Goal: Task Accomplishment & Management: Use online tool/utility

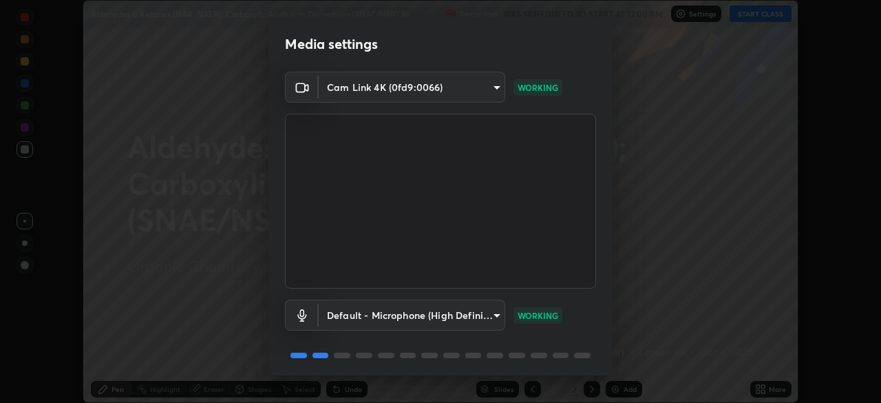
scroll to position [49, 0]
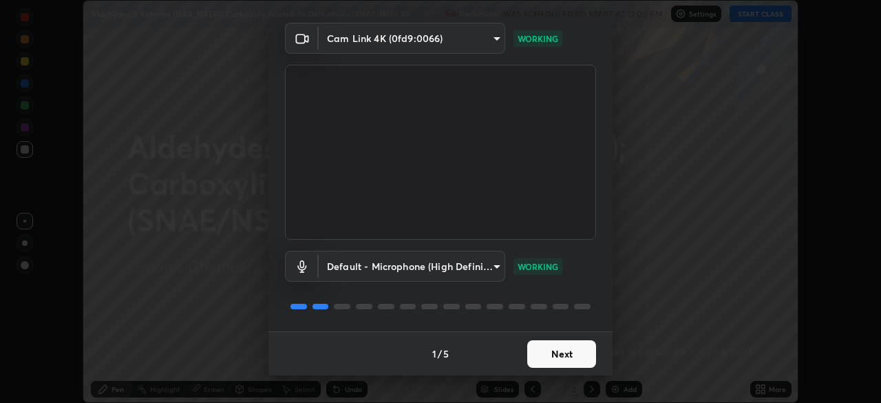
click at [564, 358] on button "Next" at bounding box center [561, 354] width 69 height 28
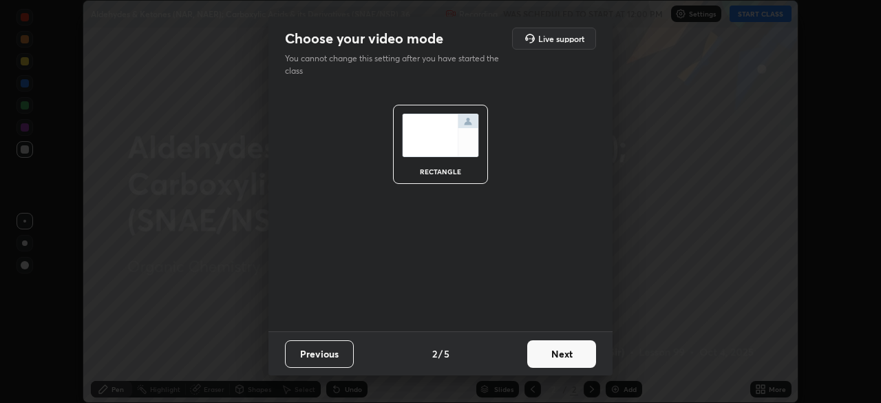
click at [575, 358] on button "Next" at bounding box center [561, 354] width 69 height 28
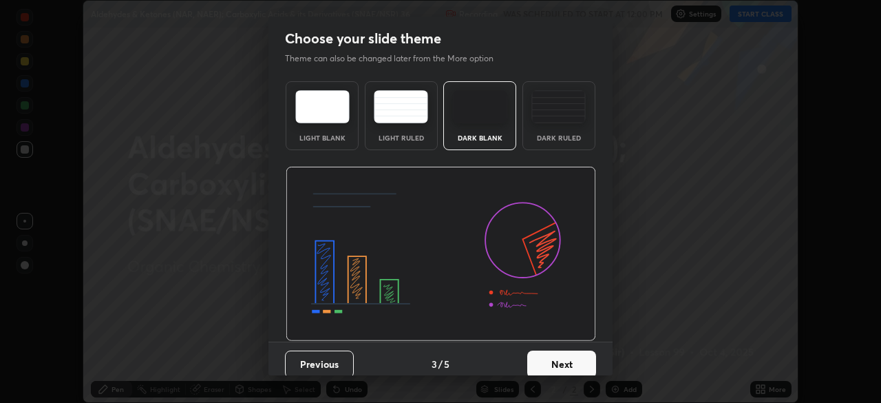
scroll to position [10, 0]
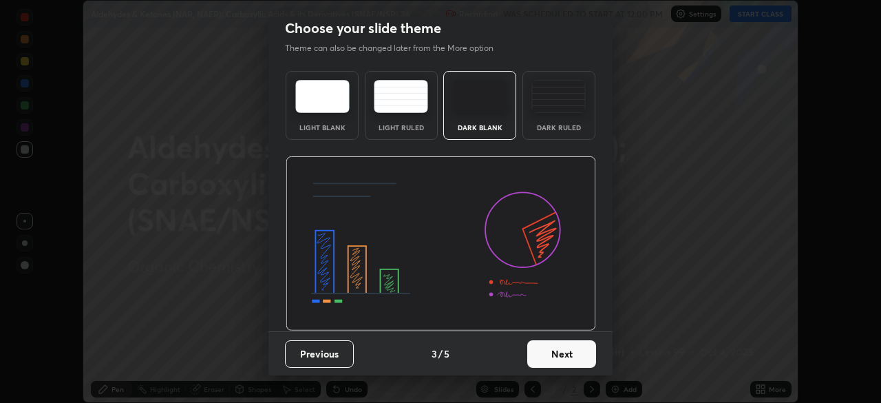
click at [566, 350] on button "Next" at bounding box center [561, 354] width 69 height 28
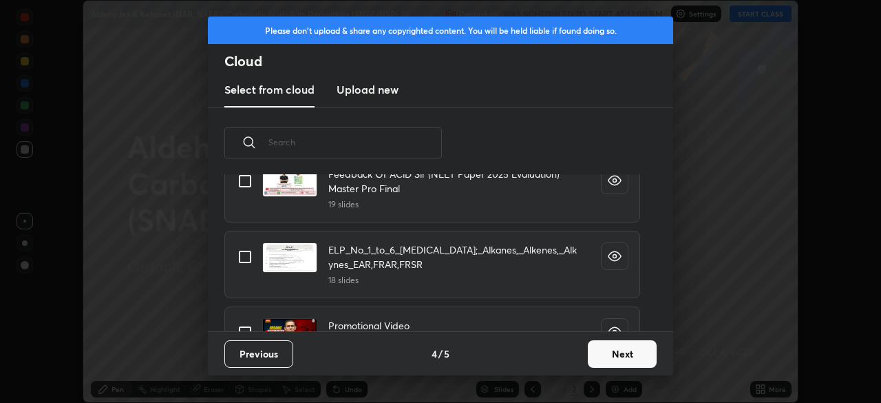
scroll to position [234, 0]
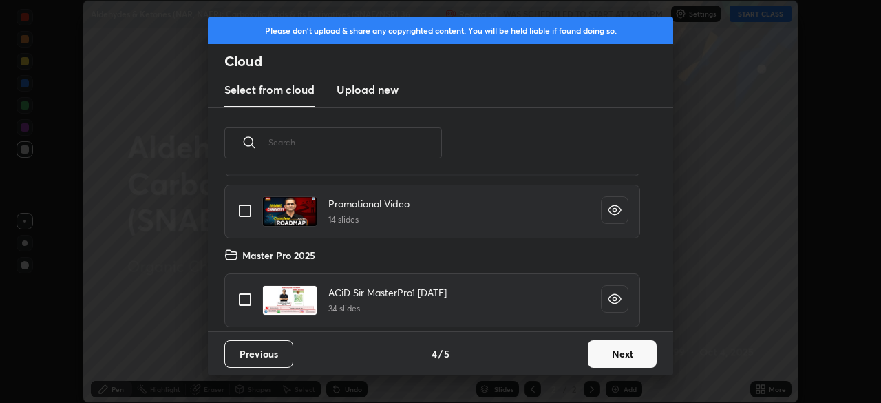
click at [248, 295] on input "grid" at bounding box center [245, 299] width 29 height 29
checkbox input "true"
click at [605, 363] on button "Next" at bounding box center [622, 354] width 69 height 28
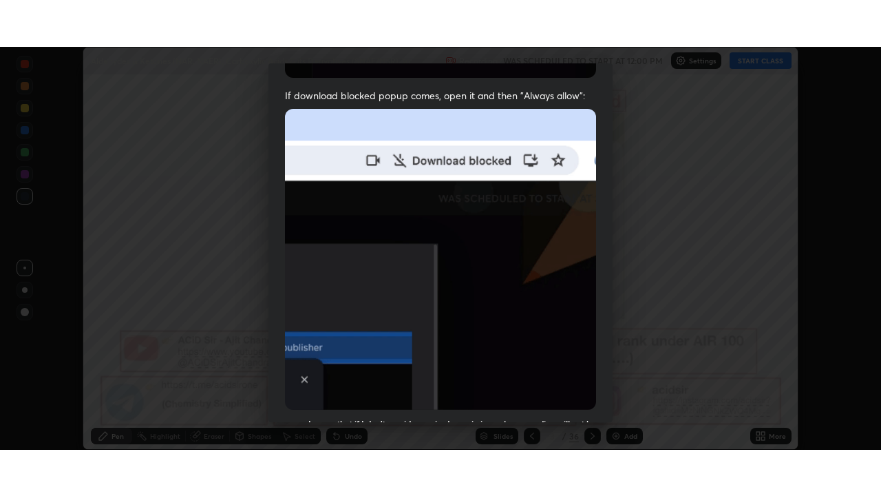
scroll to position [330, 0]
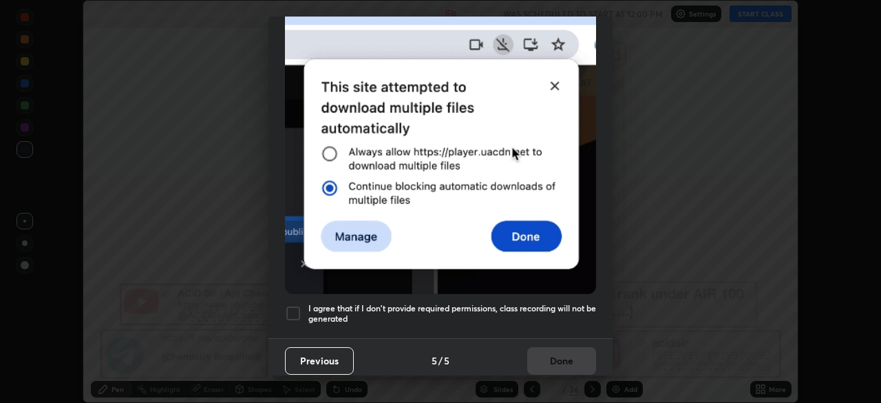
click at [293, 305] on div at bounding box center [293, 313] width 17 height 17
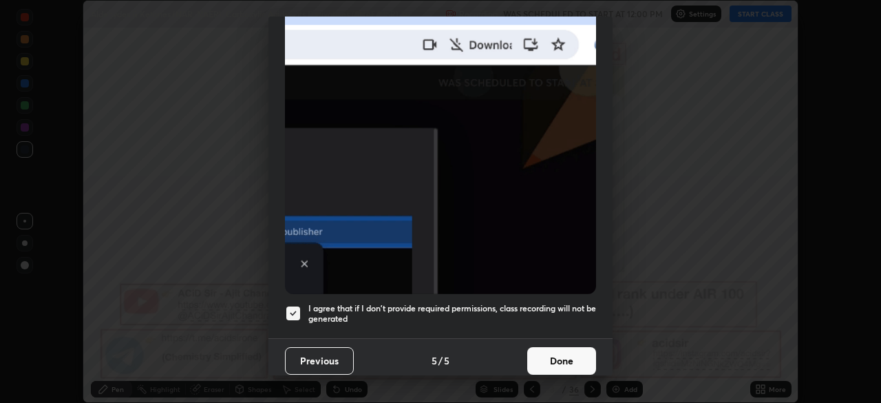
click at [545, 359] on button "Done" at bounding box center [561, 361] width 69 height 28
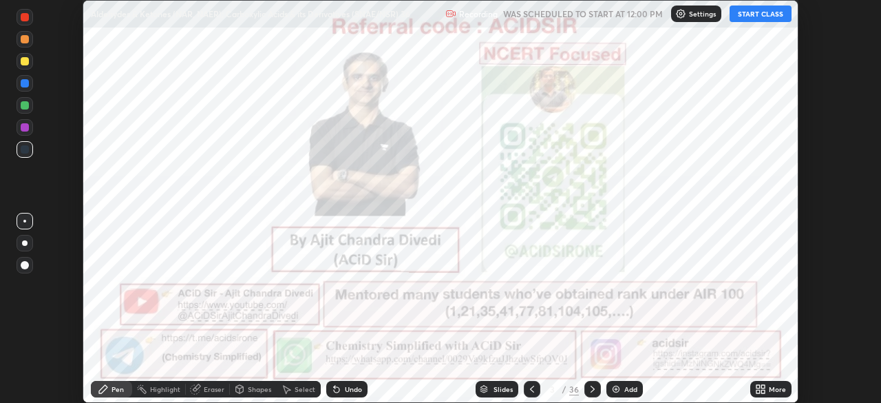
click at [771, 392] on div "More" at bounding box center [777, 388] width 17 height 7
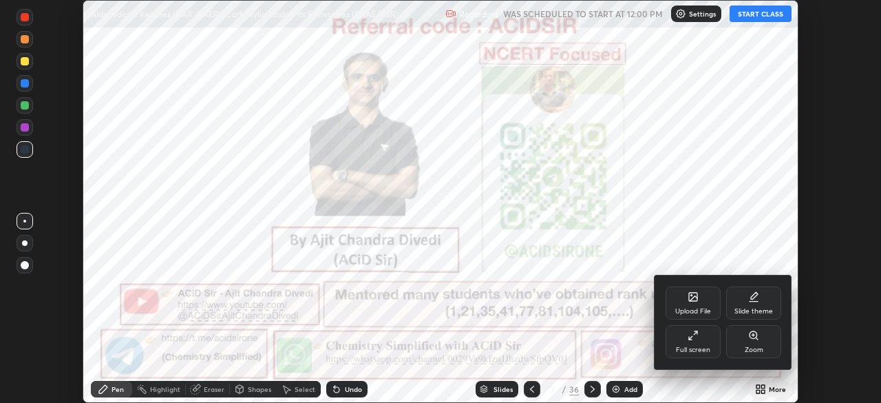
click at [714, 345] on div "Full screen" at bounding box center [693, 341] width 55 height 33
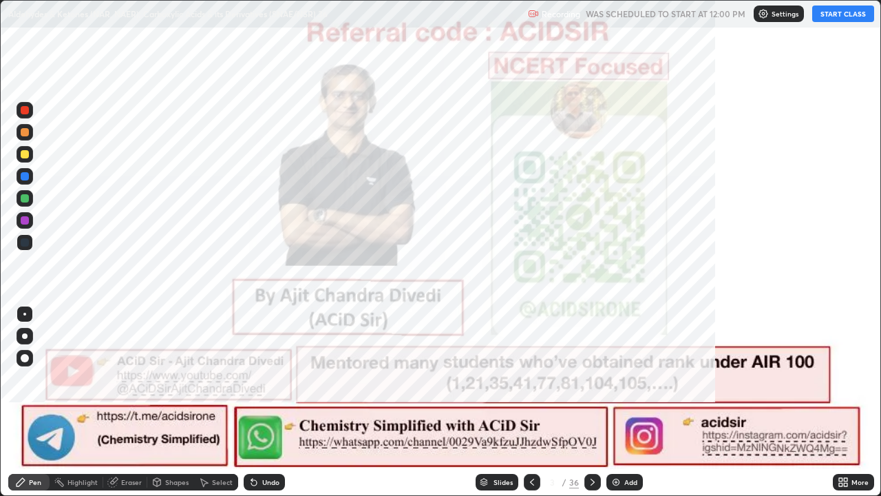
scroll to position [496, 881]
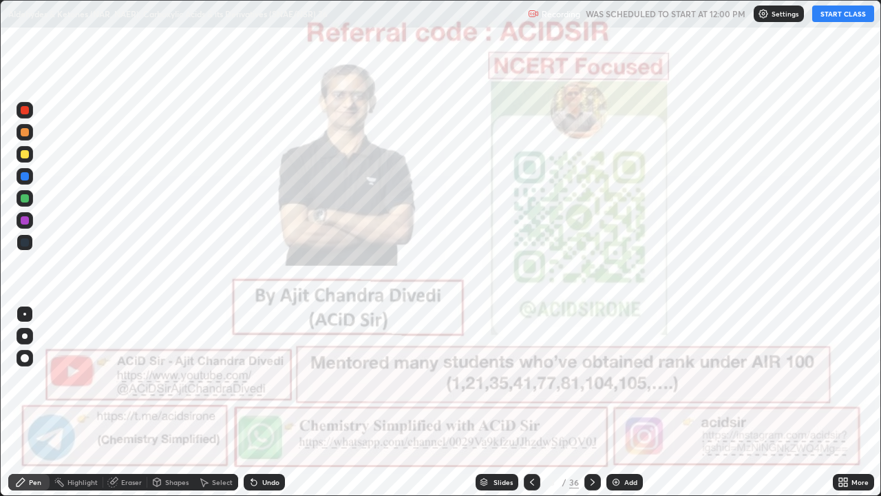
click at [838, 19] on button "START CLASS" at bounding box center [843, 14] width 62 height 17
click at [593, 402] on icon at bounding box center [592, 481] width 11 height 11
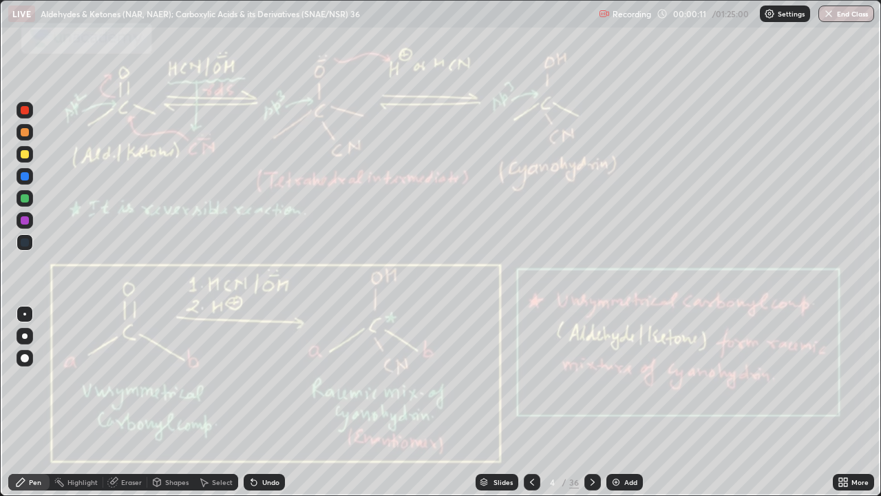
click at [533, 402] on icon at bounding box center [532, 481] width 11 height 11
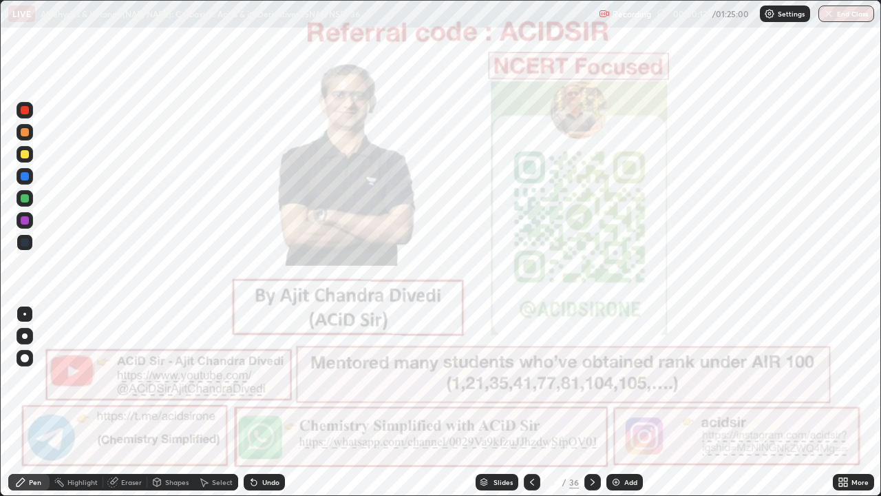
click at [529, 402] on icon at bounding box center [532, 481] width 11 height 11
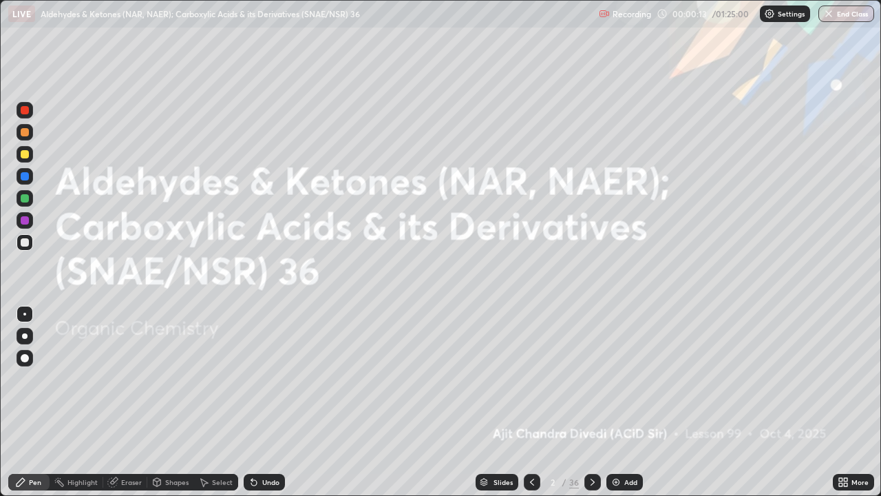
click at [591, 402] on icon at bounding box center [592, 481] width 11 height 11
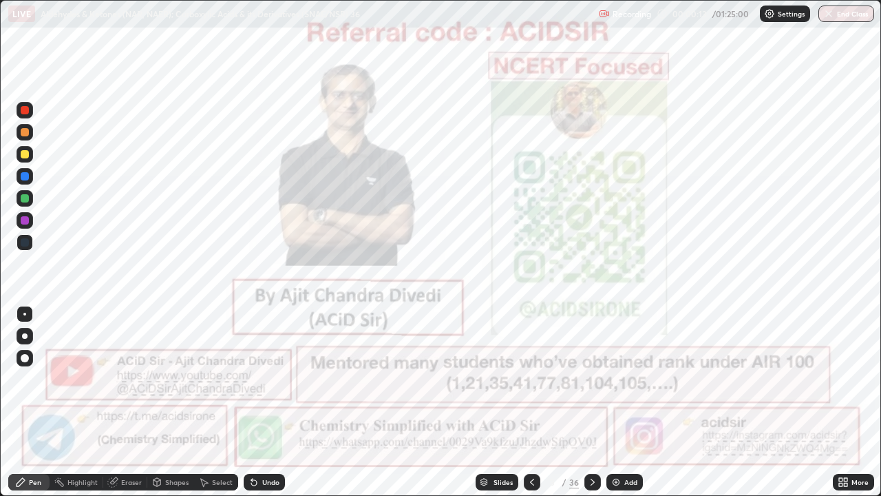
click at [591, 402] on icon at bounding box center [592, 481] width 11 height 11
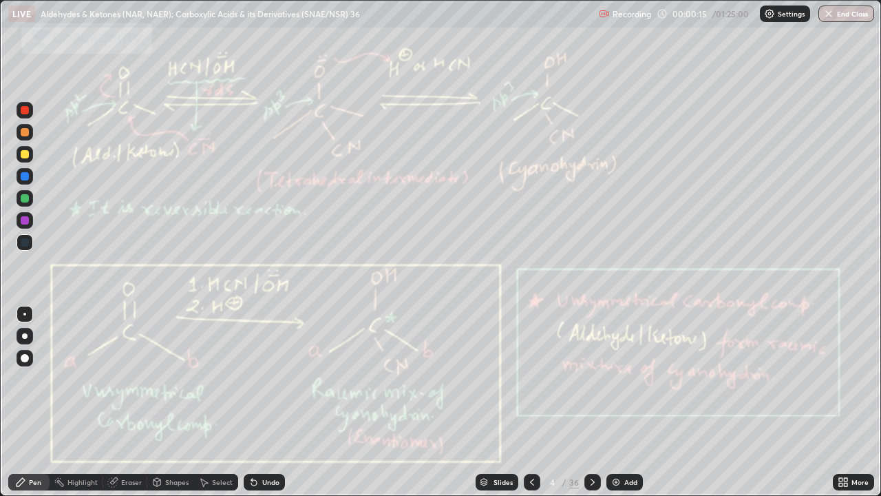
click at [28, 112] on div at bounding box center [25, 110] width 8 height 8
click at [23, 337] on div at bounding box center [25, 336] width 6 height 6
click at [25, 336] on div at bounding box center [25, 336] width 6 height 6
click at [65, 402] on div "Highlight" at bounding box center [77, 482] width 54 height 17
click at [14, 402] on div "Pen" at bounding box center [28, 482] width 41 height 17
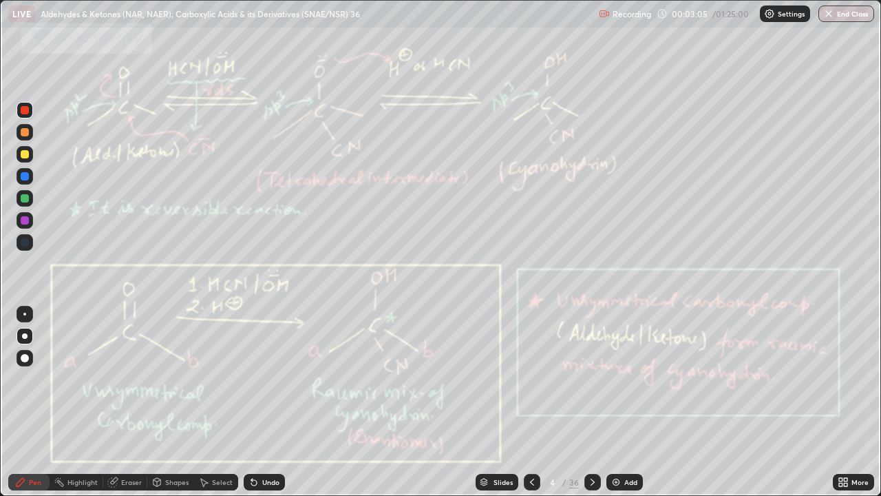
click at [20, 402] on icon at bounding box center [21, 482] width 8 height 8
click at [23, 402] on div "Pen" at bounding box center [28, 482] width 41 height 17
click at [589, 402] on icon at bounding box center [592, 481] width 11 height 11
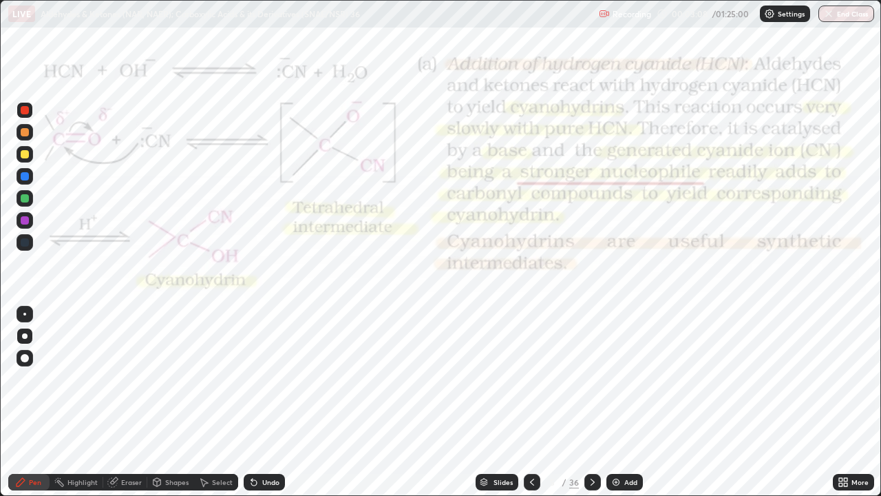
click at [20, 402] on icon at bounding box center [20, 481] width 11 height 11
click at [529, 402] on icon at bounding box center [532, 481] width 11 height 11
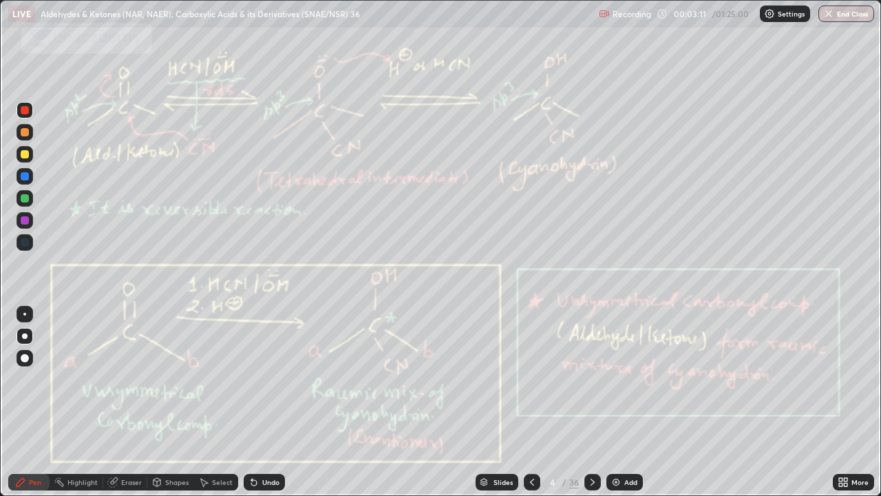
click at [27, 156] on div at bounding box center [25, 154] width 8 height 8
click at [27, 357] on div at bounding box center [25, 358] width 8 height 8
click at [25, 336] on div at bounding box center [25, 336] width 6 height 6
click at [21, 402] on icon at bounding box center [20, 481] width 11 height 11
click at [591, 402] on icon at bounding box center [592, 481] width 11 height 11
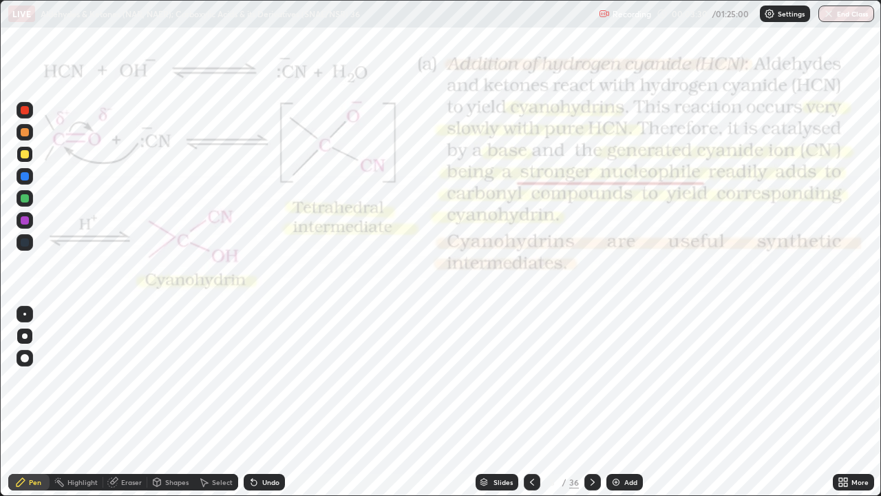
click at [59, 402] on icon at bounding box center [59, 481] width 1 height 1
click at [20, 402] on icon at bounding box center [21, 482] width 8 height 8
click at [23, 203] on div at bounding box center [25, 198] width 17 height 17
click at [23, 200] on div at bounding box center [25, 198] width 8 height 8
click at [25, 112] on div at bounding box center [25, 110] width 8 height 8
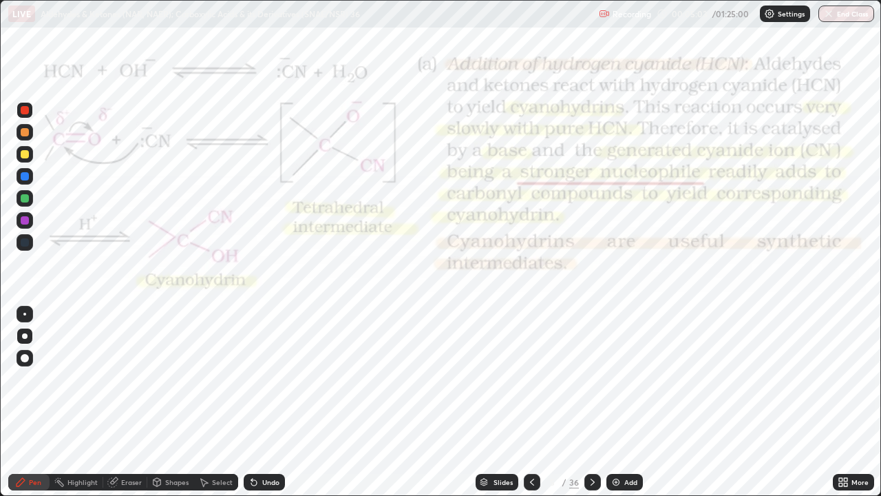
click at [530, 402] on icon at bounding box center [532, 481] width 11 height 11
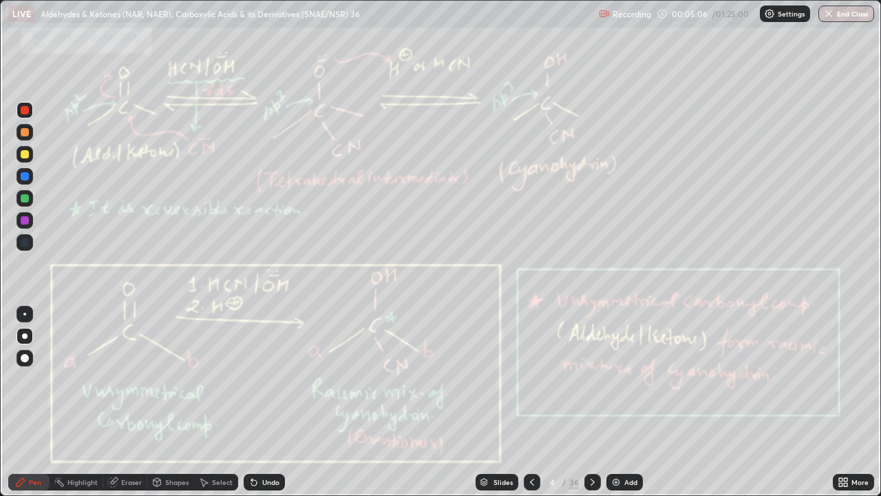
click at [269, 402] on div "Undo" at bounding box center [270, 481] width 17 height 7
click at [79, 402] on div "Highlight" at bounding box center [82, 481] width 30 height 7
click at [590, 402] on icon at bounding box center [592, 481] width 11 height 11
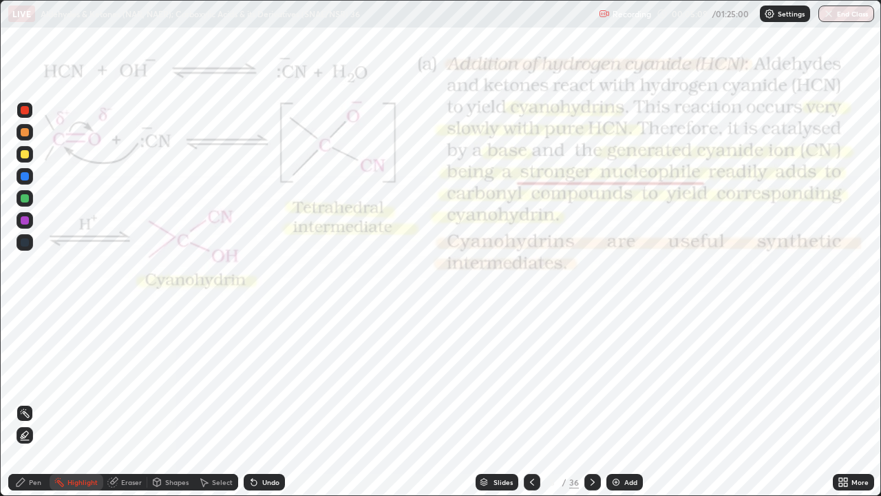
click at [590, 402] on icon at bounding box center [592, 481] width 11 height 11
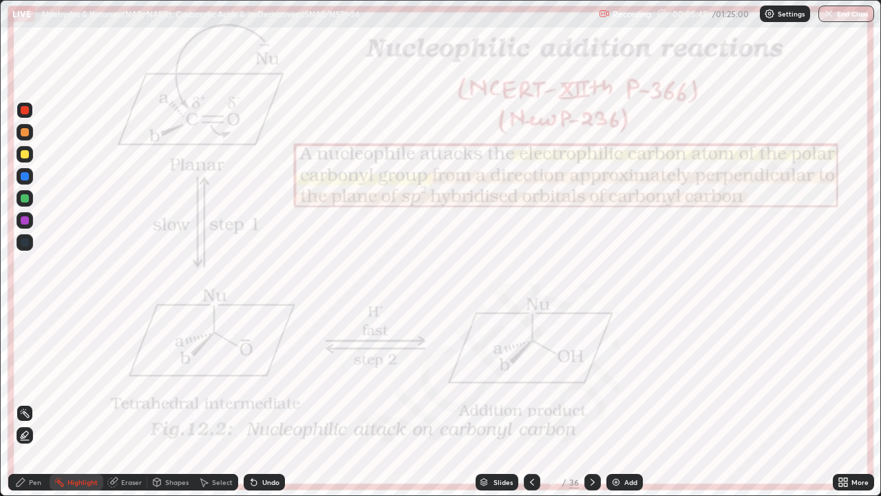
click at [25, 402] on icon at bounding box center [20, 481] width 11 height 11
click at [69, 402] on div "Highlight" at bounding box center [77, 482] width 54 height 17
click at [21, 402] on icon at bounding box center [21, 482] width 8 height 8
click at [189, 402] on div "Shapes" at bounding box center [170, 482] width 47 height 17
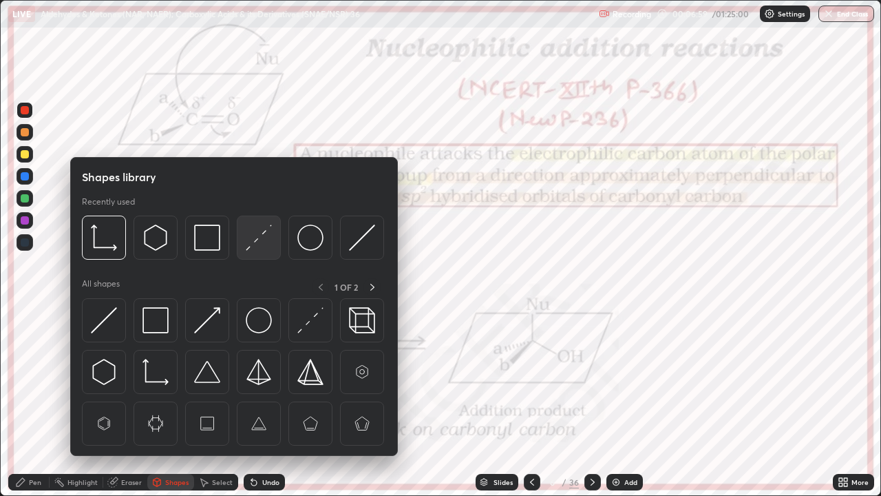
click at [257, 236] on img at bounding box center [259, 237] width 26 height 26
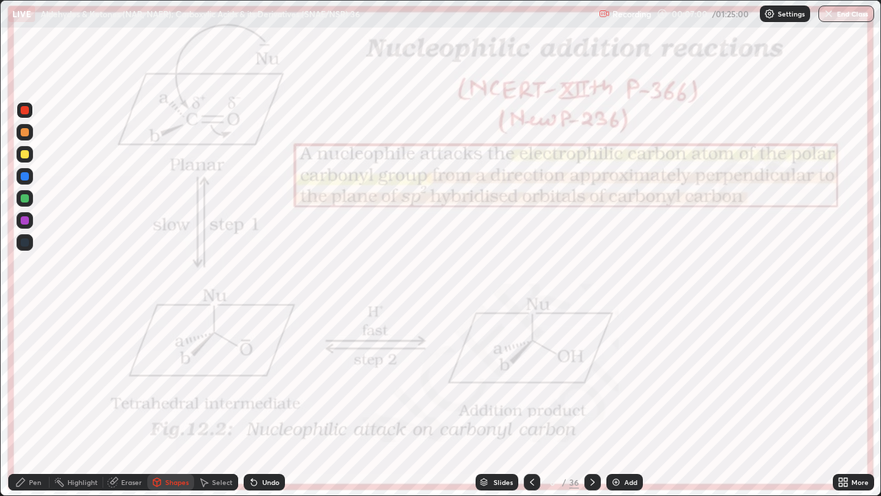
click at [25, 177] on div at bounding box center [25, 176] width 8 height 8
click at [21, 402] on icon at bounding box center [21, 482] width 8 height 8
click at [276, 402] on div "Undo" at bounding box center [270, 481] width 17 height 7
click at [267, 402] on div "Undo" at bounding box center [270, 481] width 17 height 7
click at [24, 117] on div at bounding box center [25, 110] width 17 height 17
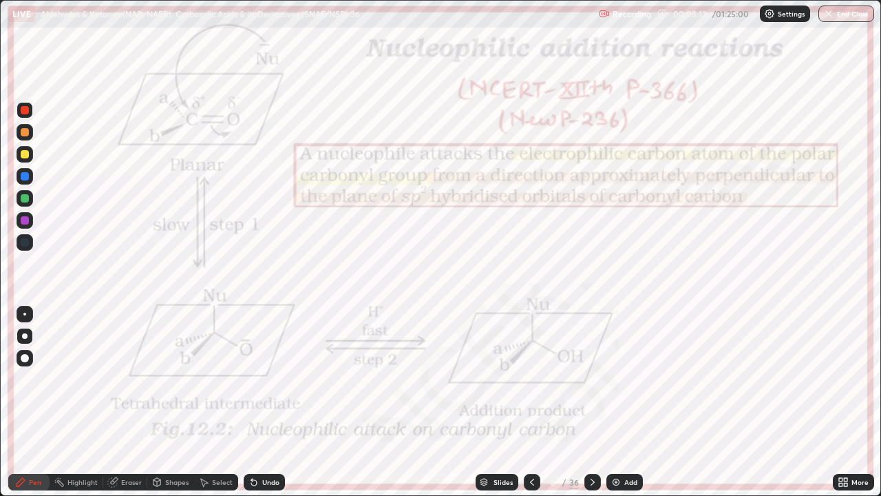
click at [24, 213] on div at bounding box center [25, 220] width 17 height 17
click at [23, 203] on div at bounding box center [25, 198] width 17 height 17
click at [23, 220] on div at bounding box center [25, 220] width 8 height 8
click at [25, 111] on div at bounding box center [25, 110] width 8 height 8
click at [25, 221] on div at bounding box center [25, 220] width 8 height 8
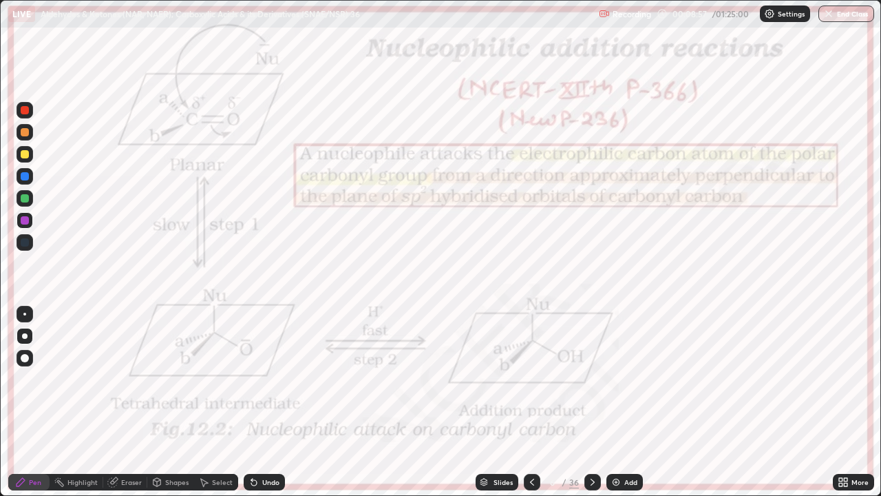
click at [27, 180] on div at bounding box center [25, 176] width 8 height 8
click at [263, 402] on div "Undo" at bounding box center [270, 481] width 17 height 7
click at [266, 402] on div "Undo" at bounding box center [270, 481] width 17 height 7
click at [25, 218] on div at bounding box center [25, 220] width 8 height 8
click at [25, 198] on div at bounding box center [25, 198] width 8 height 8
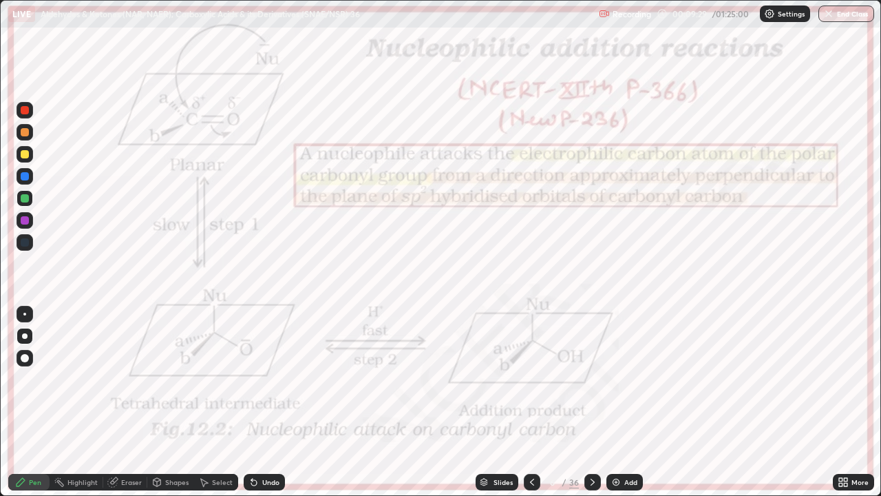
click at [27, 220] on div at bounding box center [25, 220] width 8 height 8
click at [26, 217] on div at bounding box center [25, 220] width 8 height 8
click at [224, 402] on div "Select" at bounding box center [222, 481] width 21 height 7
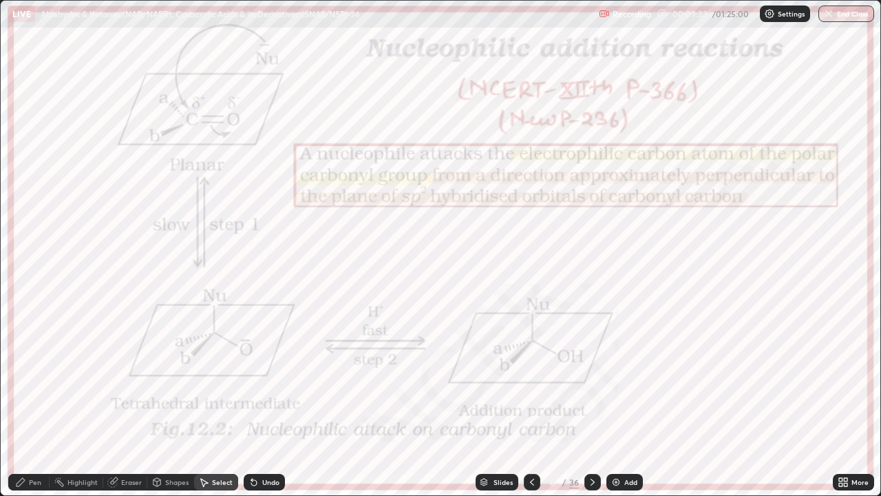
click at [268, 402] on div "Undo" at bounding box center [270, 481] width 17 height 7
click at [36, 402] on div "Pen" at bounding box center [35, 481] width 12 height 7
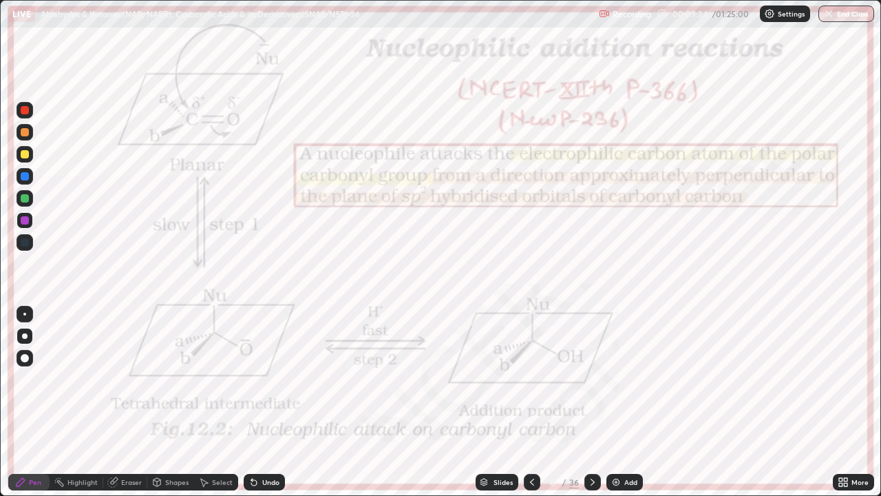
click at [81, 402] on div "Highlight" at bounding box center [82, 481] width 30 height 7
click at [28, 402] on div "Pen" at bounding box center [28, 482] width 41 height 17
click at [67, 402] on div "Highlight" at bounding box center [77, 482] width 54 height 17
click at [19, 402] on icon at bounding box center [21, 482] width 8 height 8
click at [82, 402] on div "Highlight" at bounding box center [82, 481] width 30 height 7
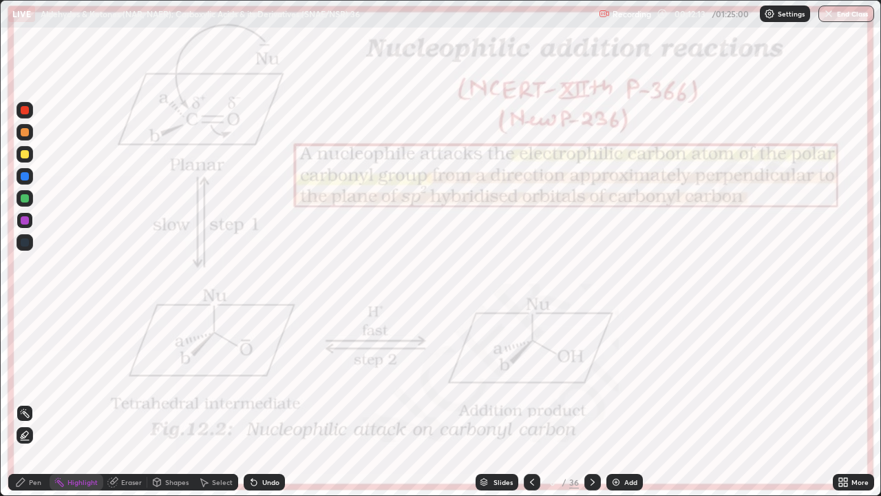
click at [27, 402] on icon at bounding box center [24, 434] width 11 height 11
click at [24, 156] on div at bounding box center [25, 154] width 8 height 8
click at [269, 402] on div "Undo" at bounding box center [264, 482] width 41 height 17
click at [270, 402] on div "Undo" at bounding box center [264, 482] width 41 height 17
click at [34, 402] on div "Pen" at bounding box center [28, 482] width 41 height 17
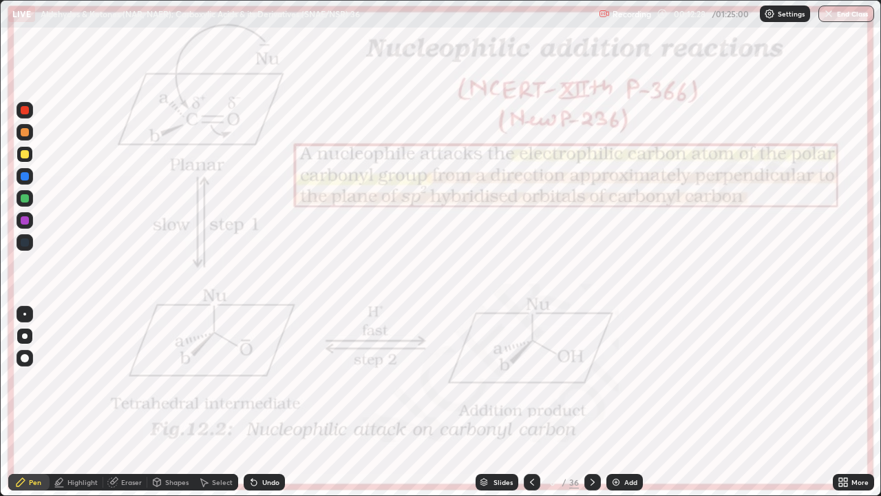
click at [78, 402] on div "Highlight" at bounding box center [77, 482] width 54 height 17
click at [22, 402] on circle at bounding box center [21, 410] width 1 height 1
click at [16, 402] on icon at bounding box center [20, 481] width 11 height 11
click at [21, 200] on div at bounding box center [25, 198] width 8 height 8
click at [25, 111] on div at bounding box center [25, 110] width 8 height 8
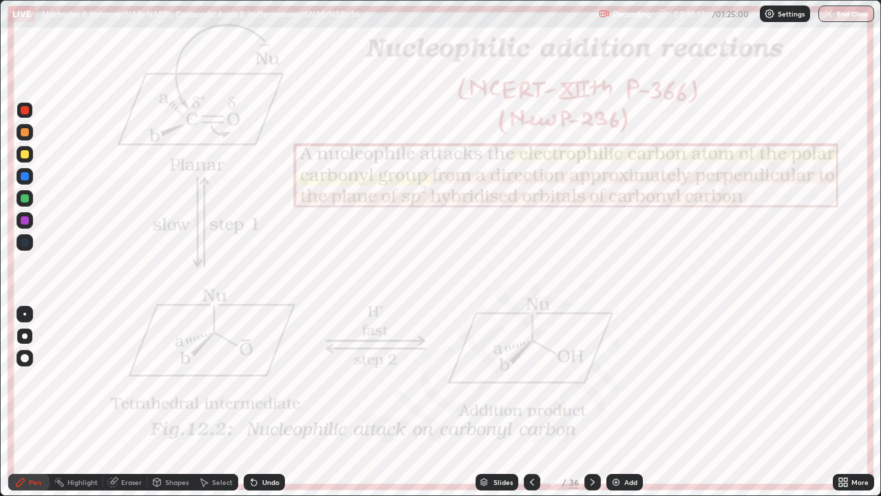
click at [590, 402] on icon at bounding box center [592, 481] width 11 height 11
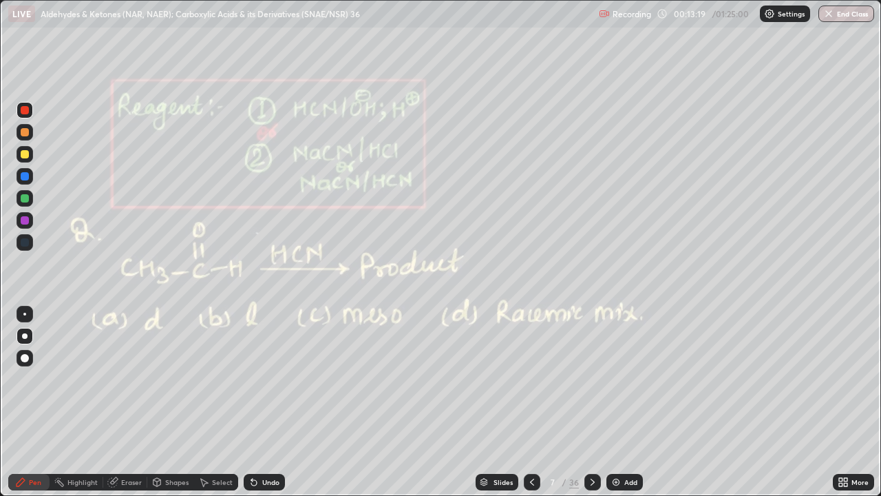
click at [22, 130] on div at bounding box center [25, 132] width 8 height 8
click at [23, 129] on div at bounding box center [25, 132] width 8 height 8
click at [72, 402] on div "Highlight" at bounding box center [82, 481] width 30 height 7
click at [23, 109] on div at bounding box center [25, 110] width 8 height 8
click at [74, 402] on div "Highlight" at bounding box center [77, 482] width 54 height 17
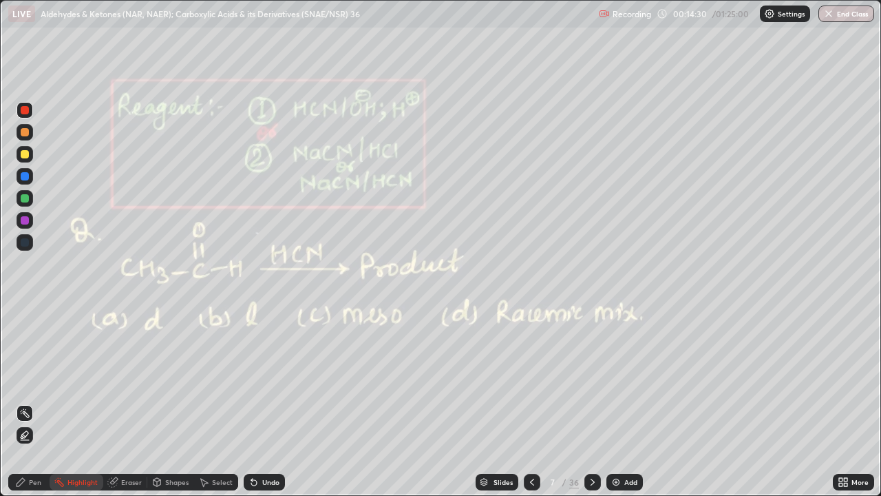
click at [531, 402] on icon at bounding box center [532, 481] width 11 height 11
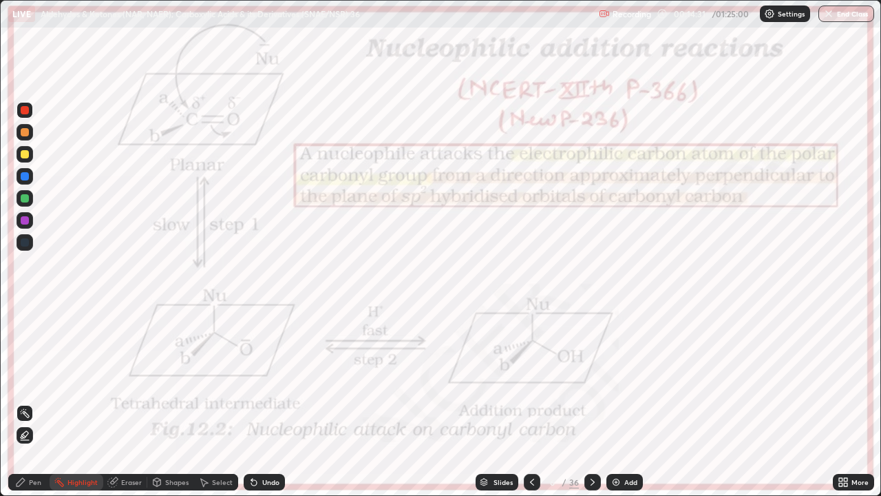
click at [530, 402] on icon at bounding box center [532, 481] width 4 height 7
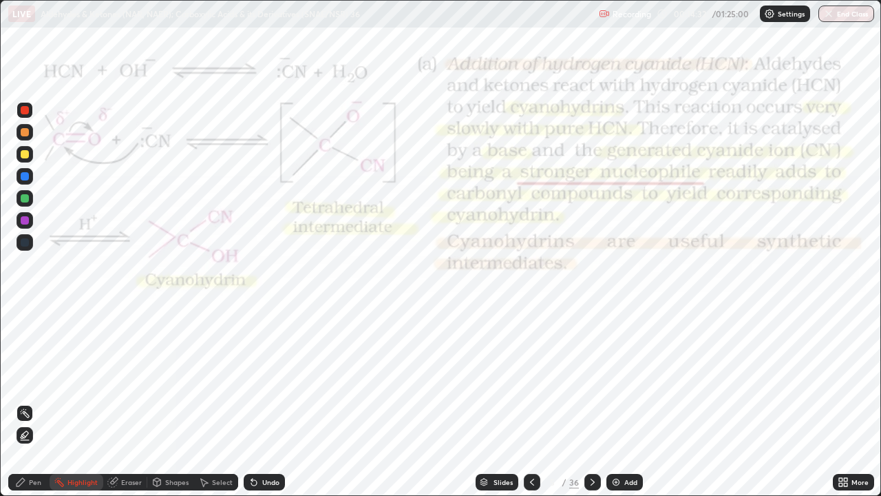
click at [529, 402] on icon at bounding box center [532, 481] width 11 height 11
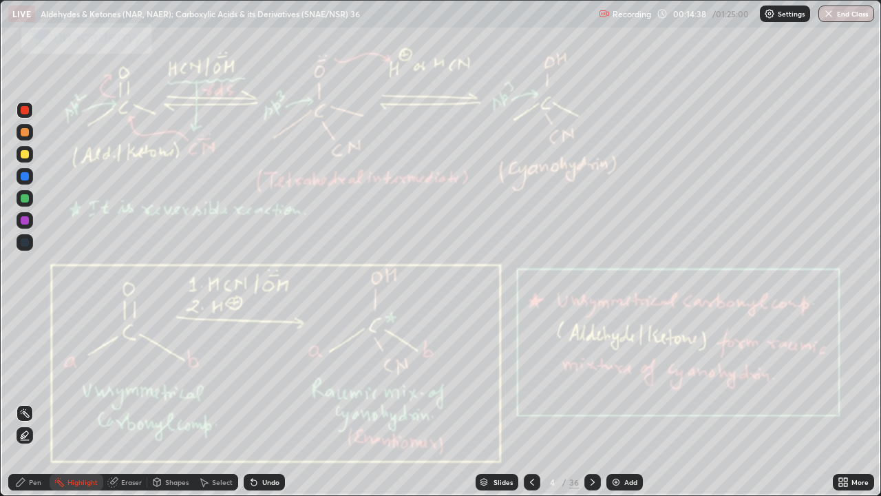
click at [591, 402] on icon at bounding box center [592, 481] width 11 height 11
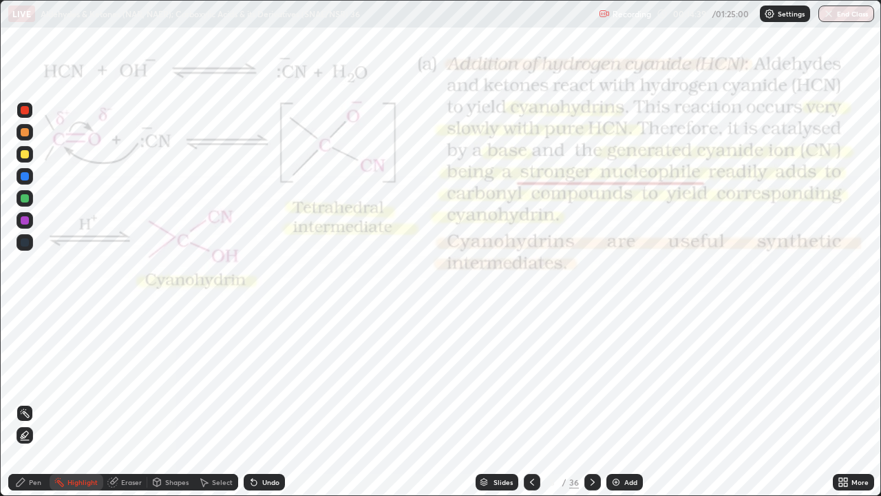
click at [588, 402] on icon at bounding box center [592, 481] width 11 height 11
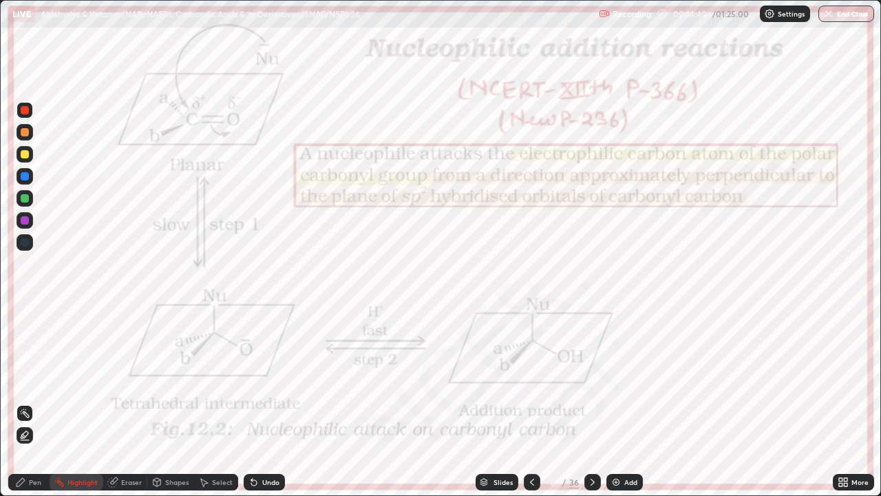
click at [591, 402] on icon at bounding box center [592, 481] width 11 height 11
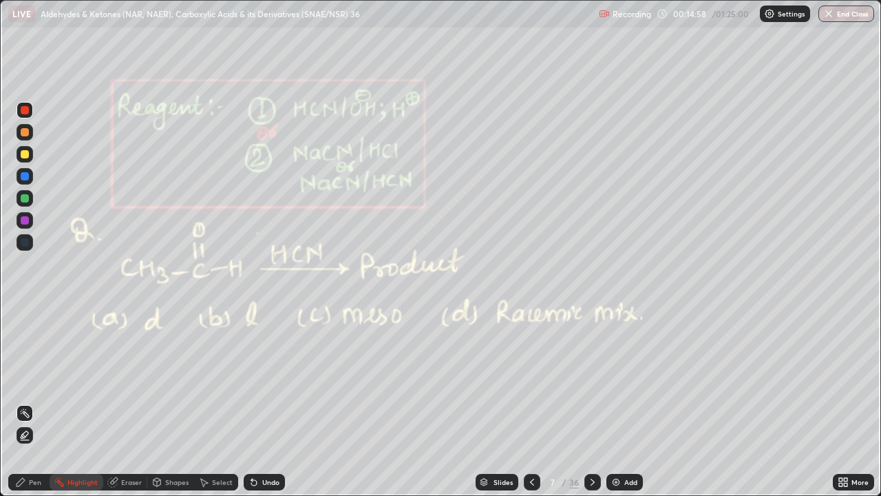
click at [21, 402] on icon at bounding box center [21, 482] width 8 height 8
click at [23, 158] on div at bounding box center [25, 154] width 8 height 8
click at [30, 133] on div at bounding box center [25, 132] width 17 height 17
click at [25, 154] on div at bounding box center [25, 154] width 8 height 8
click at [591, 402] on icon at bounding box center [592, 481] width 11 height 11
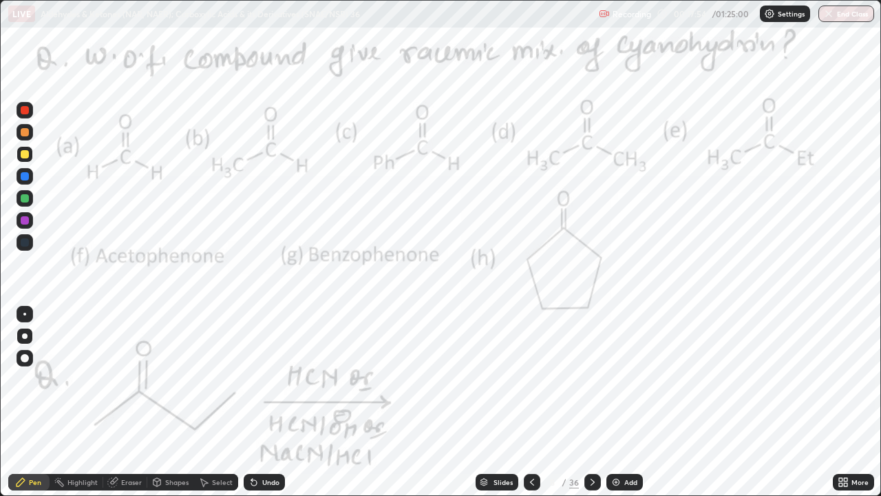
click at [21, 110] on div at bounding box center [25, 110] width 8 height 8
click at [22, 108] on div at bounding box center [25, 110] width 8 height 8
click at [23, 106] on div at bounding box center [25, 110] width 8 height 8
click at [22, 106] on div at bounding box center [25, 110] width 8 height 8
click at [524, 402] on div at bounding box center [532, 482] width 17 height 17
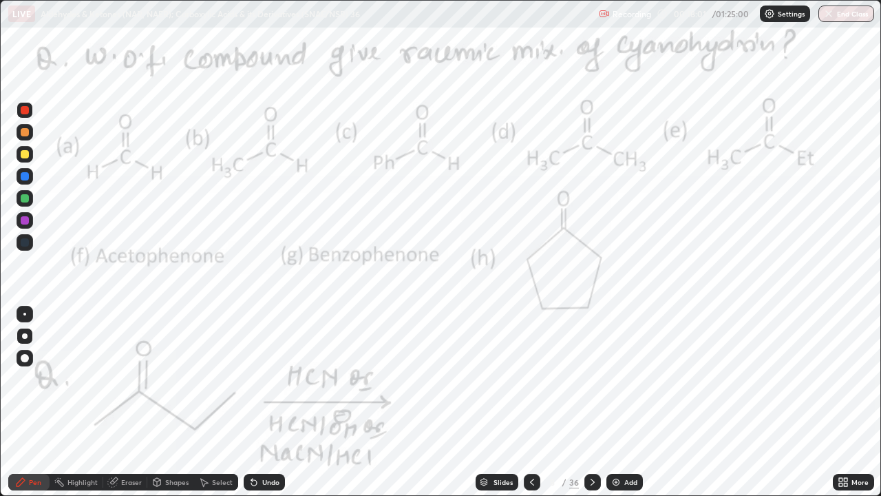
click at [531, 402] on icon at bounding box center [532, 481] width 4 height 7
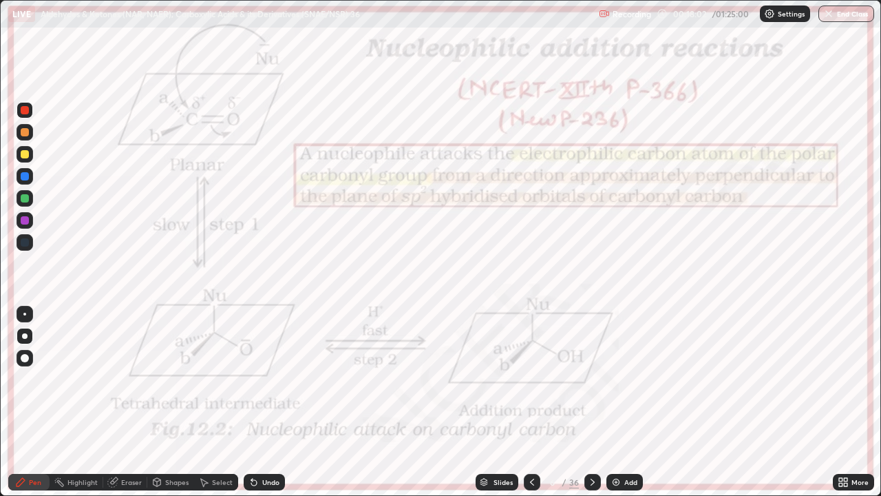
click at [530, 402] on icon at bounding box center [532, 481] width 11 height 11
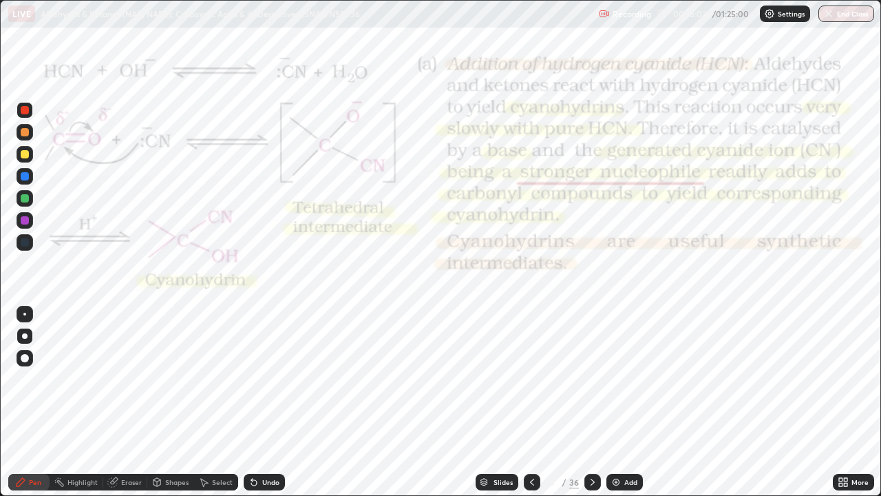
click at [530, 402] on icon at bounding box center [532, 481] width 4 height 7
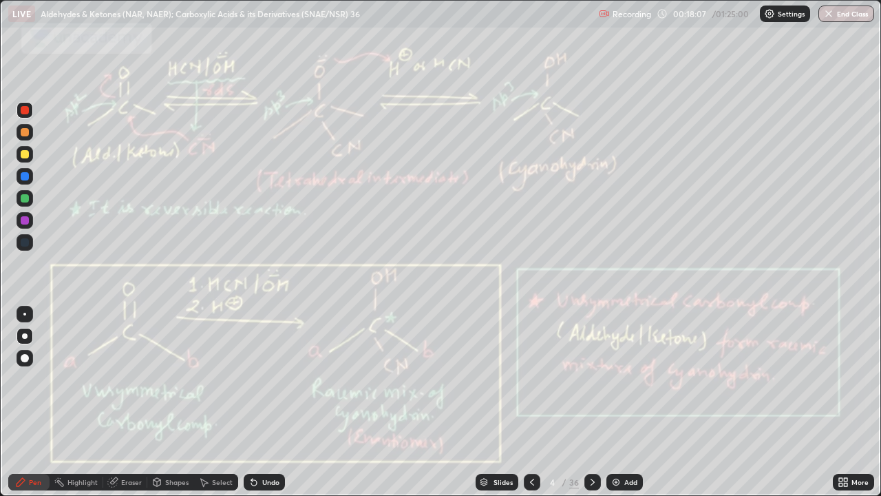
click at [590, 402] on icon at bounding box center [592, 481] width 11 height 11
click at [591, 402] on icon at bounding box center [592, 481] width 11 height 11
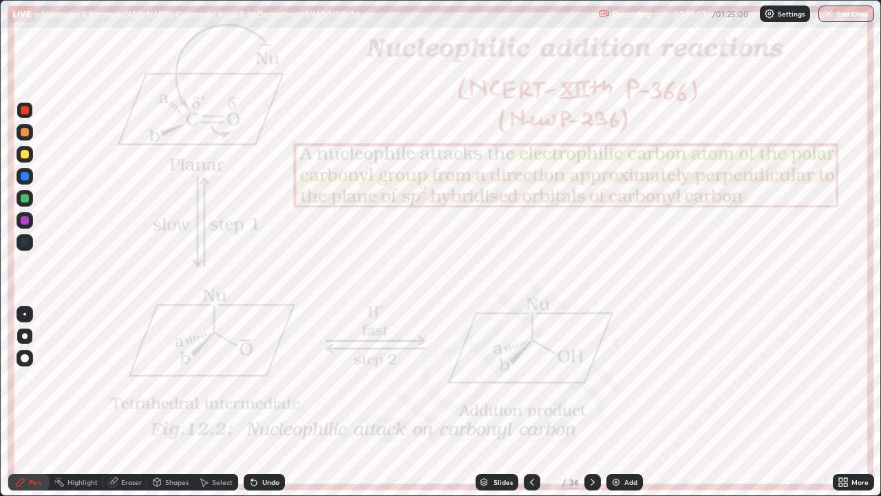
click at [589, 402] on icon at bounding box center [592, 481] width 11 height 11
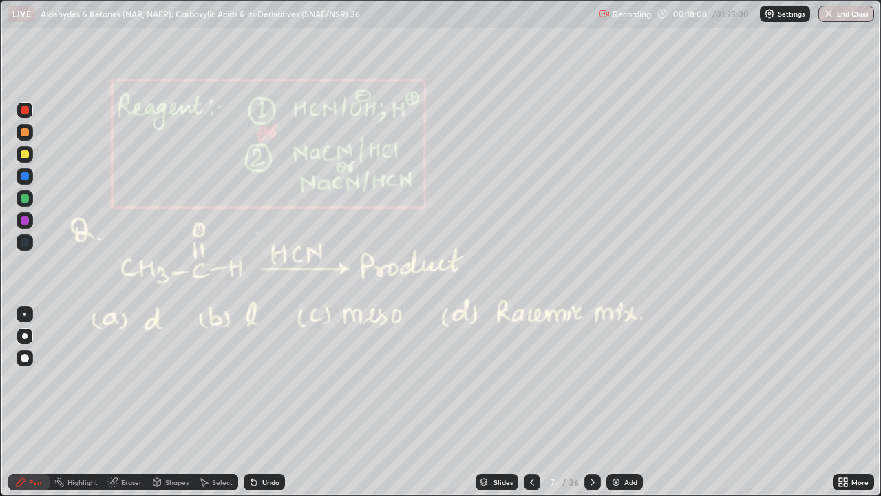
click at [591, 402] on icon at bounding box center [592, 481] width 11 height 11
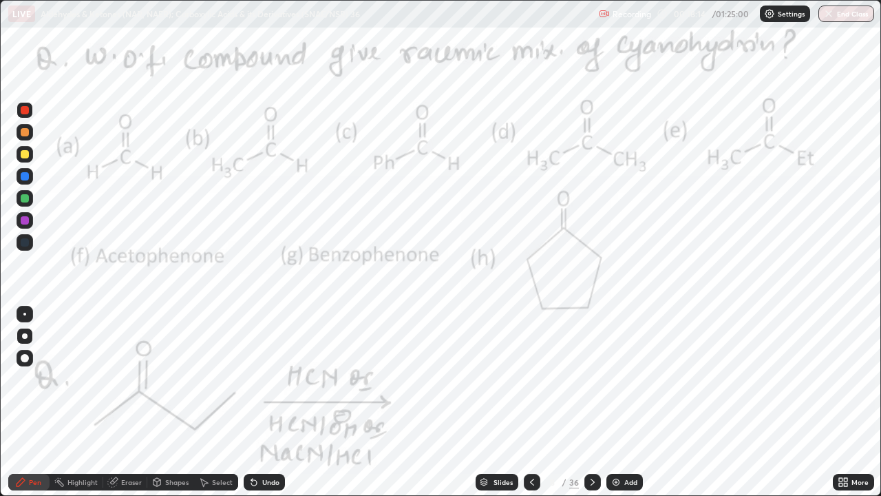
click at [271, 402] on div "Undo" at bounding box center [270, 481] width 17 height 7
click at [263, 402] on div "Undo" at bounding box center [264, 482] width 41 height 17
click at [34, 402] on div "Pen" at bounding box center [35, 481] width 12 height 7
click at [23, 240] on div at bounding box center [25, 242] width 8 height 8
click at [25, 110] on div at bounding box center [25, 110] width 8 height 8
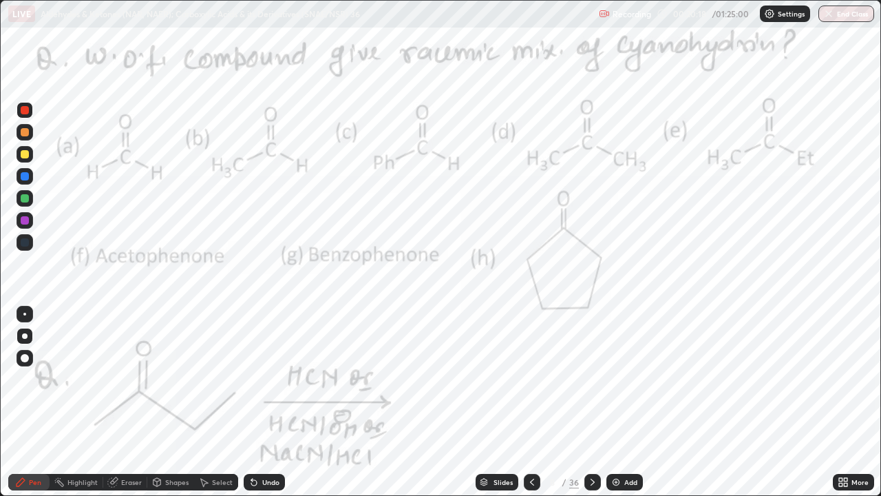
click at [268, 402] on div "Undo" at bounding box center [270, 481] width 17 height 7
click at [262, 402] on div "Undo" at bounding box center [270, 481] width 17 height 7
click at [252, 402] on icon at bounding box center [254, 483] width 6 height 6
click at [590, 402] on icon at bounding box center [592, 481] width 11 height 11
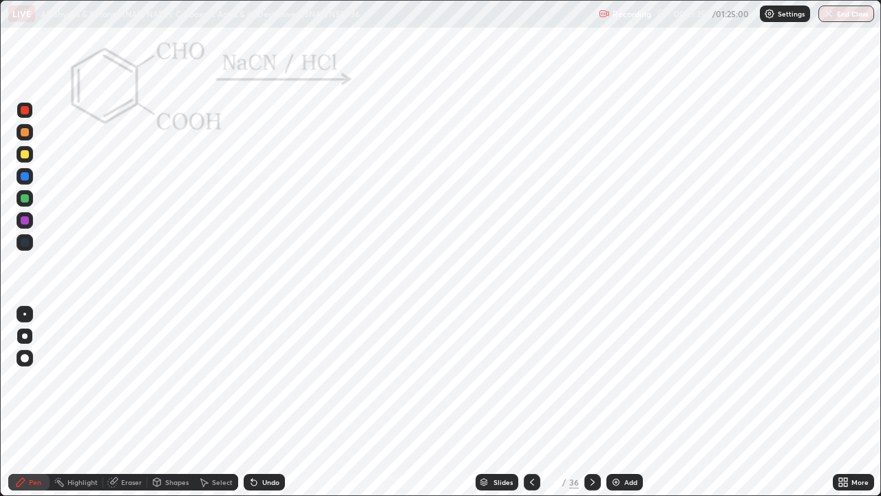
click at [252, 402] on icon at bounding box center [254, 483] width 6 height 6
click at [266, 402] on div "Undo" at bounding box center [264, 482] width 41 height 17
click at [268, 402] on div "Undo" at bounding box center [270, 481] width 17 height 7
click at [269, 402] on div "Undo" at bounding box center [264, 482] width 41 height 17
click at [25, 222] on div at bounding box center [25, 220] width 8 height 8
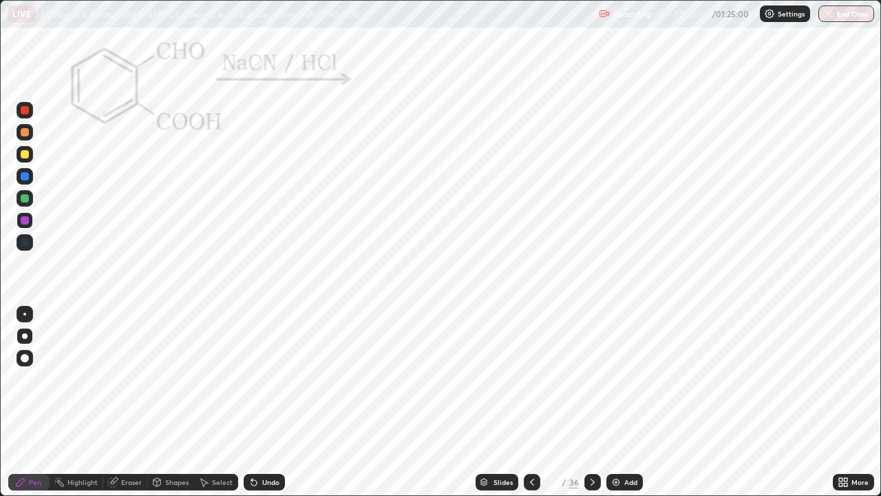
click at [591, 402] on icon at bounding box center [592, 481] width 11 height 11
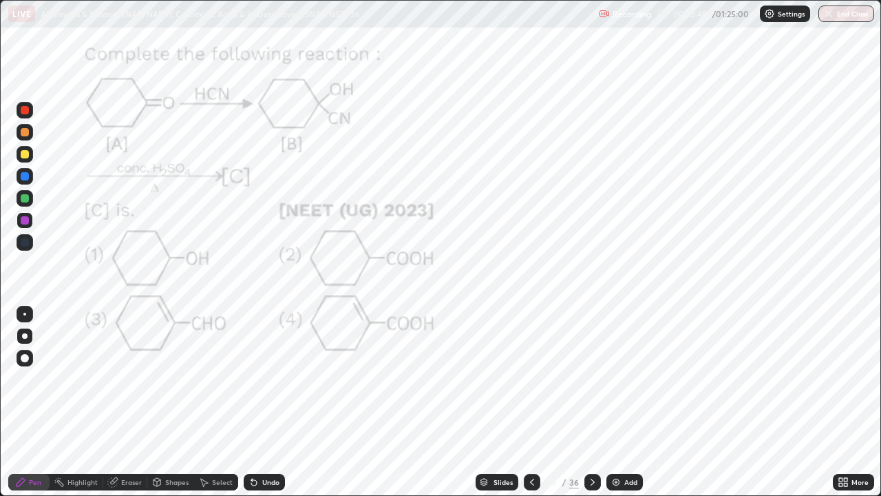
click at [23, 240] on div at bounding box center [25, 242] width 8 height 8
click at [24, 217] on div at bounding box center [25, 220] width 8 height 8
click at [25, 217] on div at bounding box center [25, 220] width 8 height 8
click at [21, 402] on icon at bounding box center [21, 482] width 8 height 8
click at [268, 402] on div "Undo" at bounding box center [270, 481] width 17 height 7
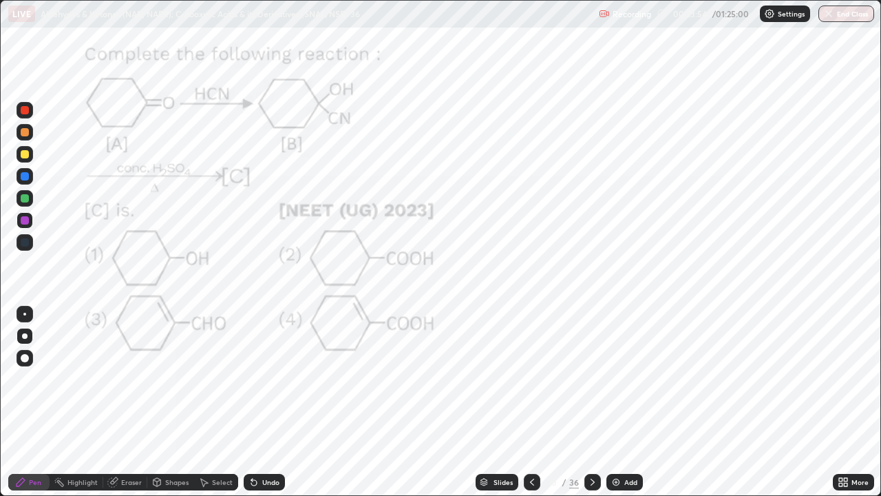
click at [266, 402] on div "Undo" at bounding box center [264, 482] width 41 height 17
click at [279, 402] on div "Undo" at bounding box center [264, 482] width 41 height 17
click at [270, 402] on div "Undo" at bounding box center [270, 481] width 17 height 7
click at [269, 402] on div "Undo" at bounding box center [270, 481] width 17 height 7
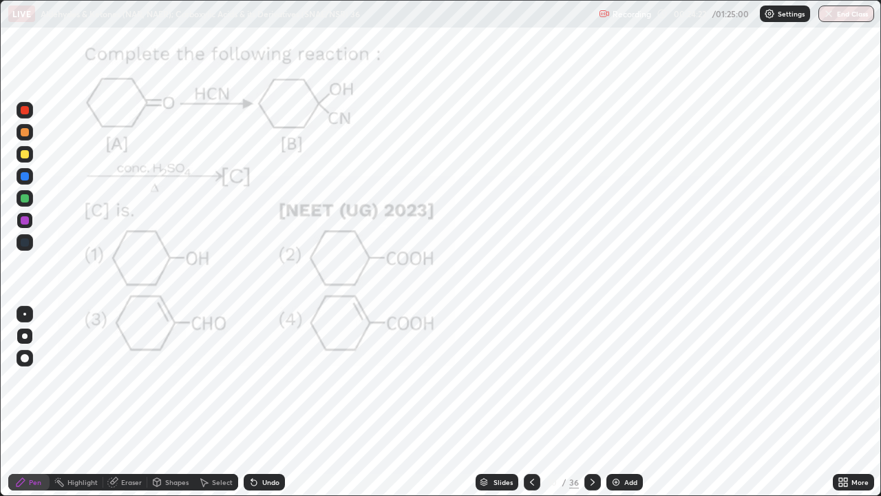
click at [280, 402] on div "Undo" at bounding box center [264, 482] width 41 height 17
click at [271, 402] on div "Undo" at bounding box center [264, 482] width 41 height 17
click at [26, 180] on div at bounding box center [25, 176] width 8 height 8
click at [28, 111] on div at bounding box center [25, 110] width 8 height 8
click at [160, 402] on icon at bounding box center [156, 481] width 11 height 11
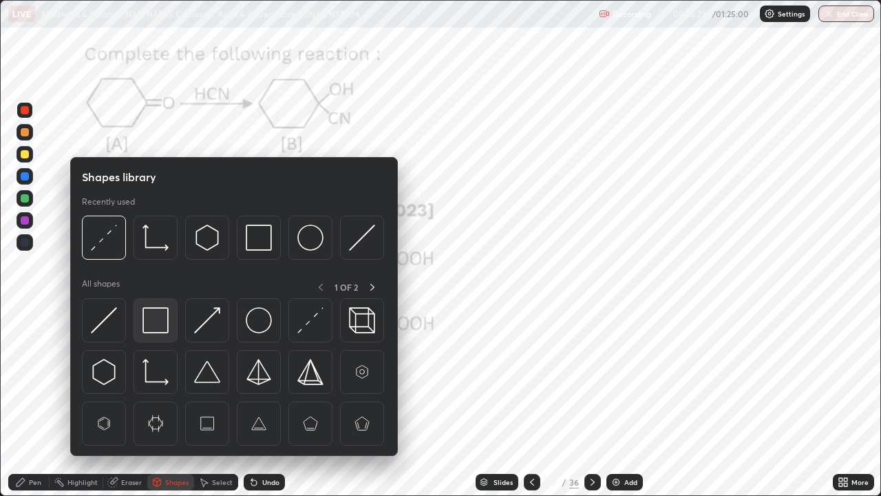
click at [153, 321] on img at bounding box center [155, 320] width 26 height 26
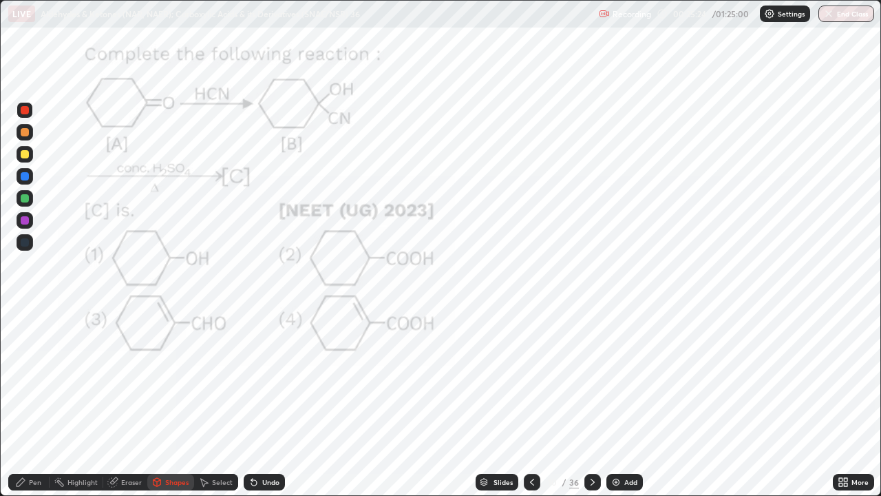
click at [21, 198] on div at bounding box center [25, 198] width 8 height 8
click at [23, 402] on icon at bounding box center [21, 482] width 8 height 8
click at [23, 111] on div at bounding box center [25, 110] width 8 height 8
click at [21, 116] on div at bounding box center [25, 110] width 17 height 17
click at [279, 402] on div "Undo" at bounding box center [264, 482] width 41 height 17
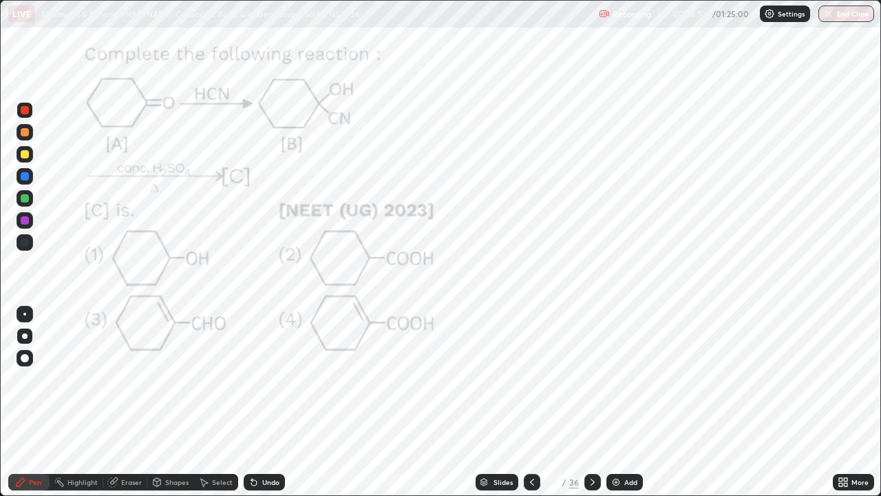
click at [275, 402] on div "Undo" at bounding box center [264, 482] width 41 height 17
click at [281, 402] on div "Undo" at bounding box center [264, 482] width 41 height 17
click at [22, 223] on div at bounding box center [25, 220] width 8 height 8
click at [21, 108] on div at bounding box center [25, 110] width 8 height 8
click at [22, 106] on div at bounding box center [25, 110] width 17 height 17
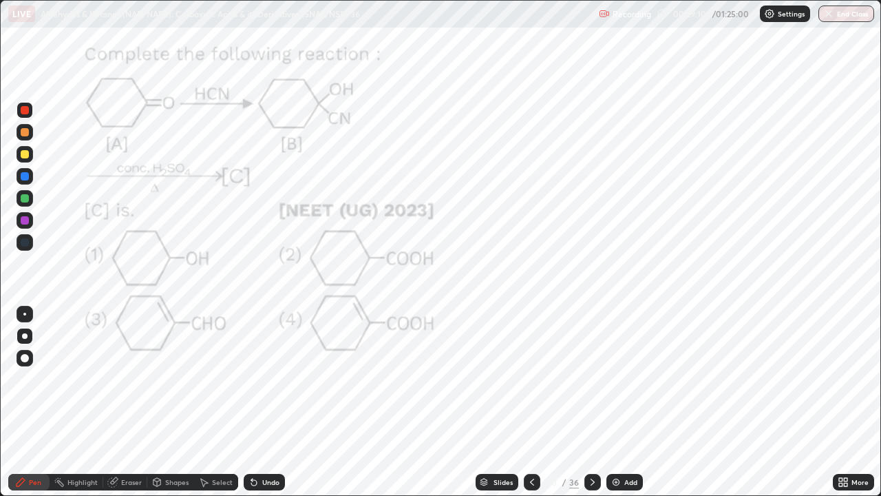
click at [264, 402] on div "Undo" at bounding box center [270, 481] width 17 height 7
click at [179, 402] on div "Shapes" at bounding box center [176, 481] width 23 height 7
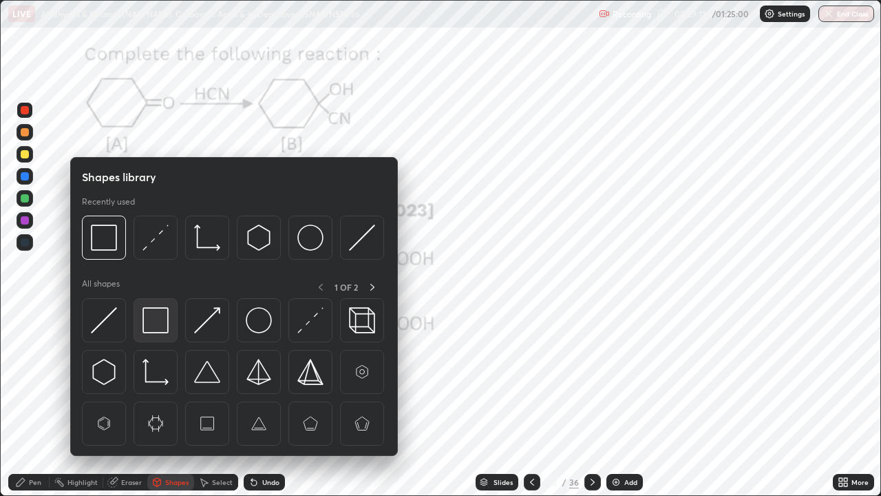
click at [150, 319] on img at bounding box center [155, 320] width 26 height 26
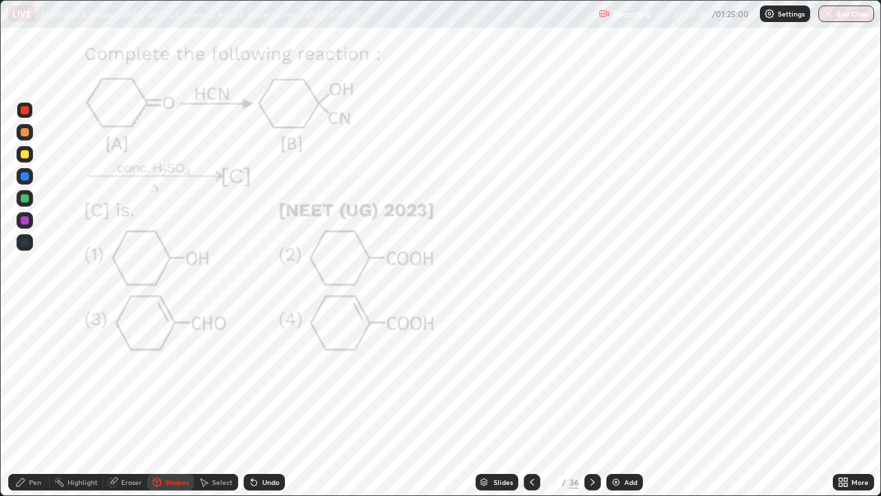
click at [28, 402] on div "Pen" at bounding box center [28, 482] width 41 height 17
click at [591, 402] on icon at bounding box center [592, 481] width 11 height 11
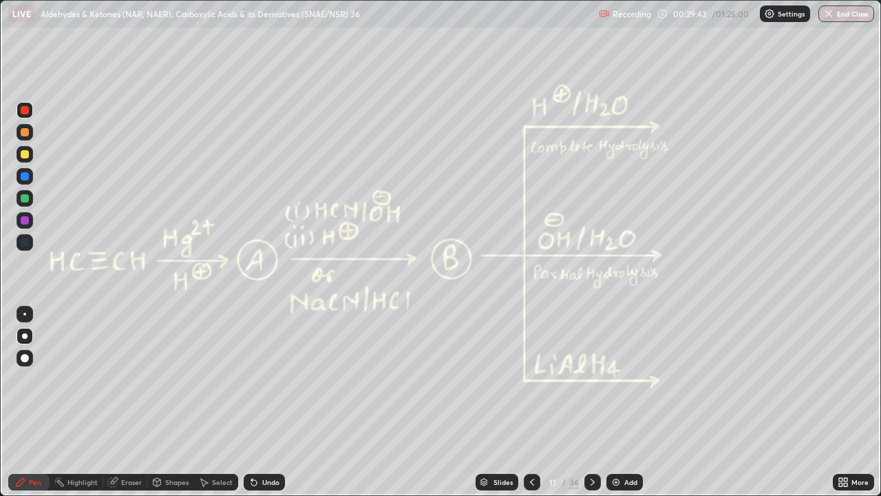
click at [21, 198] on div at bounding box center [25, 198] width 8 height 8
click at [23, 199] on div at bounding box center [25, 198] width 8 height 8
click at [26, 154] on div at bounding box center [25, 154] width 8 height 8
click at [27, 132] on div at bounding box center [25, 132] width 8 height 8
click at [271, 402] on div "Undo" at bounding box center [270, 481] width 17 height 7
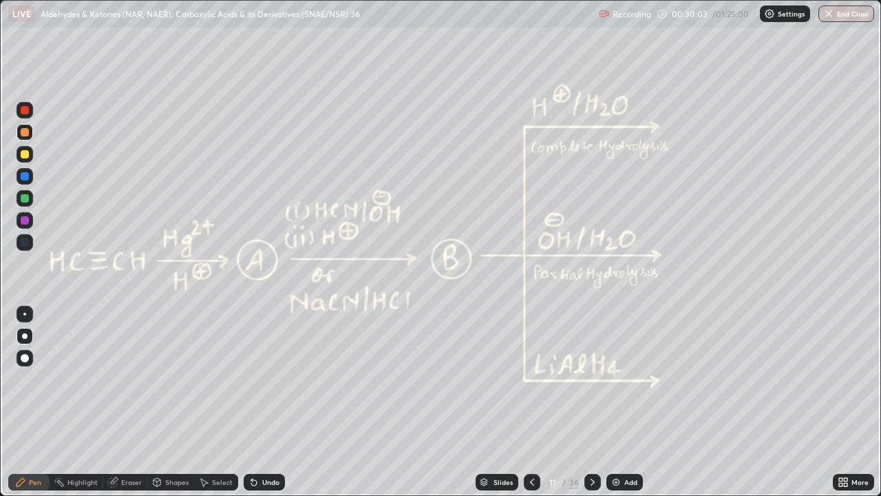
click at [271, 402] on div "Undo" at bounding box center [270, 481] width 17 height 7
click at [270, 402] on div "Undo" at bounding box center [270, 481] width 17 height 7
click at [26, 152] on div at bounding box center [25, 154] width 8 height 8
click at [23, 131] on div at bounding box center [25, 132] width 8 height 8
click at [24, 109] on div at bounding box center [25, 110] width 8 height 8
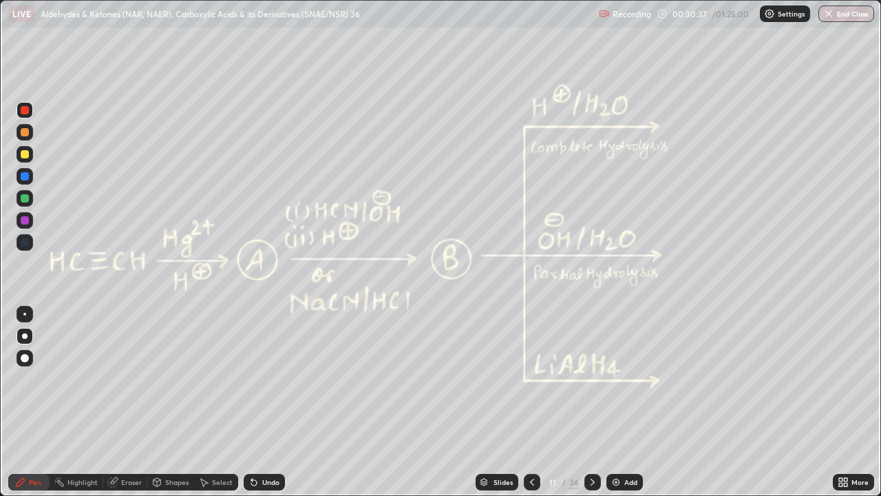
click at [25, 197] on div at bounding box center [25, 198] width 8 height 8
click at [22, 134] on div at bounding box center [25, 132] width 8 height 8
click at [24, 132] on div at bounding box center [25, 132] width 8 height 8
click at [23, 106] on div at bounding box center [25, 110] width 8 height 8
click at [25, 103] on div at bounding box center [25, 110] width 17 height 17
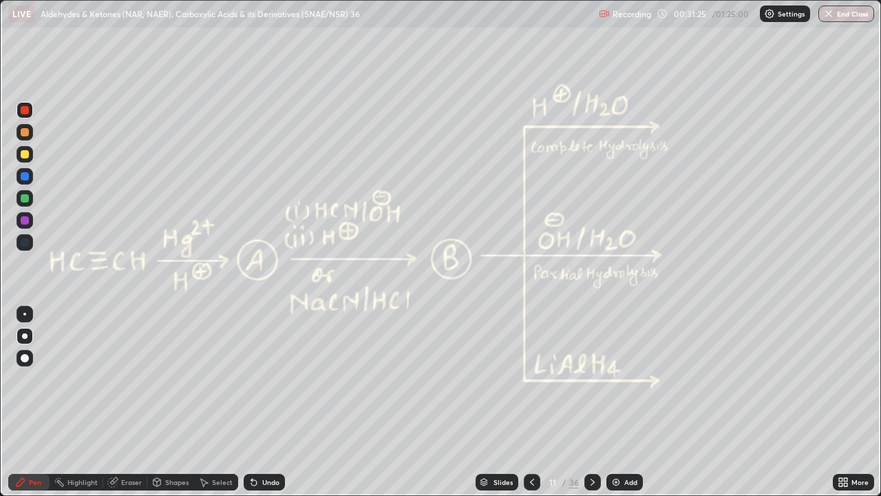
click at [26, 200] on div at bounding box center [25, 198] width 8 height 8
click at [25, 131] on div at bounding box center [25, 132] width 8 height 8
click at [23, 113] on div at bounding box center [25, 110] width 8 height 8
click at [28, 199] on div at bounding box center [25, 198] width 8 height 8
click at [26, 109] on div at bounding box center [25, 110] width 8 height 8
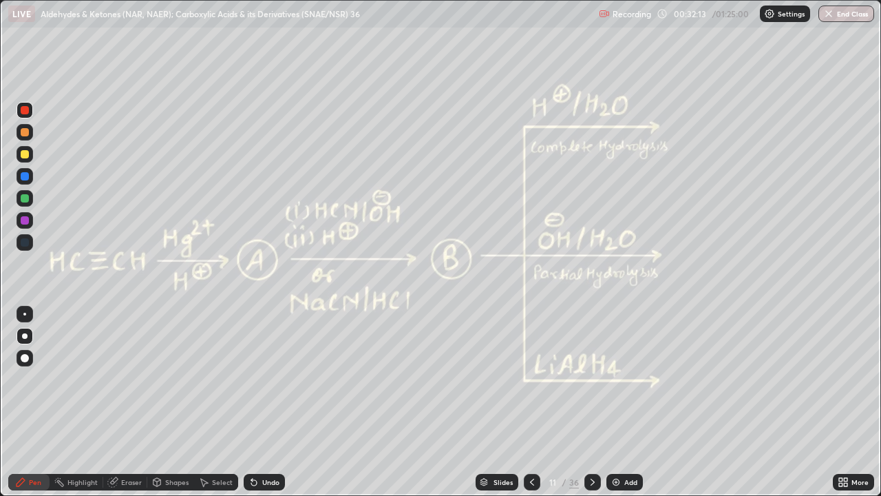
click at [23, 156] on div at bounding box center [25, 154] width 8 height 8
click at [22, 107] on div at bounding box center [25, 110] width 8 height 8
click at [25, 202] on div at bounding box center [25, 198] width 8 height 8
click at [76, 402] on div "Highlight" at bounding box center [77, 482] width 54 height 17
click at [529, 402] on icon at bounding box center [532, 481] width 11 height 11
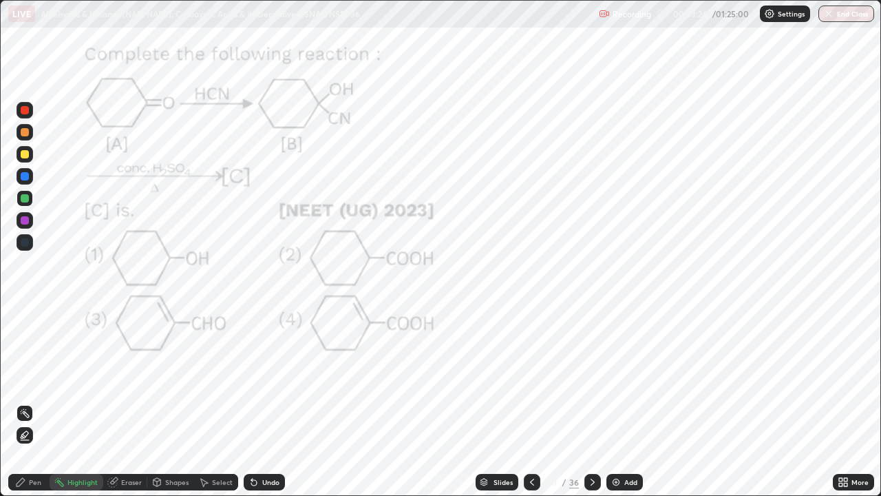
click at [531, 402] on icon at bounding box center [532, 481] width 11 height 11
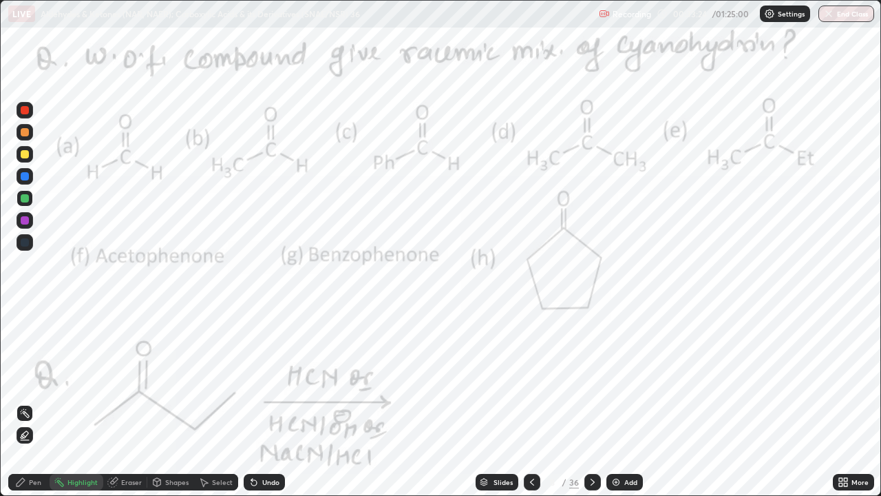
click at [524, 402] on div at bounding box center [532, 482] width 17 height 17
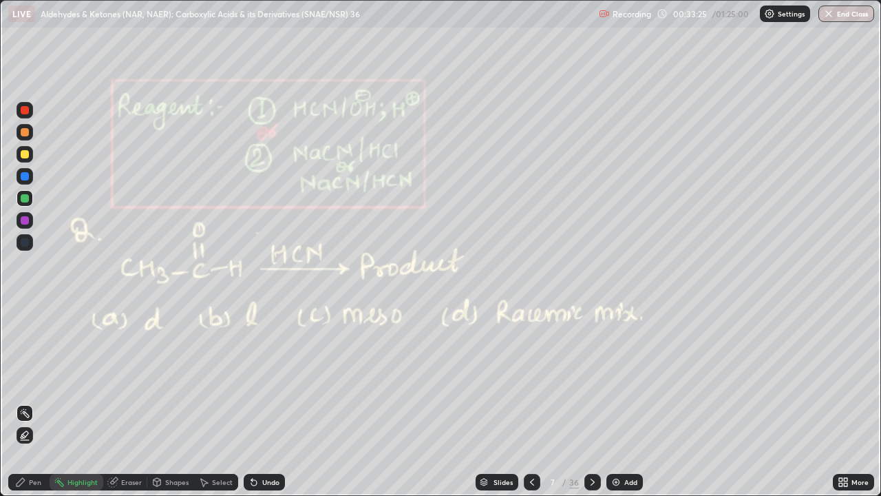
click at [529, 402] on icon at bounding box center [532, 481] width 11 height 11
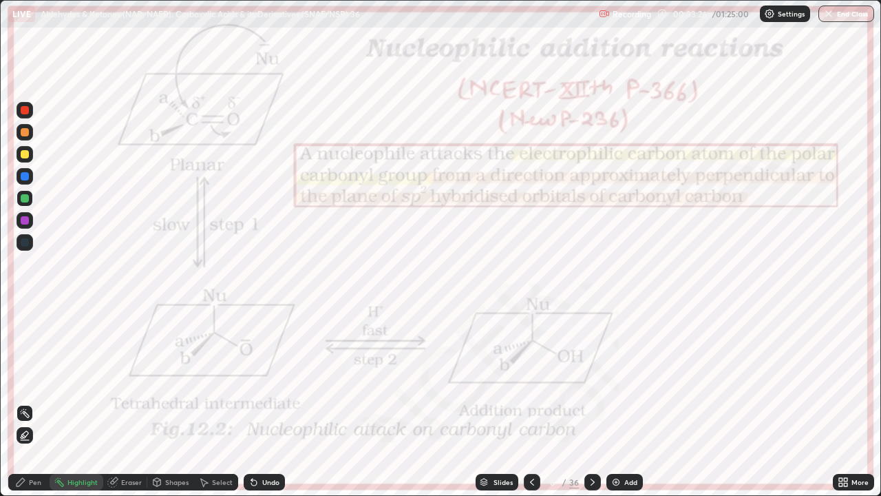
click at [531, 402] on icon at bounding box center [532, 481] width 11 height 11
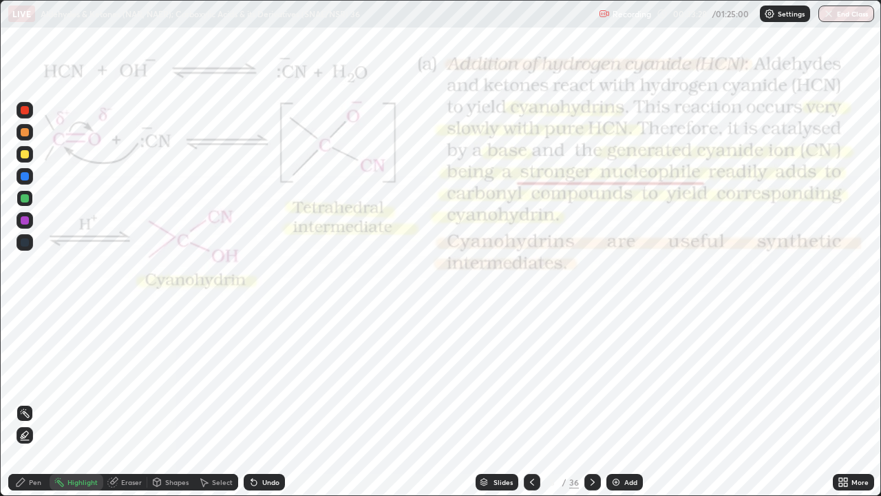
click at [81, 402] on div "Highlight" at bounding box center [77, 482] width 54 height 17
click at [22, 402] on icon at bounding box center [21, 482] width 8 height 8
click at [590, 402] on icon at bounding box center [592, 481] width 11 height 11
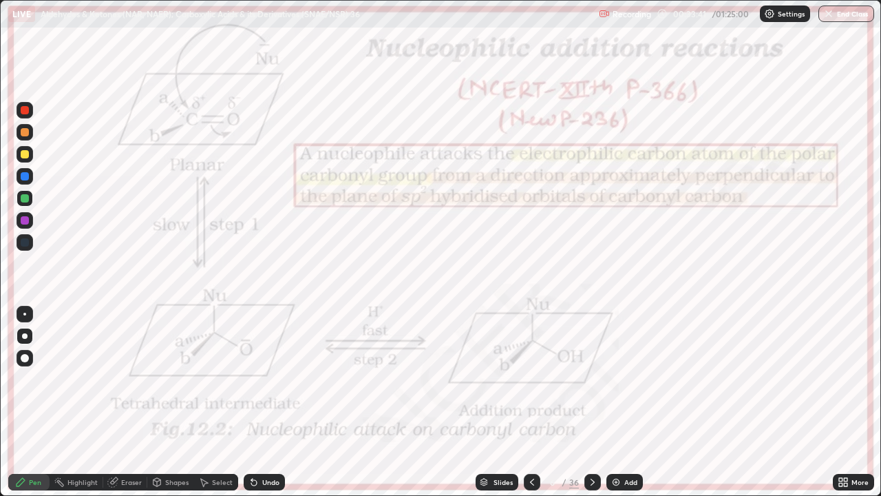
click at [591, 402] on icon at bounding box center [592, 481] width 11 height 11
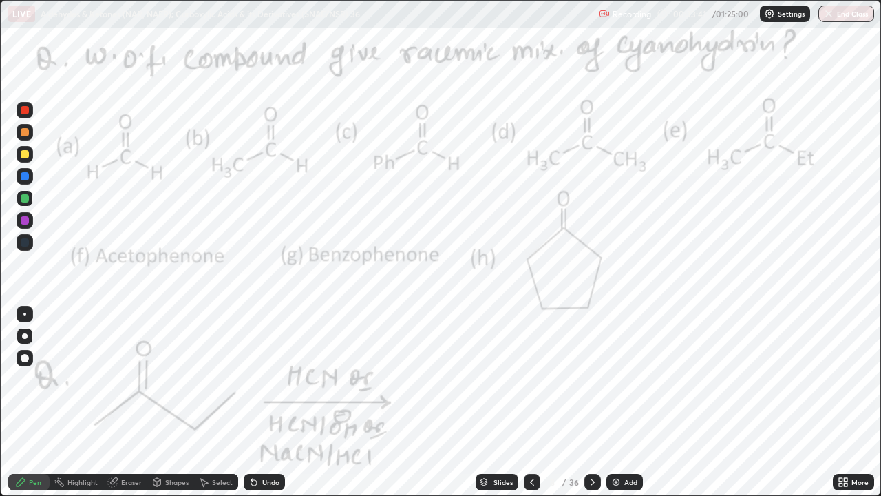
click at [591, 402] on icon at bounding box center [592, 481] width 11 height 11
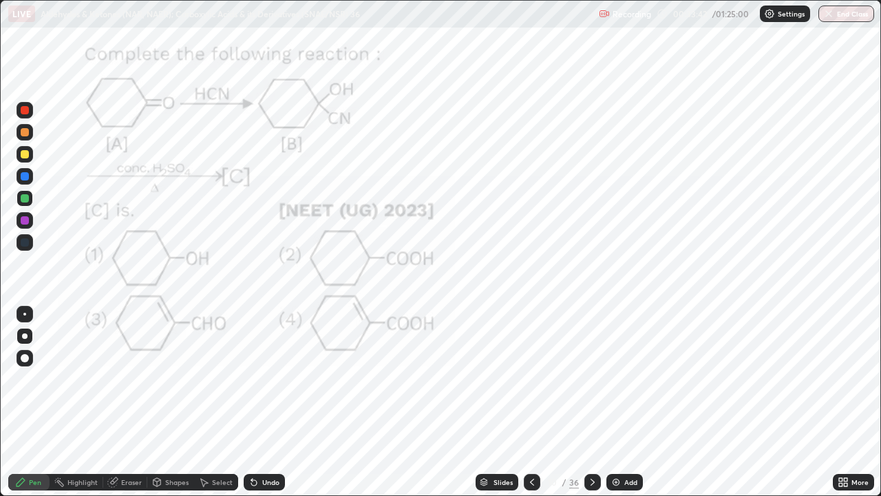
click at [591, 402] on icon at bounding box center [593, 481] width 4 height 7
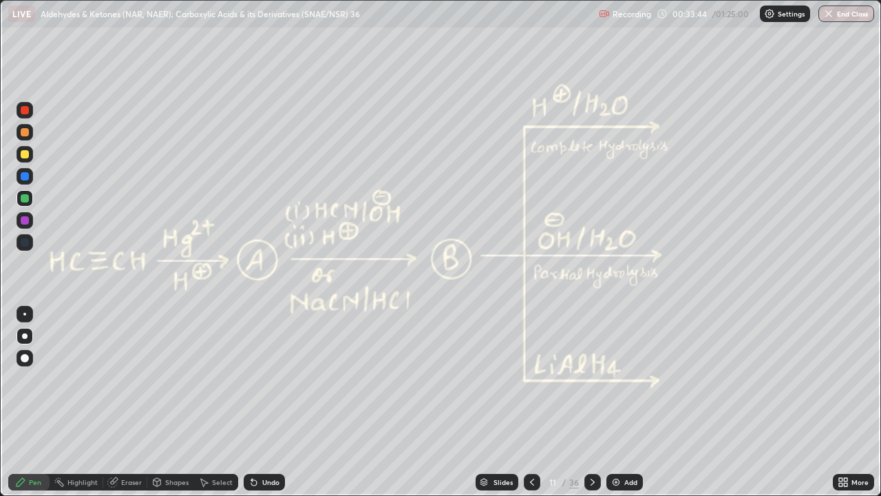
click at [30, 177] on div at bounding box center [25, 176] width 17 height 17
click at [496, 402] on div "Slides" at bounding box center [502, 481] width 19 height 7
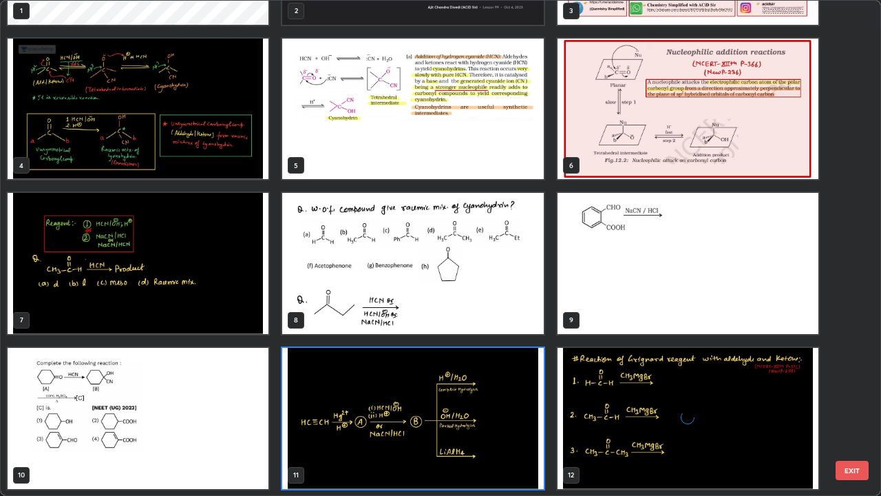
scroll to position [490, 873]
click at [435, 402] on img "grid" at bounding box center [412, 418] width 261 height 141
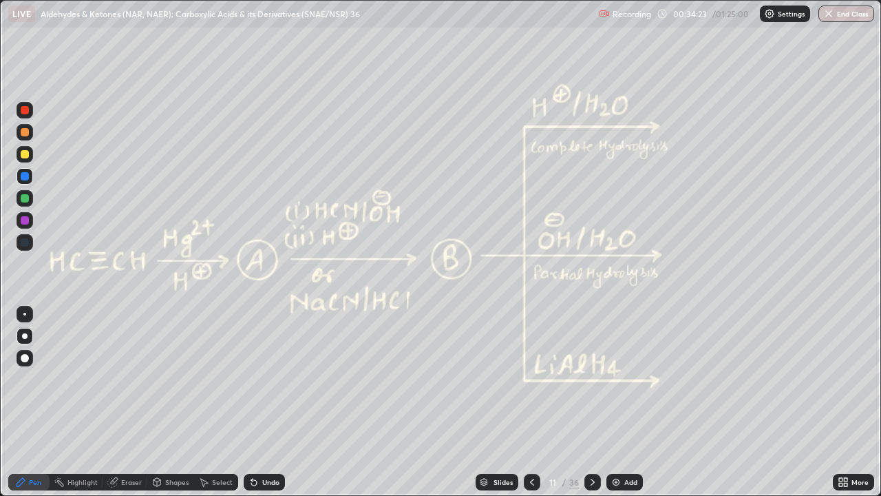
click at [23, 154] on div at bounding box center [25, 154] width 8 height 8
click at [25, 156] on div at bounding box center [25, 154] width 8 height 8
click at [591, 402] on icon at bounding box center [592, 481] width 11 height 11
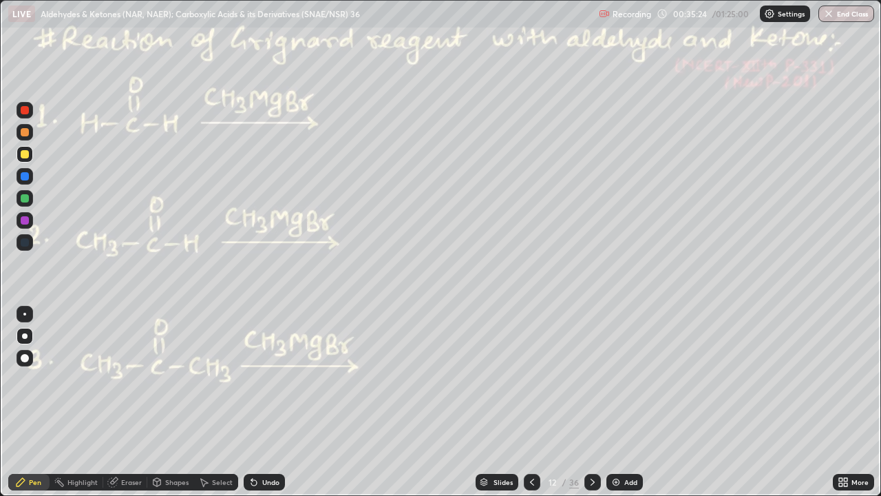
click at [25, 132] on div at bounding box center [25, 132] width 8 height 8
click at [25, 133] on div at bounding box center [25, 132] width 8 height 8
click at [25, 200] on div at bounding box center [25, 198] width 8 height 8
click at [24, 134] on div at bounding box center [25, 132] width 8 height 8
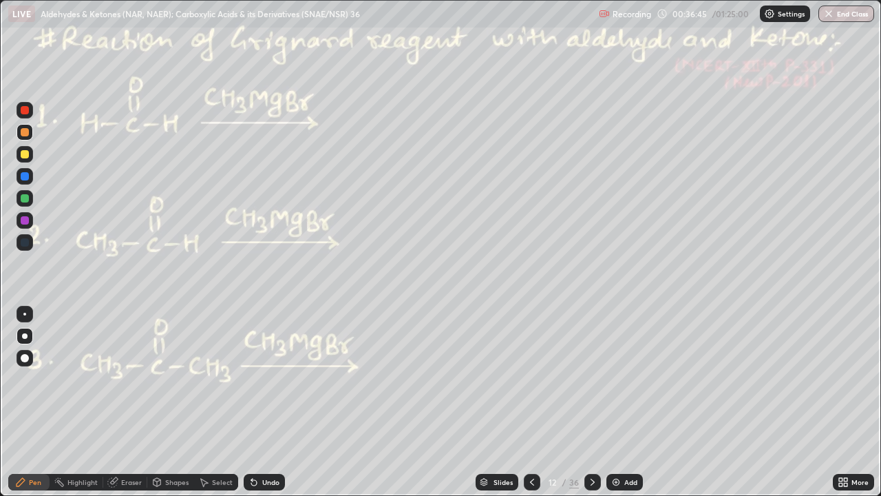
click at [23, 156] on div at bounding box center [25, 154] width 8 height 8
click at [266, 402] on div "Undo" at bounding box center [270, 481] width 17 height 7
click at [30, 110] on div at bounding box center [25, 110] width 17 height 17
click at [21, 134] on div at bounding box center [25, 132] width 8 height 8
click at [23, 152] on div at bounding box center [25, 154] width 8 height 8
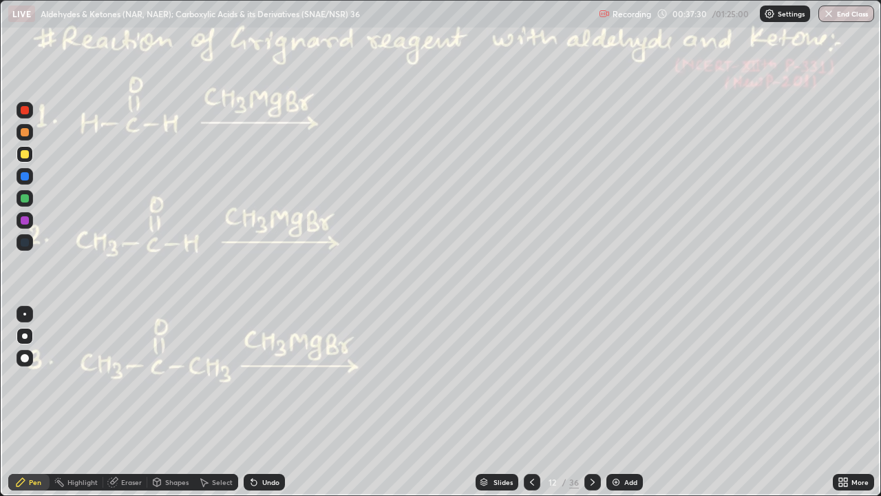
click at [25, 134] on div at bounding box center [25, 132] width 8 height 8
click at [273, 402] on div "Undo" at bounding box center [270, 481] width 17 height 7
click at [274, 402] on div "Undo" at bounding box center [264, 482] width 41 height 17
click at [83, 402] on div "Highlight" at bounding box center [82, 481] width 30 height 7
click at [23, 200] on div at bounding box center [25, 198] width 8 height 8
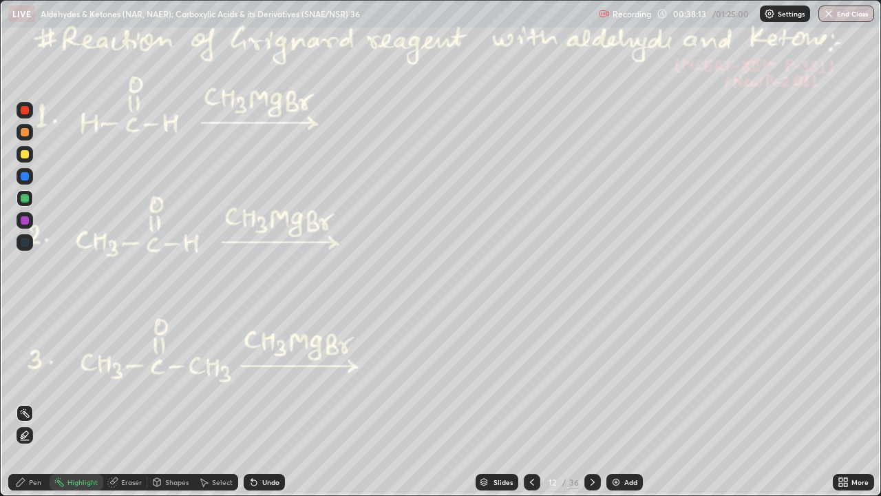
click at [20, 402] on icon at bounding box center [20, 481] width 11 height 11
click at [22, 107] on div at bounding box center [25, 110] width 8 height 8
click at [26, 131] on div at bounding box center [25, 132] width 8 height 8
click at [25, 155] on div at bounding box center [25, 154] width 8 height 8
click at [23, 112] on div at bounding box center [25, 110] width 8 height 8
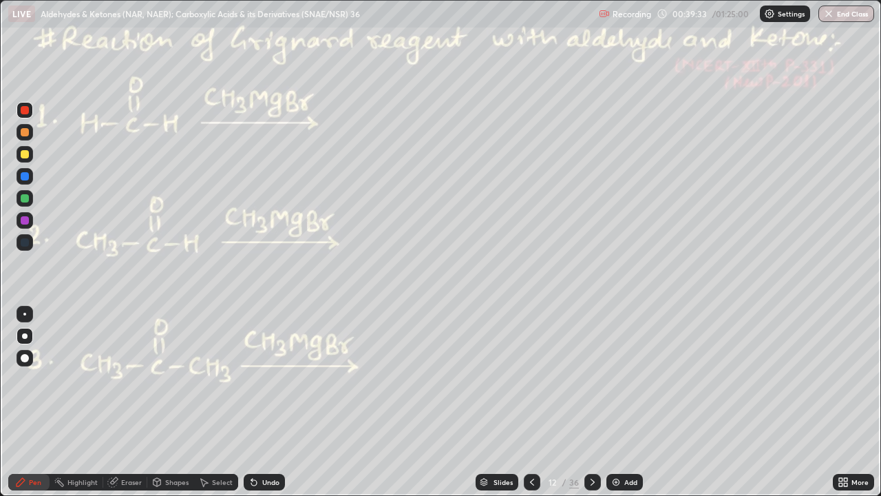
click at [23, 154] on div at bounding box center [25, 154] width 8 height 8
click at [25, 134] on div at bounding box center [25, 132] width 8 height 8
click at [281, 402] on div "Undo" at bounding box center [264, 482] width 41 height 17
click at [25, 156] on div at bounding box center [25, 154] width 8 height 8
click at [26, 155] on div at bounding box center [25, 154] width 8 height 8
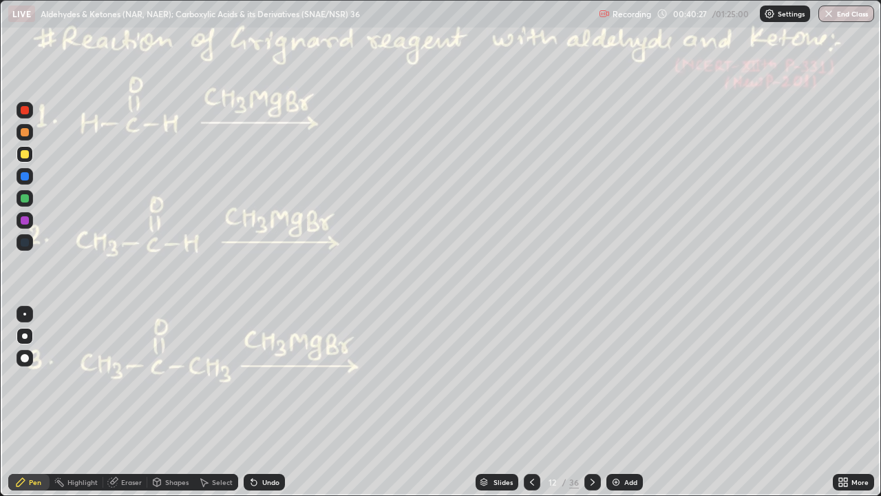
click at [25, 109] on div at bounding box center [25, 110] width 8 height 8
click at [23, 133] on div at bounding box center [25, 132] width 8 height 8
click at [25, 156] on div at bounding box center [25, 154] width 8 height 8
click at [24, 132] on div at bounding box center [25, 132] width 8 height 8
click at [25, 155] on div at bounding box center [25, 154] width 8 height 8
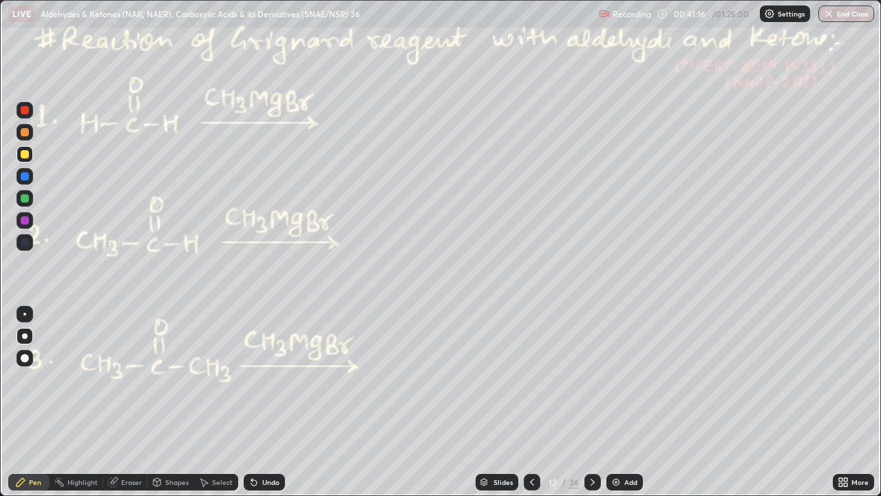
click at [27, 136] on div at bounding box center [25, 132] width 8 height 8
click at [253, 402] on icon at bounding box center [254, 483] width 6 height 6
click at [262, 402] on div "Undo" at bounding box center [270, 481] width 17 height 7
click at [259, 402] on div "Undo" at bounding box center [264, 482] width 41 height 17
click at [251, 402] on icon at bounding box center [254, 483] width 6 height 6
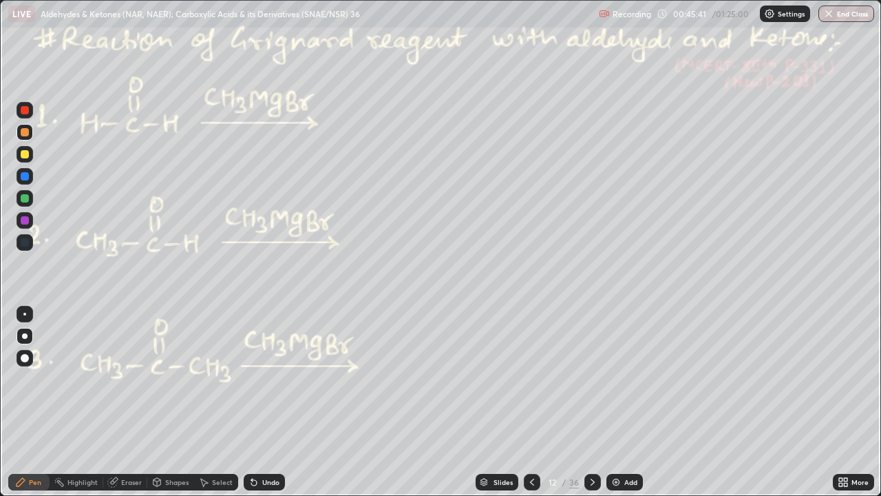
click at [593, 402] on icon at bounding box center [592, 481] width 11 height 11
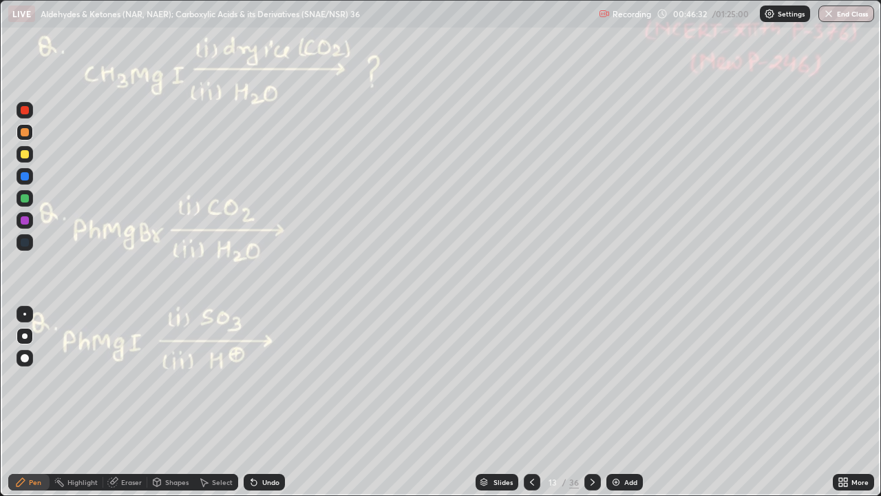
click at [21, 109] on div at bounding box center [25, 110] width 8 height 8
click at [23, 107] on div at bounding box center [25, 110] width 8 height 8
click at [25, 133] on div at bounding box center [25, 132] width 8 height 8
click at [24, 153] on div at bounding box center [25, 154] width 8 height 8
click at [269, 402] on div "Undo" at bounding box center [264, 482] width 41 height 17
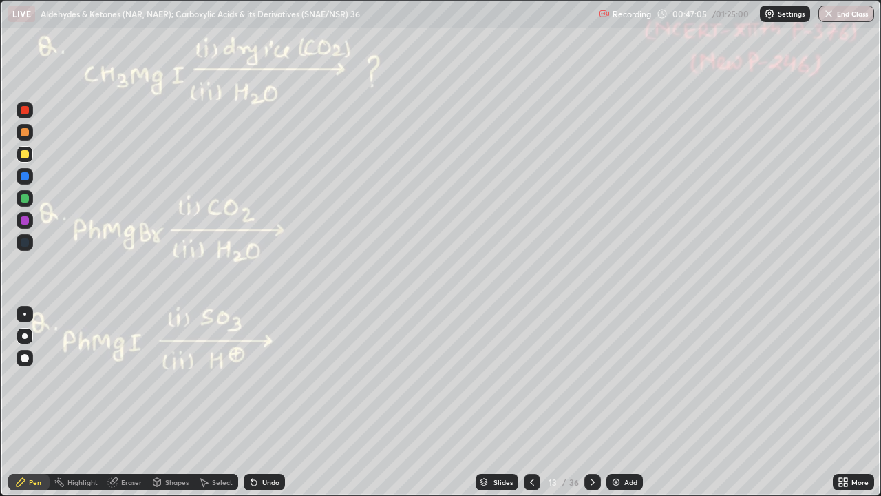
click at [268, 402] on div "Undo" at bounding box center [270, 481] width 17 height 7
click at [266, 402] on div "Undo" at bounding box center [264, 482] width 41 height 17
click at [23, 134] on div at bounding box center [25, 132] width 8 height 8
click at [25, 156] on div at bounding box center [25, 154] width 8 height 8
click at [26, 134] on div at bounding box center [25, 132] width 8 height 8
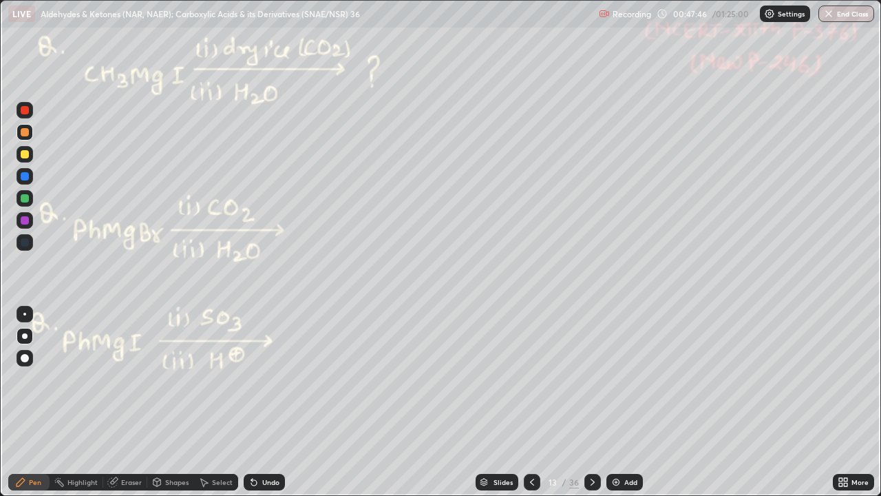
click at [25, 155] on div at bounding box center [25, 154] width 8 height 8
click at [529, 402] on icon at bounding box center [532, 481] width 11 height 11
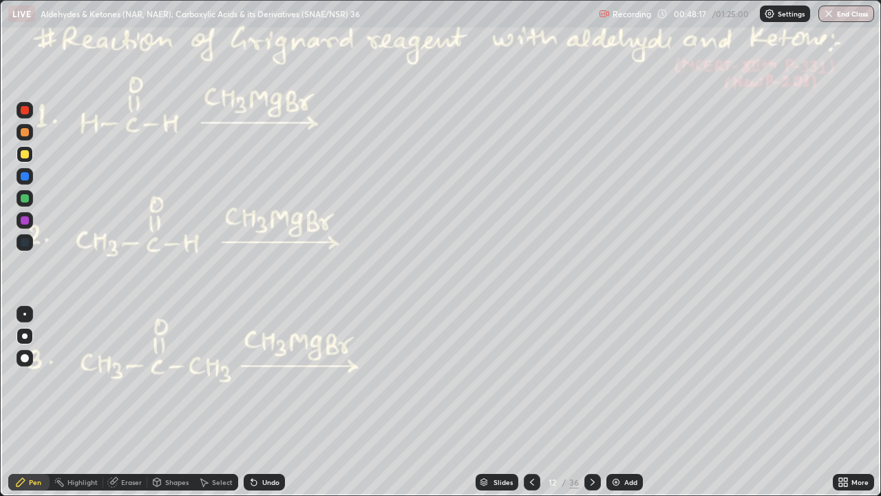
click at [591, 402] on icon at bounding box center [592, 481] width 11 height 11
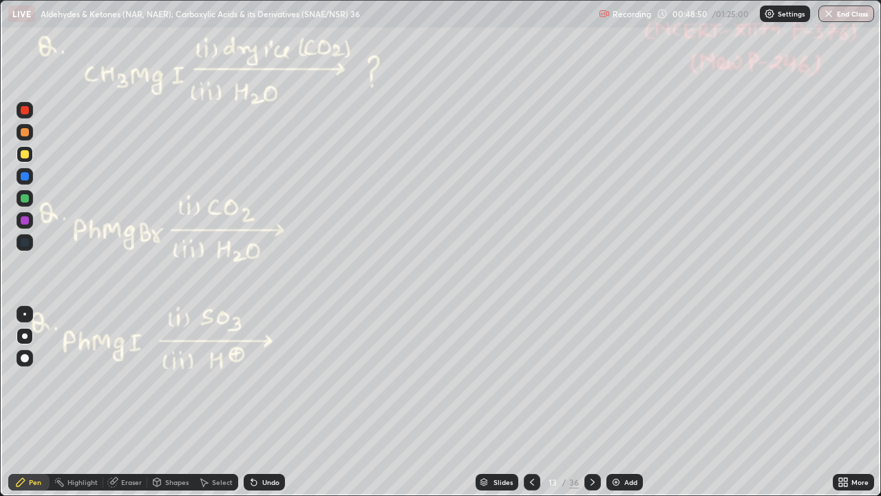
click at [23, 133] on div at bounding box center [25, 132] width 8 height 8
click at [25, 132] on div at bounding box center [25, 132] width 8 height 8
click at [22, 198] on div at bounding box center [25, 198] width 8 height 8
click at [162, 402] on div "Shapes" at bounding box center [170, 482] width 47 height 17
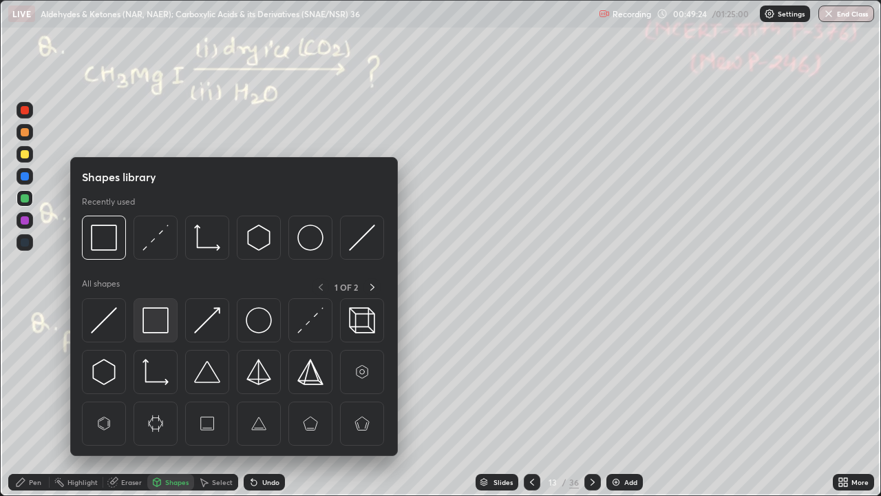
click at [152, 323] on img at bounding box center [155, 320] width 26 height 26
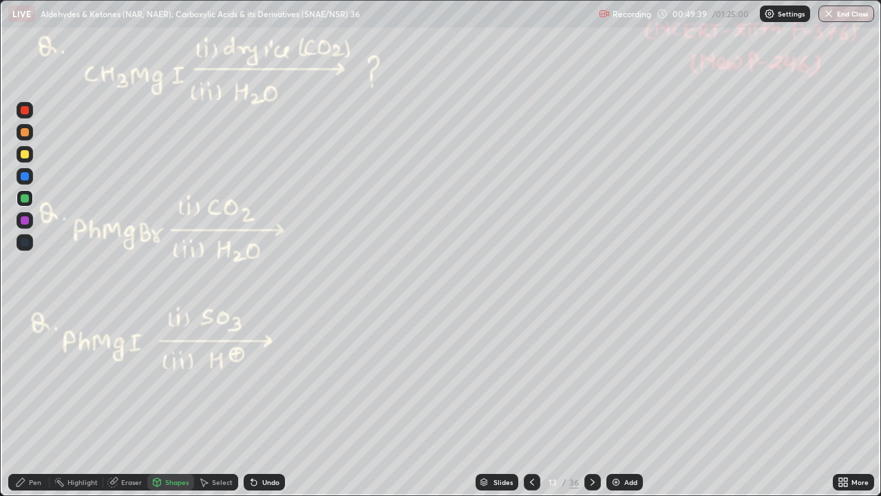
click at [124, 402] on div "Eraser" at bounding box center [131, 481] width 21 height 7
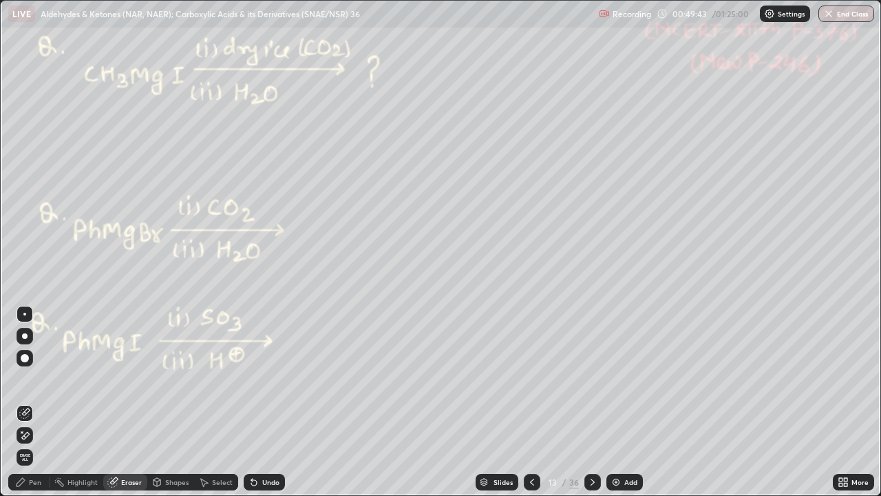
click at [34, 402] on div "Pen" at bounding box center [28, 482] width 41 height 17
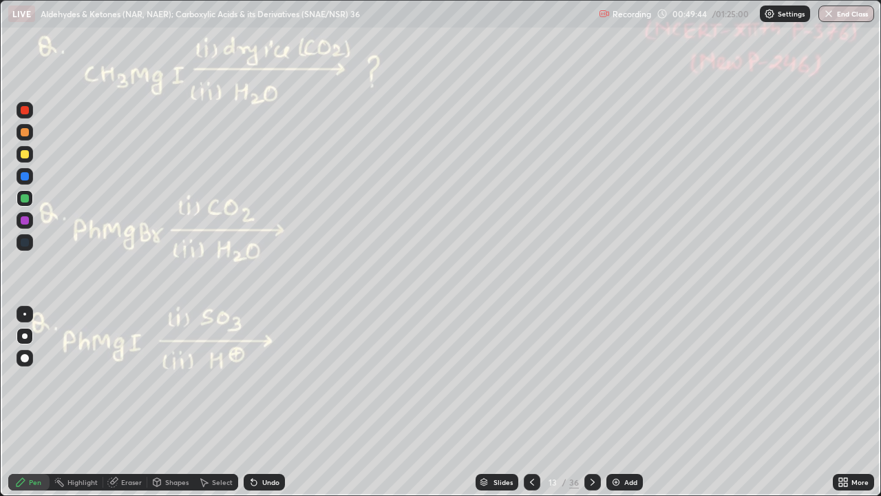
click at [26, 134] on div at bounding box center [25, 132] width 8 height 8
click at [25, 198] on div at bounding box center [25, 198] width 8 height 8
click at [164, 402] on div "Shapes" at bounding box center [170, 482] width 47 height 17
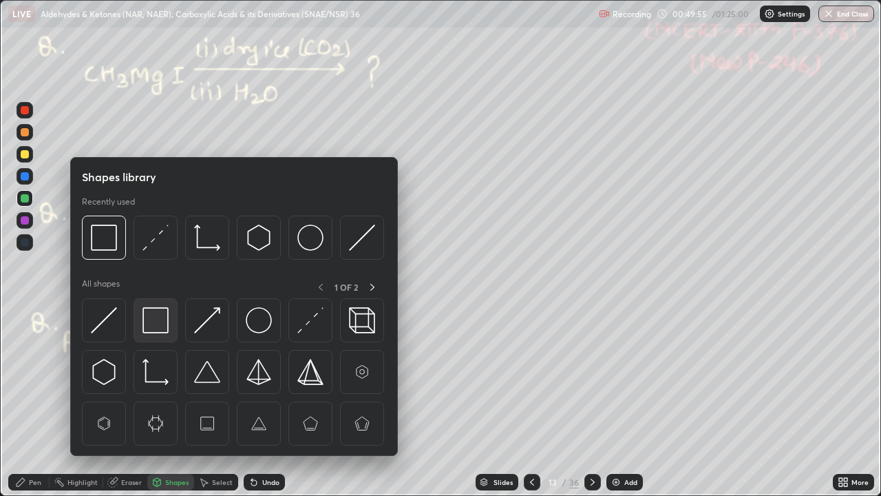
click at [153, 326] on img at bounding box center [155, 320] width 26 height 26
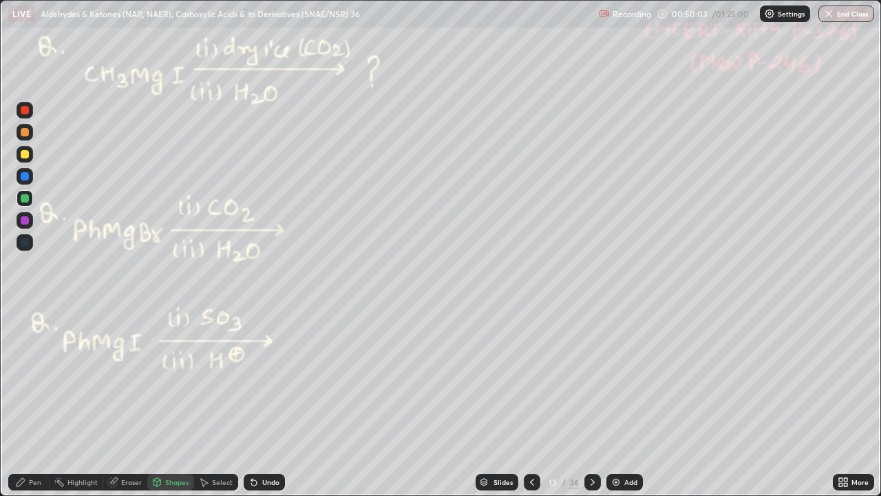
click at [78, 402] on div "Highlight" at bounding box center [82, 481] width 30 height 7
click at [19, 402] on icon at bounding box center [20, 481] width 11 height 11
click at [83, 402] on div "Highlight" at bounding box center [82, 481] width 30 height 7
click at [17, 402] on icon at bounding box center [20, 481] width 11 height 11
click at [25, 156] on div at bounding box center [25, 154] width 8 height 8
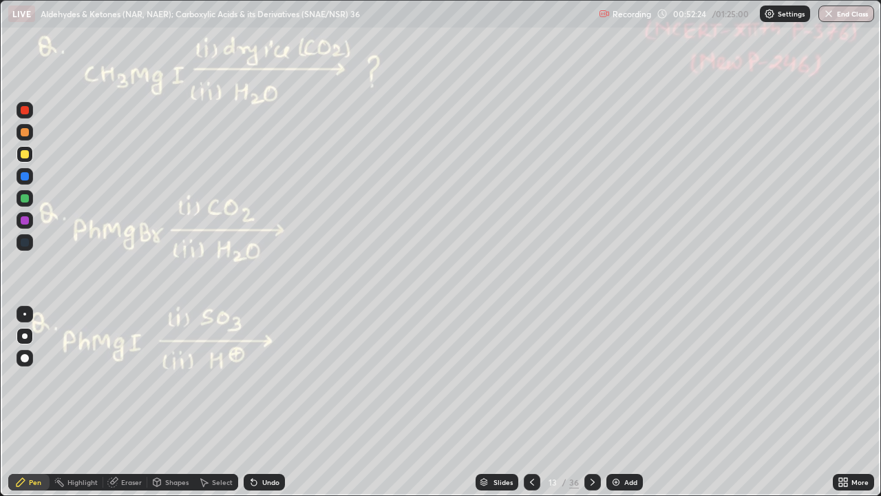
click at [25, 155] on div at bounding box center [25, 154] width 8 height 8
click at [25, 153] on div at bounding box center [25, 154] width 8 height 8
click at [590, 402] on div at bounding box center [592, 482] width 17 height 17
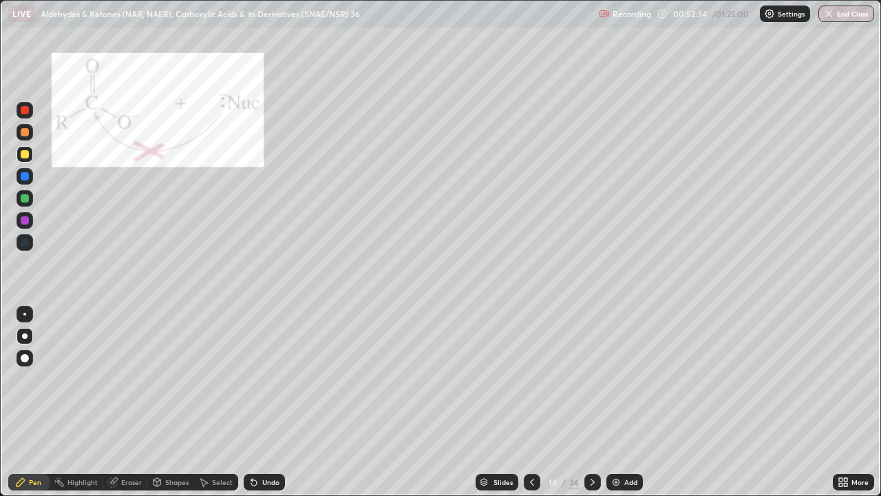
click at [25, 109] on div at bounding box center [25, 110] width 8 height 8
click at [22, 132] on div at bounding box center [25, 132] width 8 height 8
click at [26, 199] on div at bounding box center [25, 198] width 8 height 8
click at [25, 111] on div at bounding box center [25, 110] width 8 height 8
click at [264, 402] on div "Undo" at bounding box center [270, 481] width 17 height 7
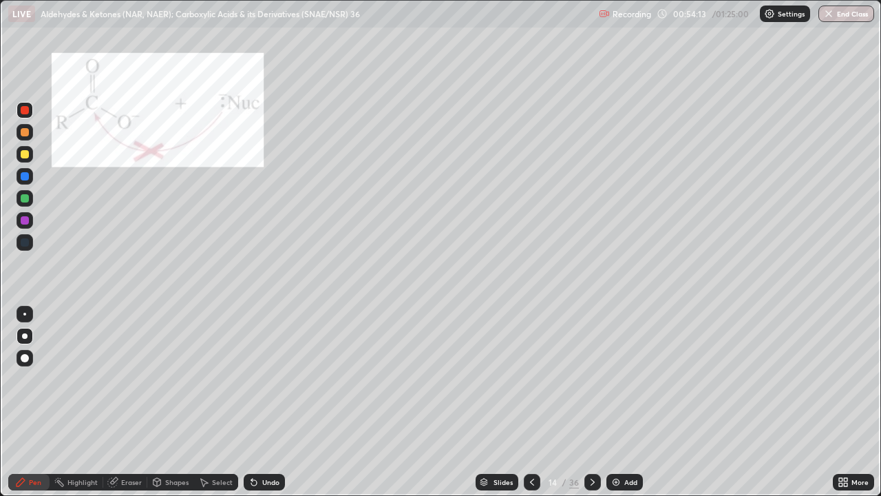
click at [263, 402] on div "Undo" at bounding box center [270, 481] width 17 height 7
click at [268, 402] on div "Undo" at bounding box center [264, 482] width 41 height 17
click at [27, 221] on div at bounding box center [25, 220] width 8 height 8
click at [27, 220] on div at bounding box center [25, 220] width 8 height 8
click at [26, 156] on div at bounding box center [25, 154] width 8 height 8
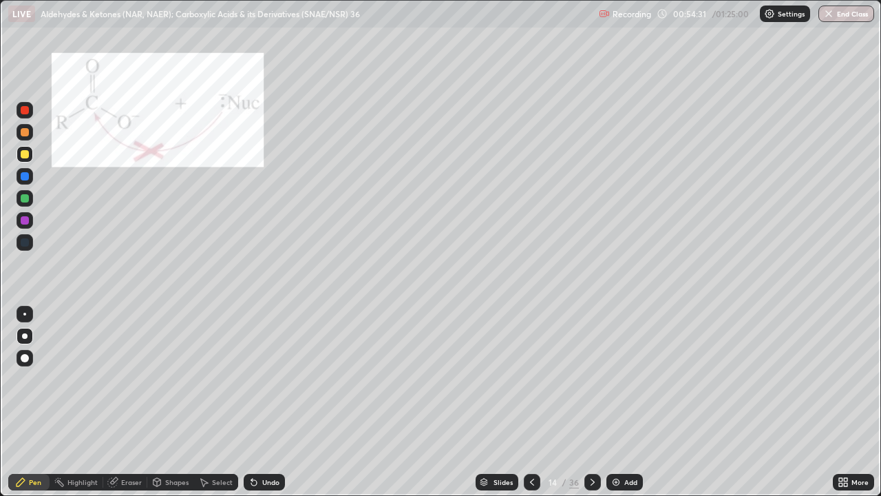
click at [531, 402] on icon at bounding box center [532, 481] width 11 height 11
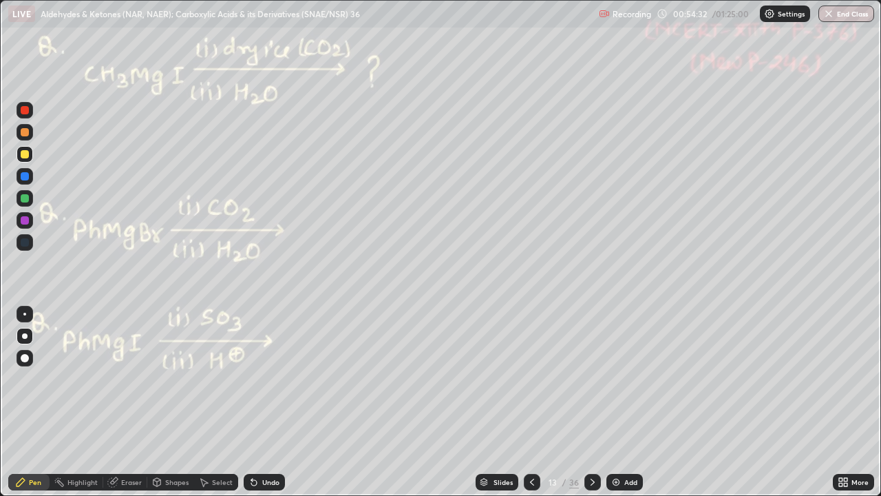
click at [23, 154] on div at bounding box center [25, 154] width 8 height 8
click at [23, 152] on div at bounding box center [25, 154] width 8 height 8
click at [23, 197] on div at bounding box center [25, 198] width 8 height 8
click at [26, 196] on div at bounding box center [25, 198] width 8 height 8
click at [23, 152] on div at bounding box center [25, 154] width 8 height 8
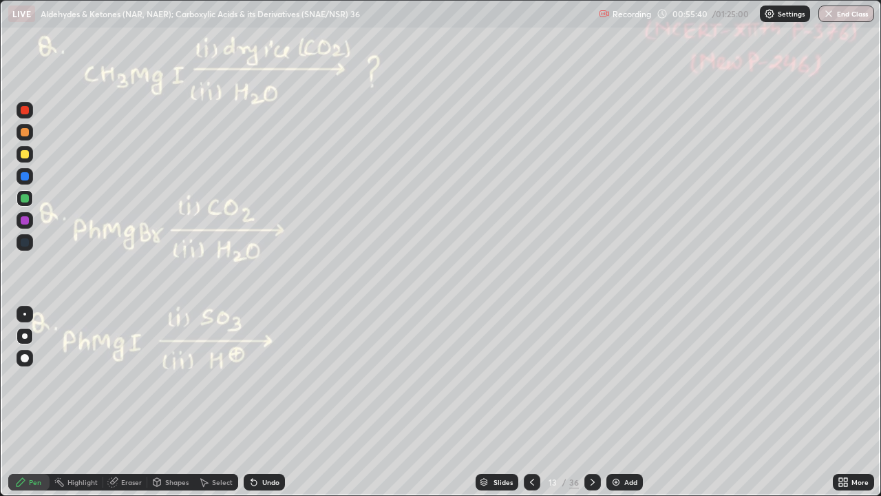
click at [24, 151] on div at bounding box center [25, 154] width 8 height 8
click at [23, 105] on div at bounding box center [25, 110] width 17 height 17
click at [23, 133] on div at bounding box center [25, 132] width 8 height 8
click at [262, 402] on div "Undo" at bounding box center [270, 481] width 17 height 7
click at [258, 402] on div "Undo" at bounding box center [264, 482] width 41 height 17
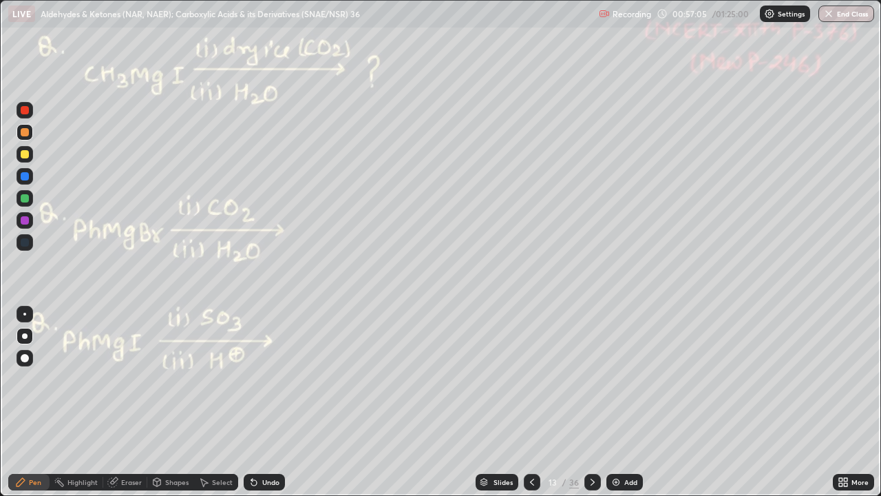
click at [257, 402] on icon at bounding box center [253, 481] width 11 height 11
click at [259, 402] on div "Undo" at bounding box center [264, 482] width 41 height 17
click at [273, 402] on div "Undo" at bounding box center [270, 481] width 17 height 7
click at [270, 402] on div "Undo" at bounding box center [270, 481] width 17 height 7
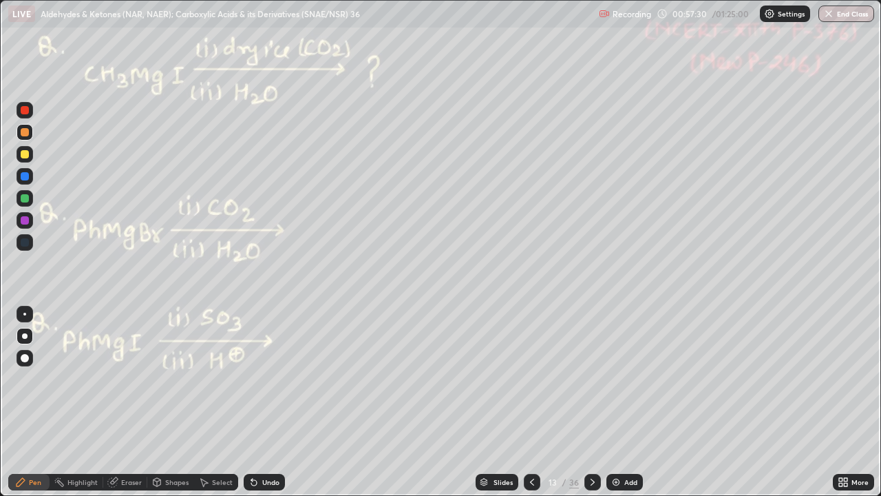
click at [264, 402] on div "Undo" at bounding box center [270, 481] width 17 height 7
click at [23, 108] on div at bounding box center [25, 110] width 8 height 8
click at [530, 402] on icon at bounding box center [532, 481] width 4 height 7
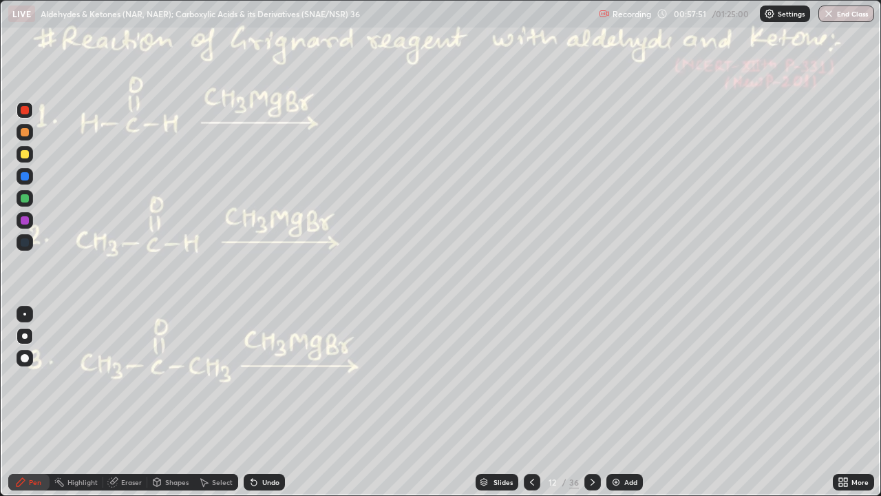
click at [591, 402] on icon at bounding box center [592, 481] width 11 height 11
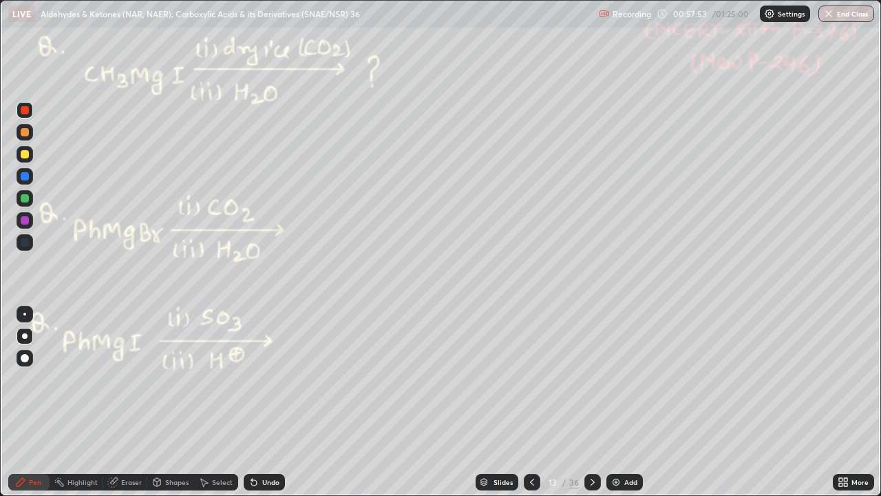
click at [529, 402] on icon at bounding box center [532, 481] width 11 height 11
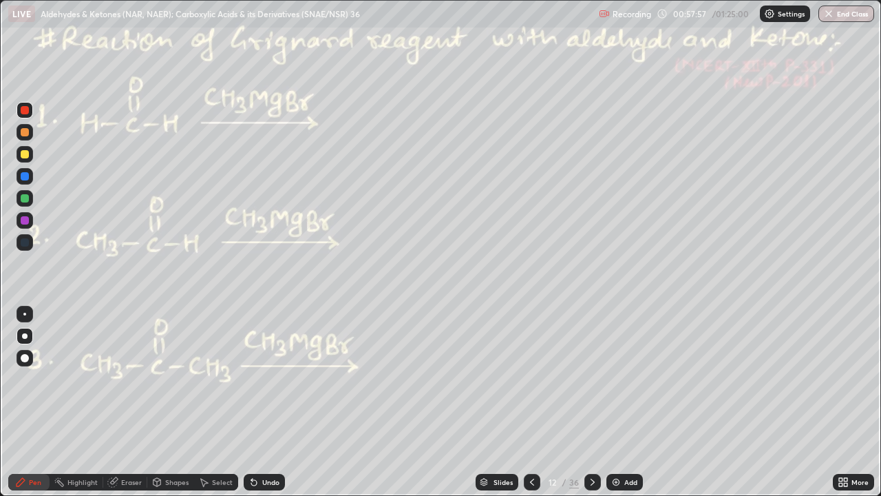
click at [585, 402] on div at bounding box center [592, 482] width 17 height 17
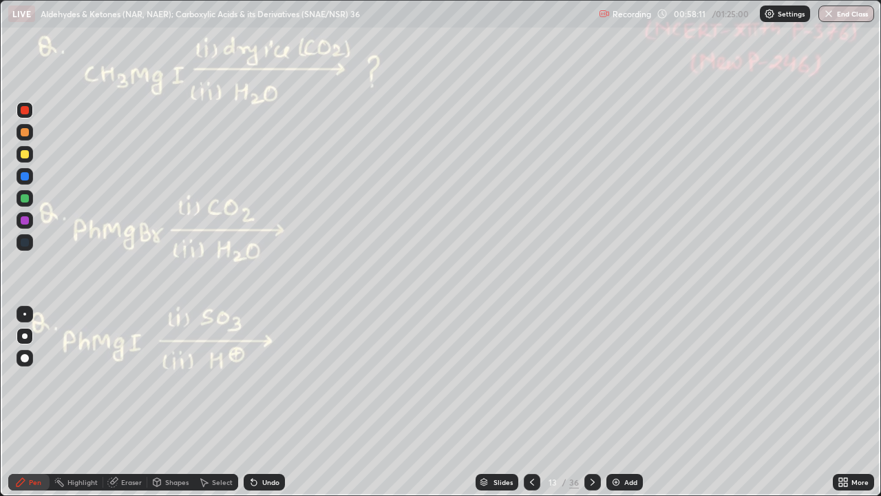
click at [28, 157] on div at bounding box center [25, 154] width 8 height 8
click at [273, 402] on div "Undo" at bounding box center [270, 481] width 17 height 7
click at [168, 402] on div "Shapes" at bounding box center [176, 481] width 23 height 7
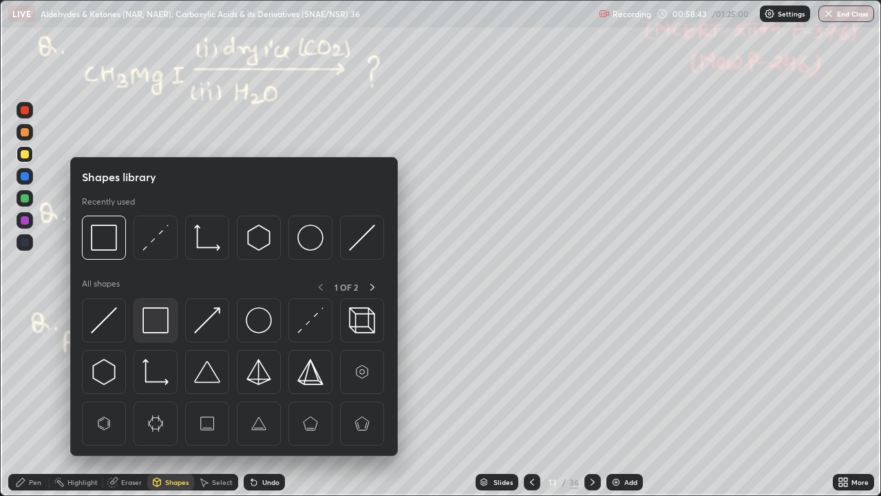
click at [154, 317] on img at bounding box center [155, 320] width 26 height 26
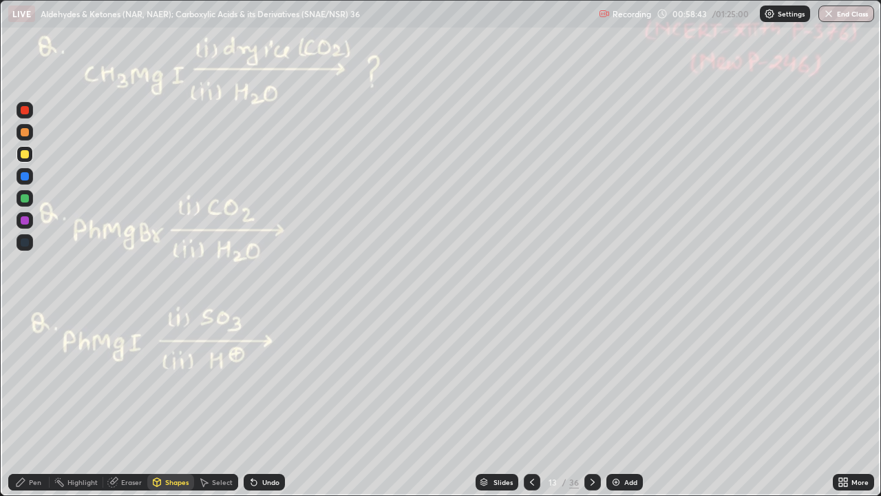
click at [23, 202] on div at bounding box center [25, 198] width 8 height 8
click at [23, 402] on icon at bounding box center [21, 482] width 8 height 8
click at [30, 114] on div at bounding box center [25, 110] width 17 height 17
click at [25, 156] on div at bounding box center [25, 154] width 8 height 8
click at [589, 402] on icon at bounding box center [592, 481] width 11 height 11
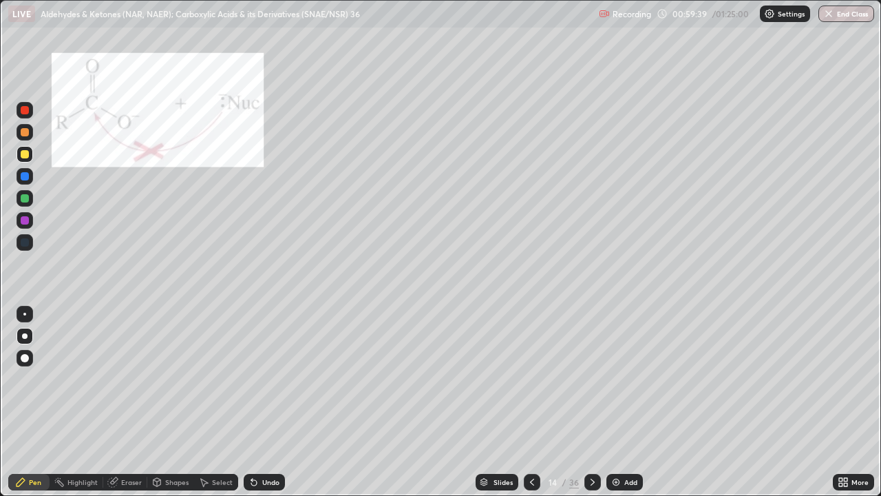
click at [34, 402] on div "Pen" at bounding box center [35, 481] width 12 height 7
click at [591, 402] on icon at bounding box center [592, 481] width 11 height 11
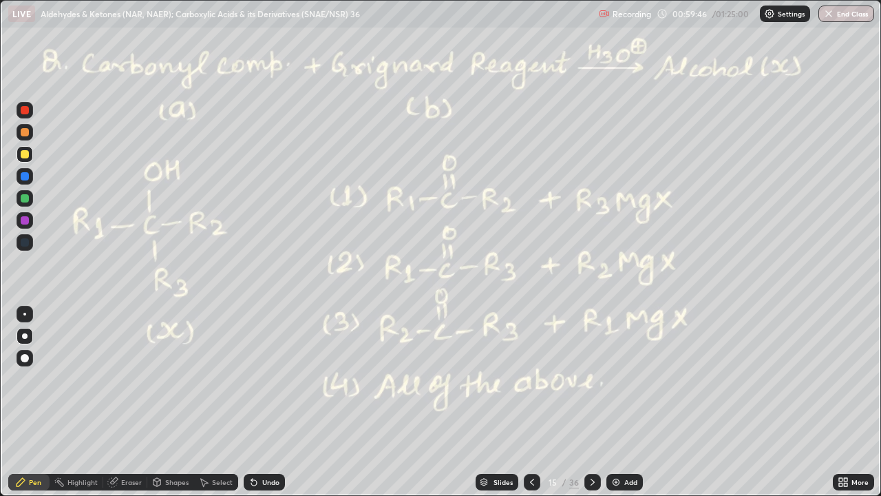
click at [19, 108] on div at bounding box center [25, 110] width 17 height 17
click at [23, 110] on div at bounding box center [25, 110] width 8 height 8
click at [23, 154] on div at bounding box center [25, 154] width 8 height 8
click at [529, 402] on icon at bounding box center [532, 481] width 11 height 11
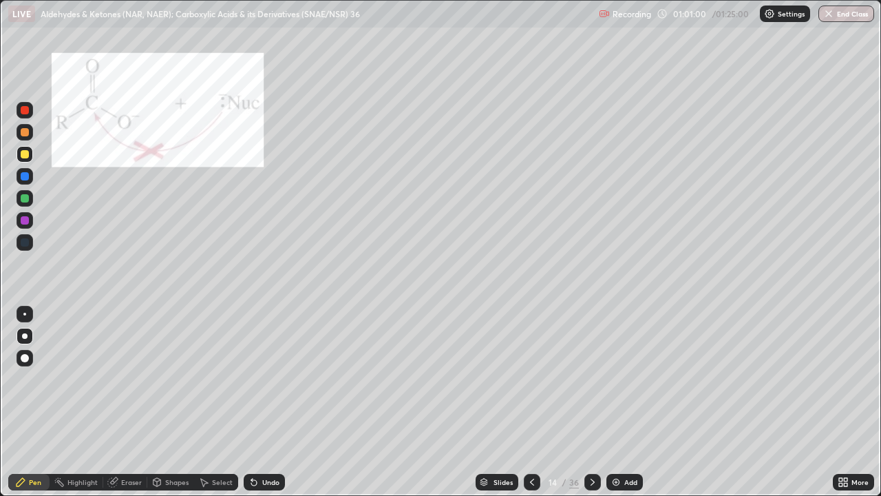
click at [524, 402] on div at bounding box center [532, 482] width 17 height 17
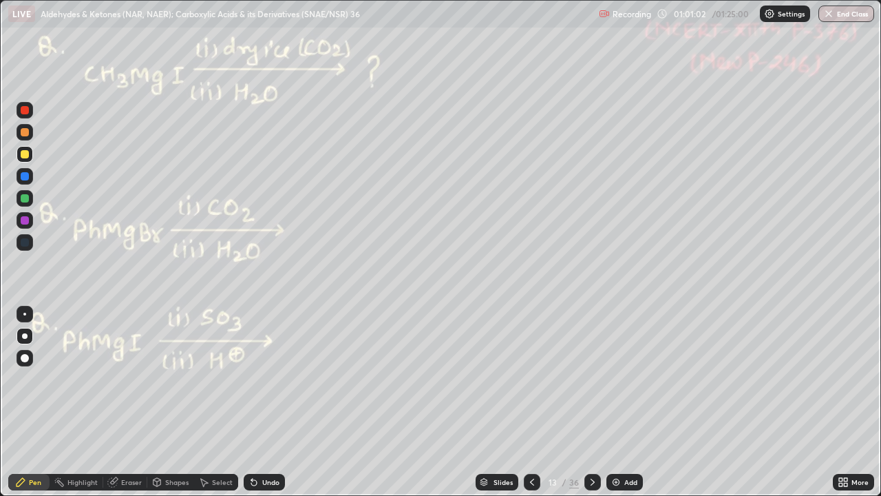
click at [524, 402] on div at bounding box center [532, 482] width 17 height 17
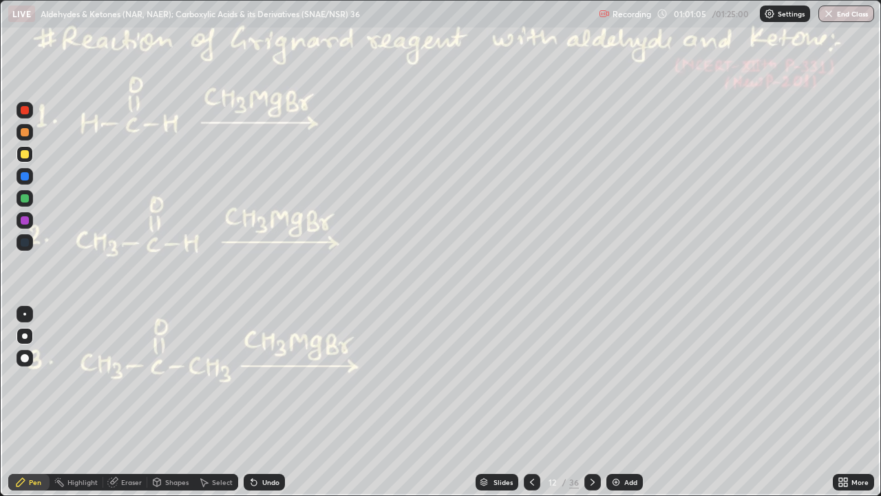
click at [85, 402] on div "Highlight" at bounding box center [82, 481] width 30 height 7
click at [591, 402] on icon at bounding box center [593, 481] width 4 height 7
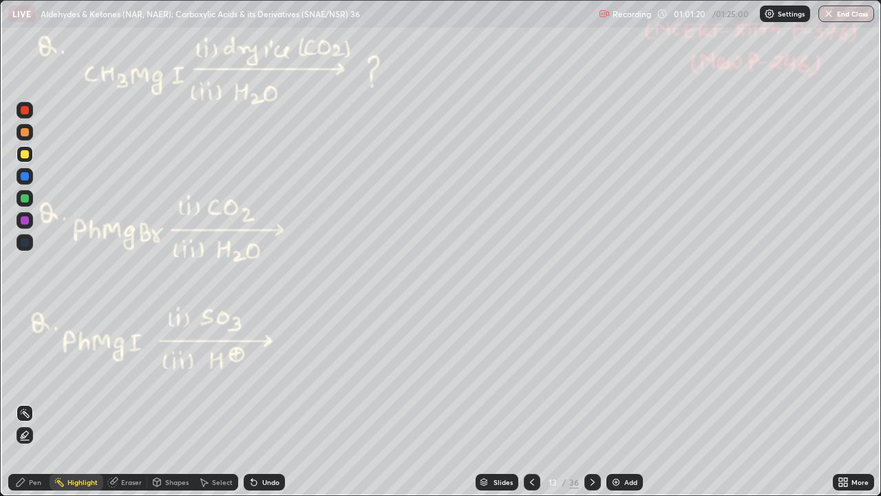
click at [591, 402] on icon at bounding box center [592, 481] width 11 height 11
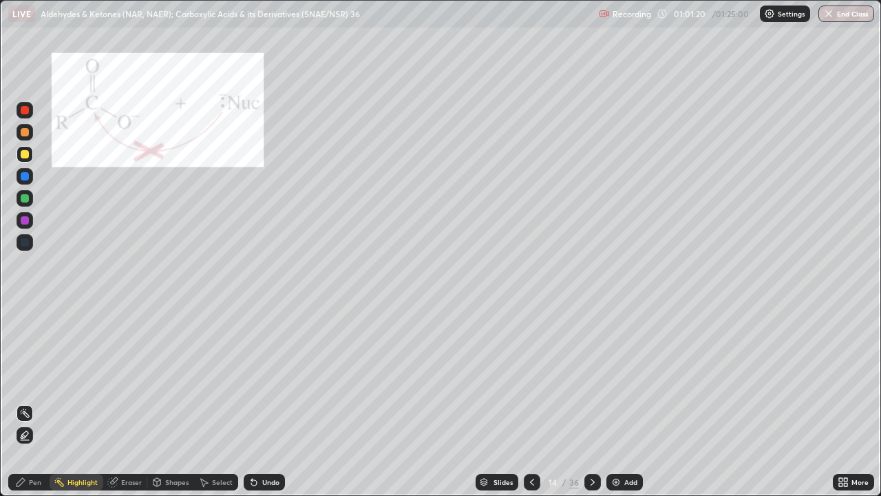
click at [588, 402] on icon at bounding box center [592, 481] width 11 height 11
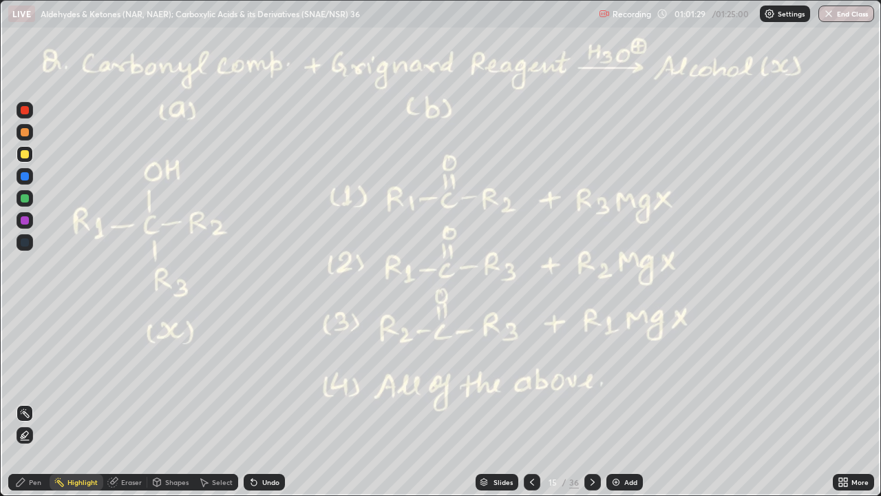
click at [25, 402] on div "Pen" at bounding box center [28, 482] width 41 height 17
click at [22, 134] on div at bounding box center [25, 132] width 8 height 8
click at [56, 402] on circle at bounding box center [55, 481] width 1 height 1
click at [22, 156] on div at bounding box center [25, 154] width 8 height 8
click at [23, 154] on div at bounding box center [25, 154] width 8 height 8
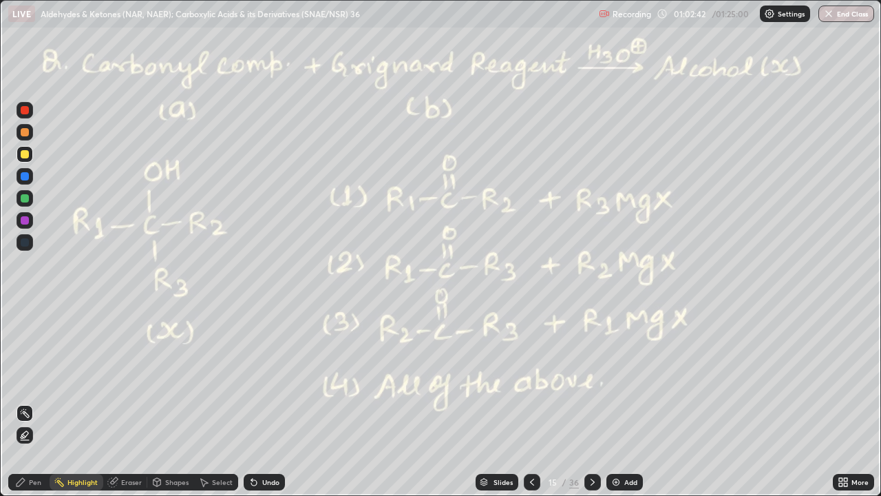
click at [28, 402] on div "Pen" at bounding box center [28, 482] width 41 height 17
click at [22, 111] on div at bounding box center [25, 110] width 8 height 8
click at [267, 402] on div "Undo" at bounding box center [270, 481] width 17 height 7
click at [266, 402] on div "Undo" at bounding box center [270, 481] width 17 height 7
click at [262, 402] on div "Undo" at bounding box center [270, 481] width 17 height 7
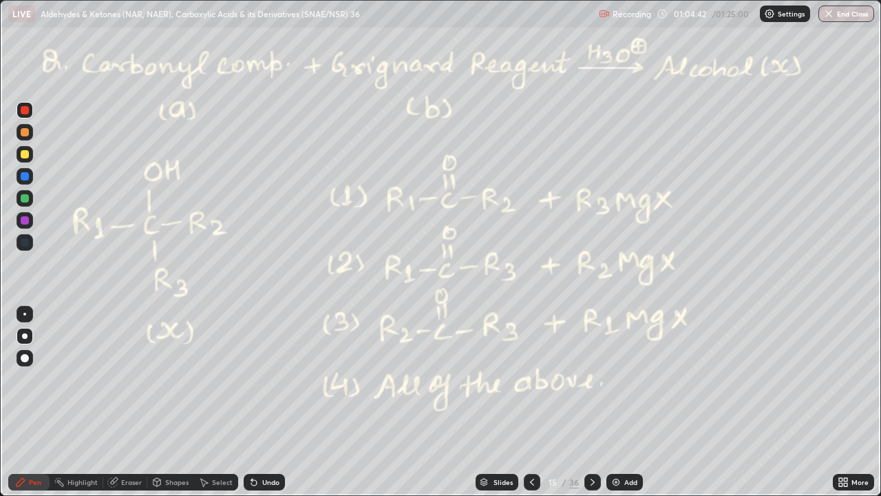
click at [170, 402] on div "Shapes" at bounding box center [176, 481] width 23 height 7
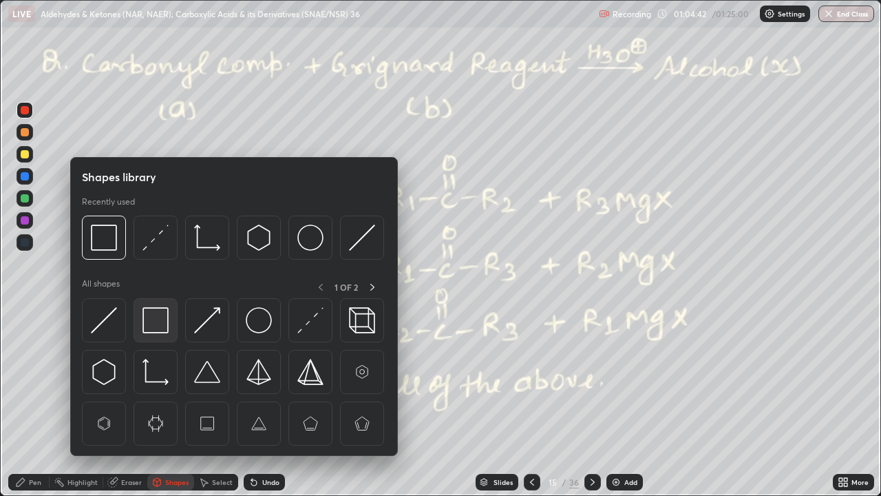
click at [151, 316] on img at bounding box center [155, 320] width 26 height 26
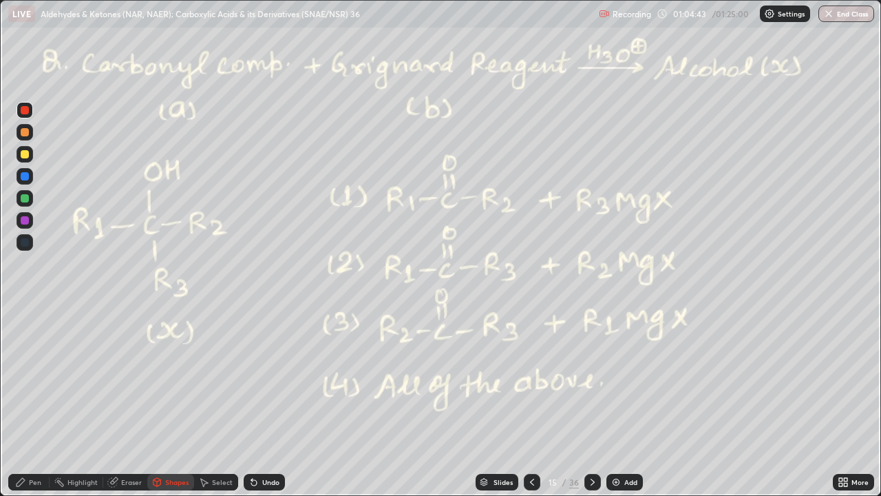
click at [21, 157] on div at bounding box center [25, 154] width 17 height 17
click at [23, 204] on div at bounding box center [25, 198] width 17 height 17
click at [18, 402] on icon at bounding box center [20, 481] width 11 height 11
click at [588, 402] on icon at bounding box center [592, 481] width 11 height 11
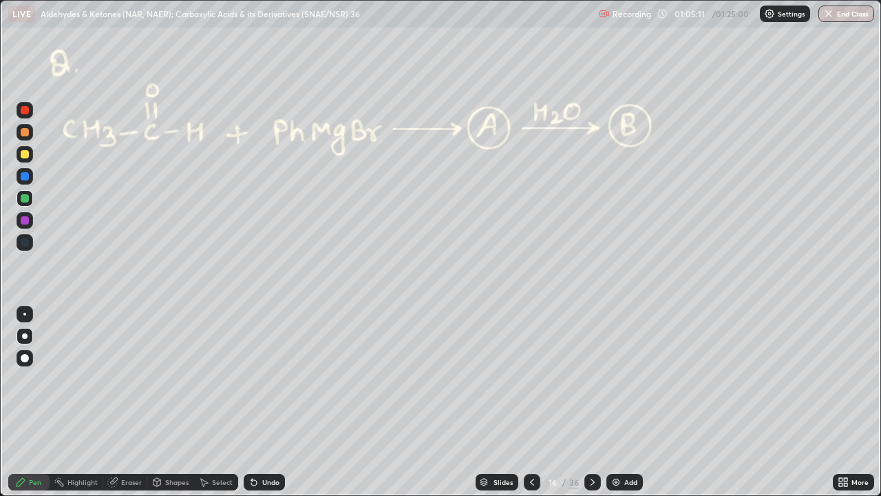
click at [27, 154] on div at bounding box center [25, 154] width 8 height 8
click at [23, 133] on div at bounding box center [25, 132] width 8 height 8
click at [22, 136] on div at bounding box center [25, 132] width 8 height 8
click at [25, 111] on div at bounding box center [25, 110] width 8 height 8
click at [264, 402] on div "Undo" at bounding box center [270, 481] width 17 height 7
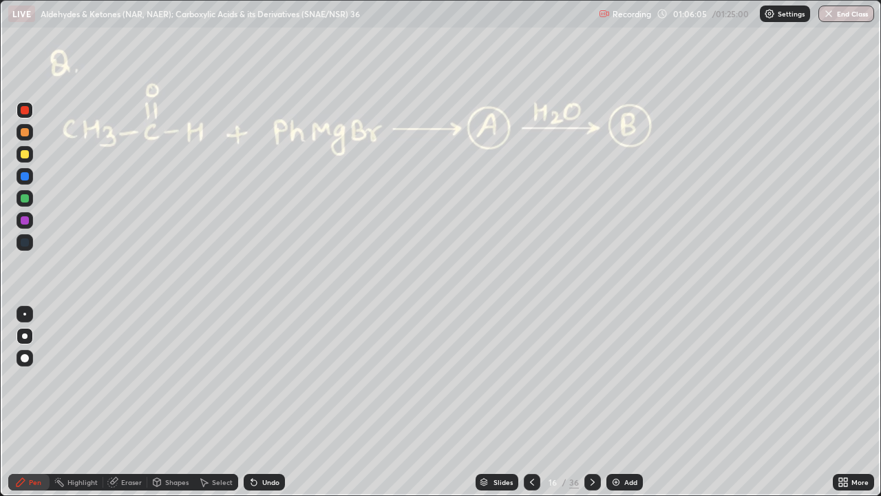
click at [263, 402] on div "Undo" at bounding box center [270, 481] width 17 height 7
click at [28, 200] on div at bounding box center [25, 198] width 8 height 8
click at [23, 154] on div at bounding box center [25, 154] width 8 height 8
click at [23, 153] on div at bounding box center [25, 154] width 8 height 8
click at [28, 108] on div at bounding box center [25, 110] width 8 height 8
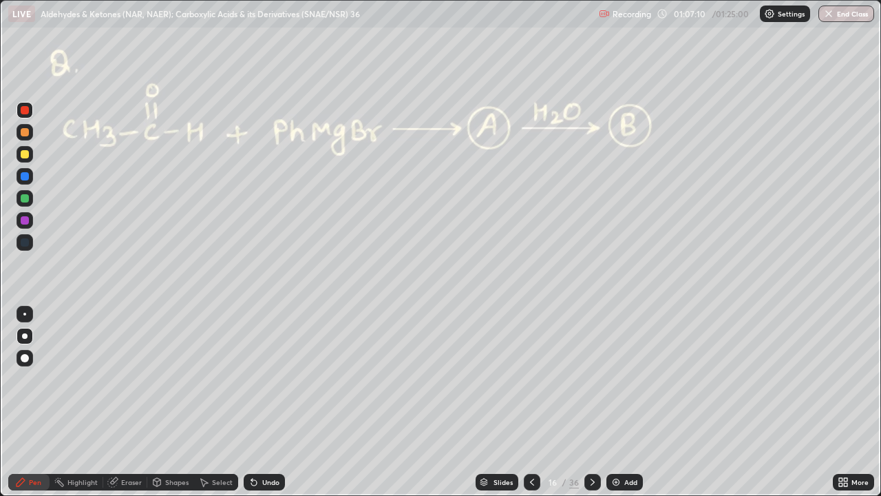
click at [24, 199] on div at bounding box center [25, 198] width 8 height 8
click at [23, 152] on div at bounding box center [25, 154] width 8 height 8
click at [591, 402] on icon at bounding box center [592, 481] width 11 height 11
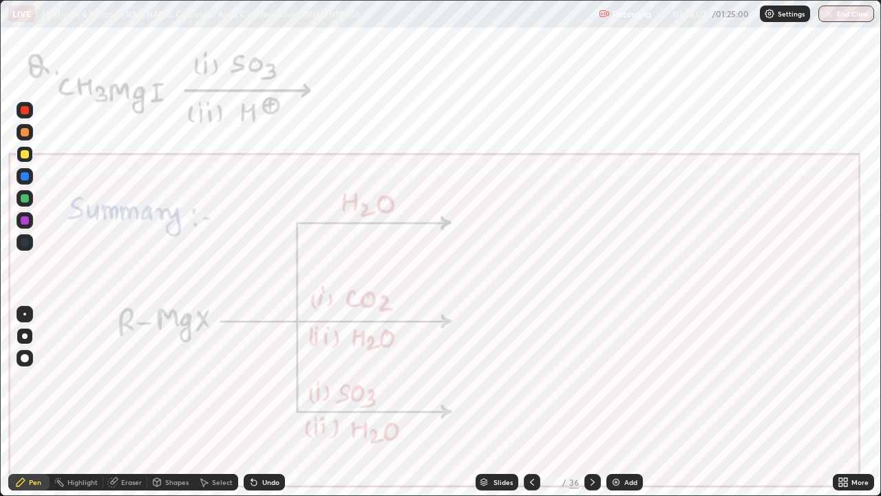
click at [25, 111] on div at bounding box center [25, 110] width 8 height 8
click at [24, 112] on div at bounding box center [25, 110] width 8 height 8
click at [257, 402] on icon at bounding box center [253, 481] width 11 height 11
click at [259, 402] on div "Undo" at bounding box center [264, 482] width 41 height 17
click at [23, 220] on div at bounding box center [25, 220] width 8 height 8
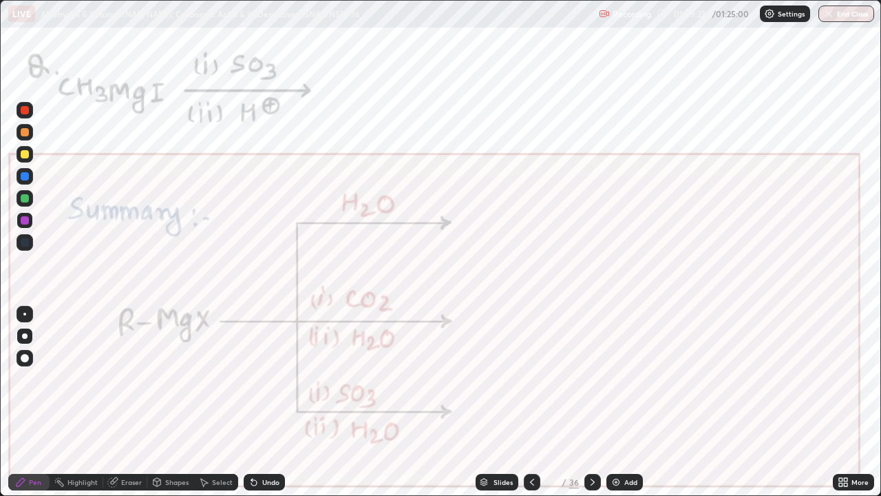
click at [273, 402] on div "Undo" at bounding box center [270, 481] width 17 height 7
click at [268, 402] on div "Undo" at bounding box center [270, 481] width 17 height 7
click at [26, 113] on div at bounding box center [25, 110] width 8 height 8
click at [24, 221] on div at bounding box center [25, 220] width 8 height 8
click at [22, 402] on icon at bounding box center [21, 482] width 8 height 8
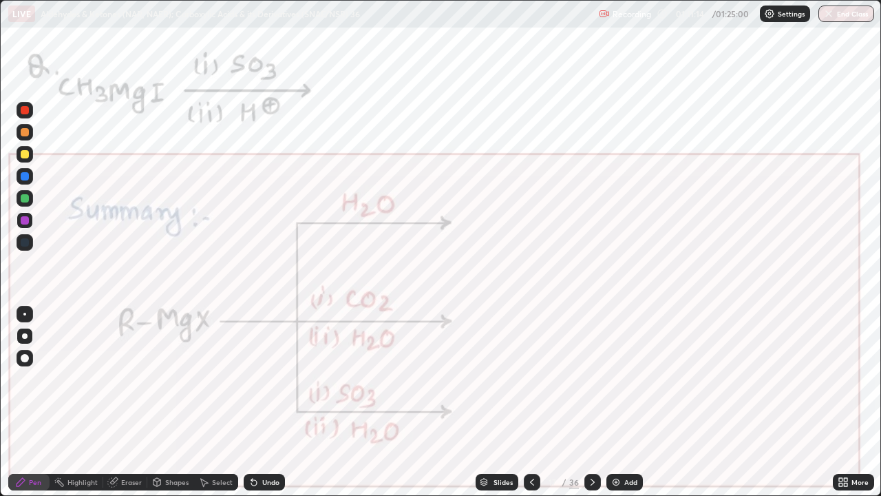
click at [592, 402] on icon at bounding box center [592, 481] width 11 height 11
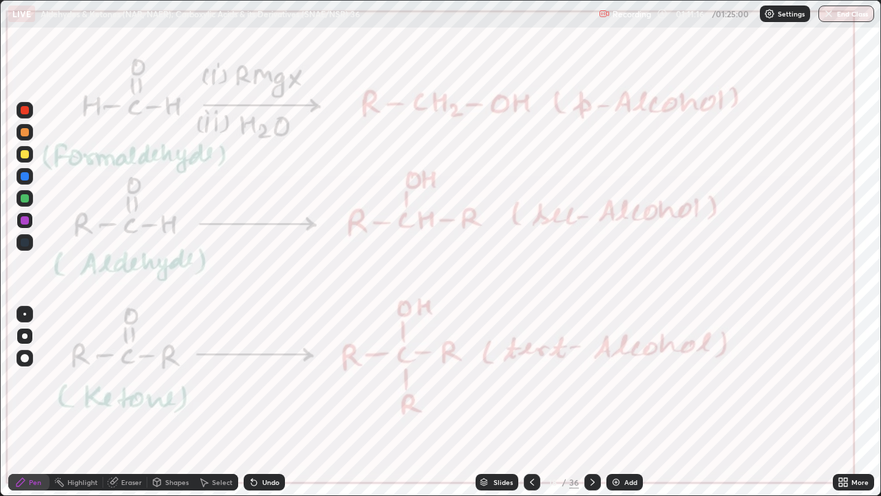
click at [77, 402] on div "Highlight" at bounding box center [82, 481] width 30 height 7
click at [21, 402] on icon at bounding box center [21, 482] width 8 height 8
click at [22, 107] on div at bounding box center [25, 110] width 8 height 8
click at [63, 402] on icon at bounding box center [59, 481] width 11 height 11
click at [524, 402] on div at bounding box center [532, 482] width 17 height 17
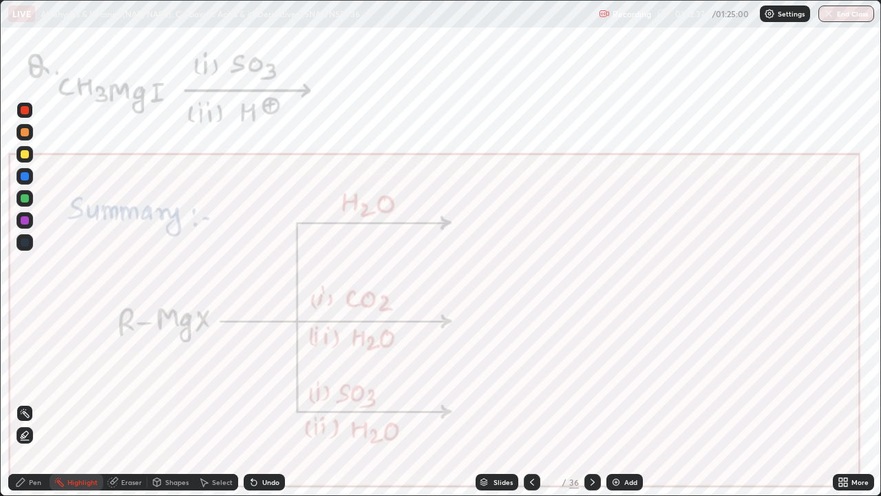
click at [584, 402] on div at bounding box center [592, 482] width 17 height 17
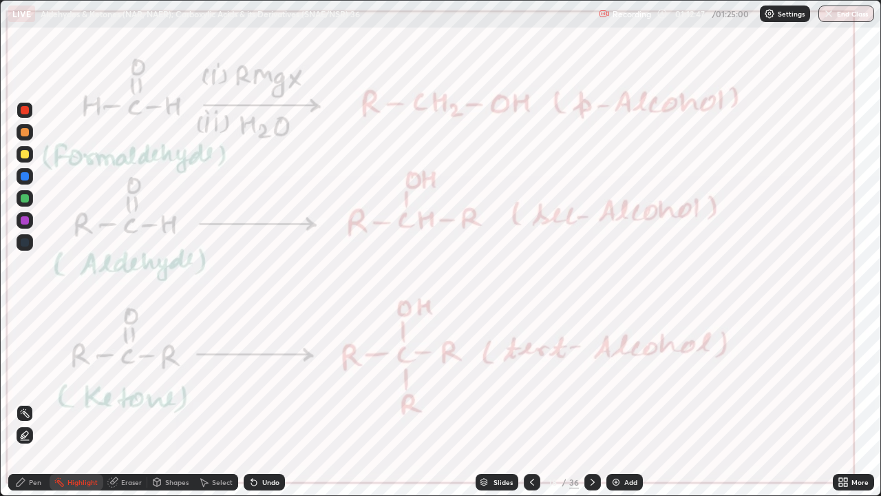
click at [591, 402] on icon at bounding box center [592, 481] width 11 height 11
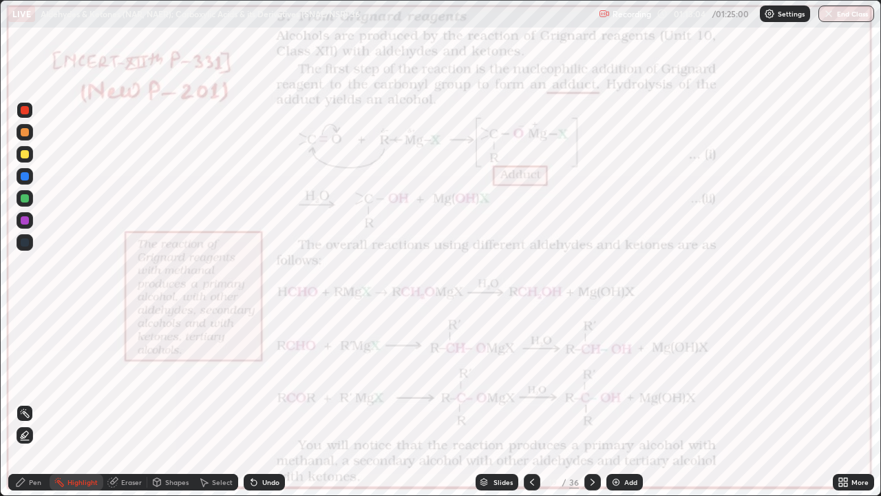
click at [18, 402] on icon at bounding box center [21, 482] width 8 height 8
click at [25, 314] on div at bounding box center [24, 313] width 3 height 3
click at [83, 402] on div "Highlight" at bounding box center [82, 481] width 30 height 7
click at [21, 402] on icon at bounding box center [21, 482] width 8 height 8
click at [22, 336] on div at bounding box center [25, 336] width 6 height 6
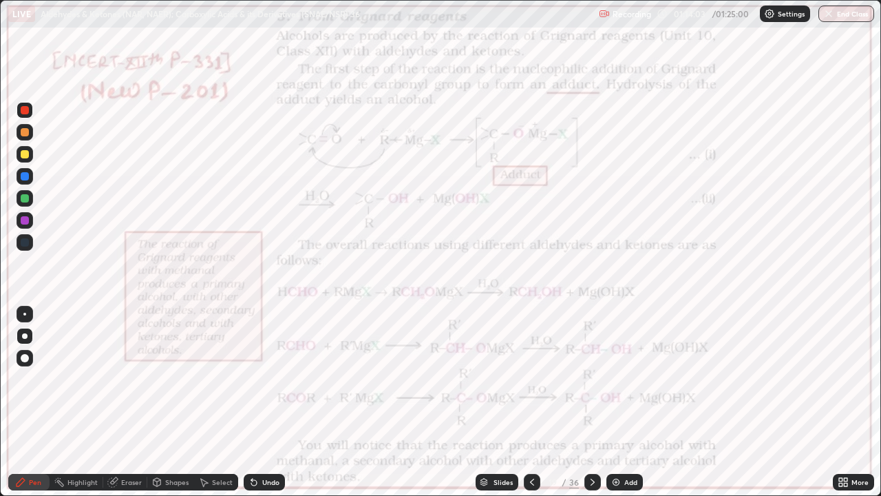
click at [71, 402] on div "Highlight" at bounding box center [82, 481] width 30 height 7
click at [20, 402] on icon at bounding box center [20, 481] width 11 height 11
click at [23, 334] on div at bounding box center [25, 336] width 6 height 6
click at [25, 314] on div at bounding box center [24, 313] width 3 height 3
click at [83, 402] on div "Highlight" at bounding box center [82, 481] width 30 height 7
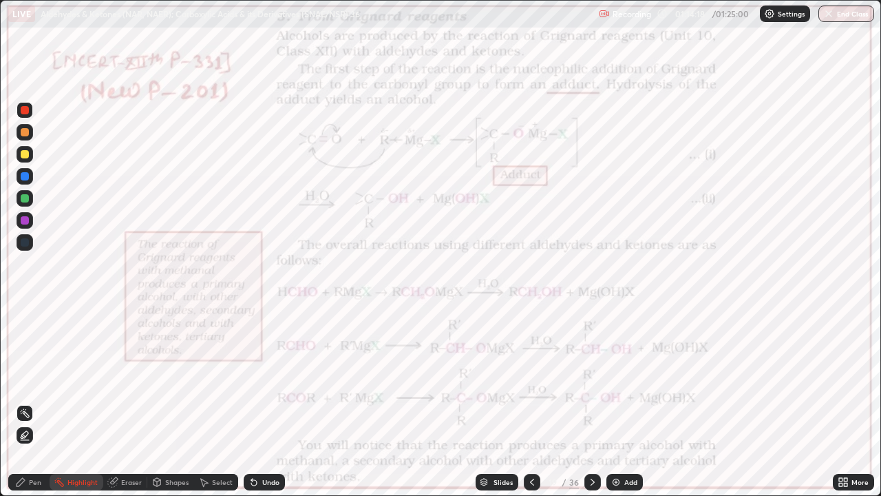
click at [34, 402] on div "Pen" at bounding box center [35, 481] width 12 height 7
click at [19, 341] on div at bounding box center [25, 336] width 17 height 17
click at [67, 402] on div "Highlight" at bounding box center [77, 482] width 54 height 17
click at [14, 402] on div "Pen" at bounding box center [28, 482] width 41 height 17
click at [589, 402] on icon at bounding box center [592, 481] width 11 height 11
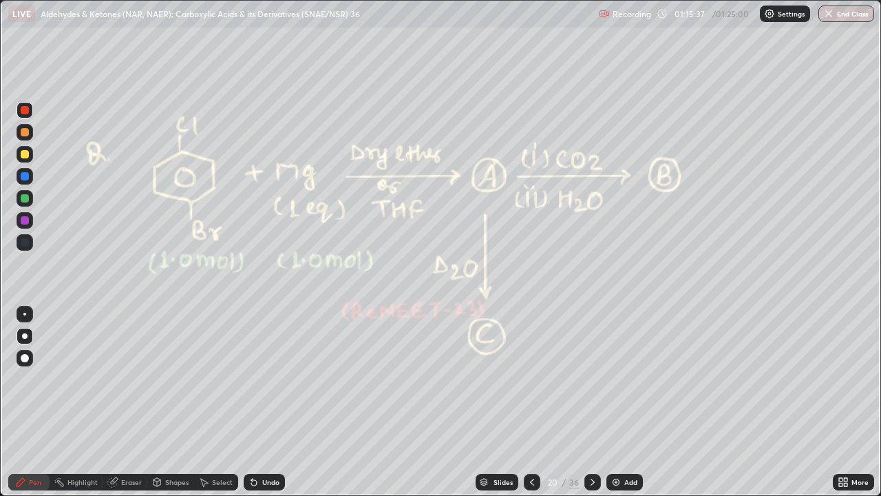
click at [21, 131] on div at bounding box center [25, 132] width 8 height 8
click at [23, 130] on div at bounding box center [25, 132] width 8 height 8
click at [269, 402] on div "Undo" at bounding box center [264, 482] width 41 height 17
click at [266, 402] on div "Undo" at bounding box center [264, 482] width 41 height 17
click at [63, 402] on icon at bounding box center [59, 481] width 11 height 11
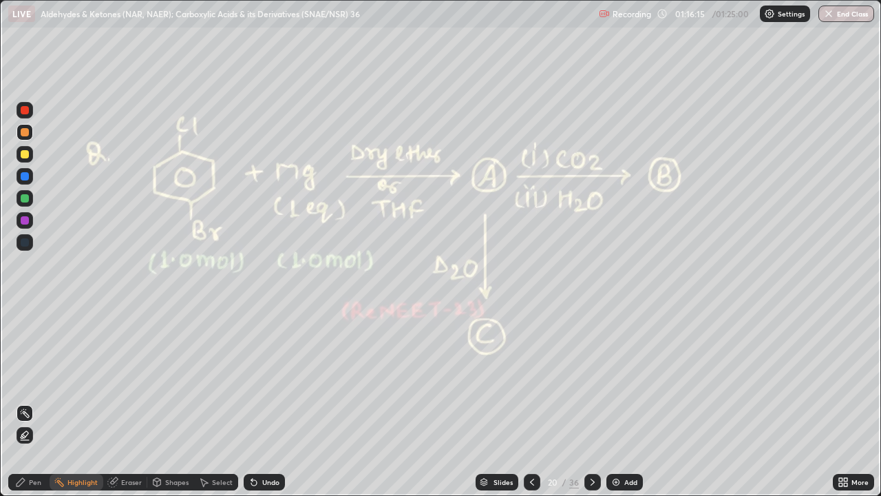
click at [22, 402] on icon at bounding box center [20, 481] width 11 height 11
click at [76, 402] on div "Highlight" at bounding box center [82, 481] width 30 height 7
click at [19, 402] on icon at bounding box center [21, 482] width 8 height 8
click at [25, 225] on div at bounding box center [25, 220] width 17 height 17
click at [74, 402] on div "Highlight" at bounding box center [82, 481] width 30 height 7
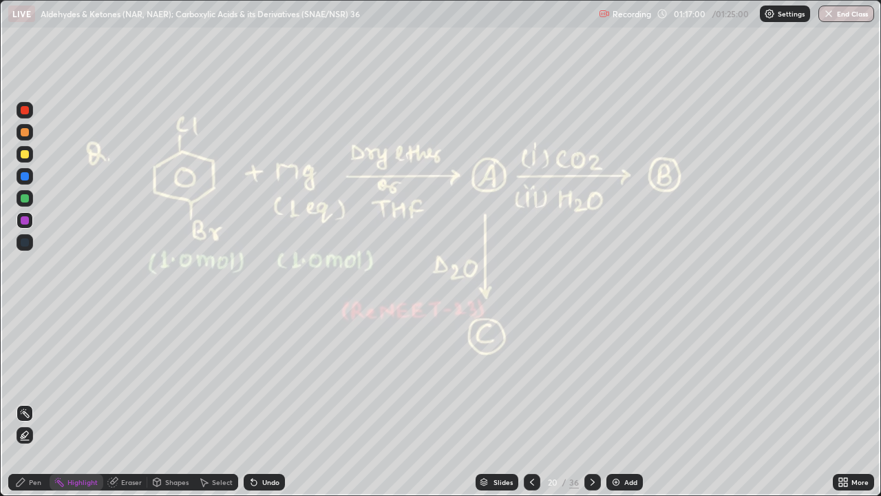
click at [14, 402] on div "Pen" at bounding box center [28, 482] width 41 height 17
click at [25, 129] on div at bounding box center [25, 132] width 8 height 8
click at [26, 129] on div at bounding box center [25, 132] width 8 height 8
click at [24, 154] on div at bounding box center [25, 154] width 8 height 8
click at [23, 114] on div at bounding box center [25, 110] width 8 height 8
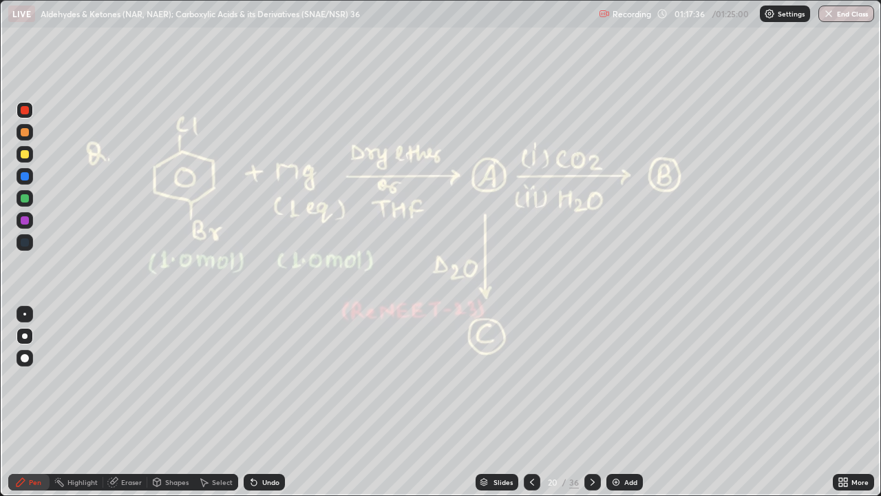
click at [23, 156] on div at bounding box center [25, 154] width 8 height 8
click at [24, 156] on div at bounding box center [25, 154] width 8 height 8
click at [24, 131] on div at bounding box center [25, 132] width 8 height 8
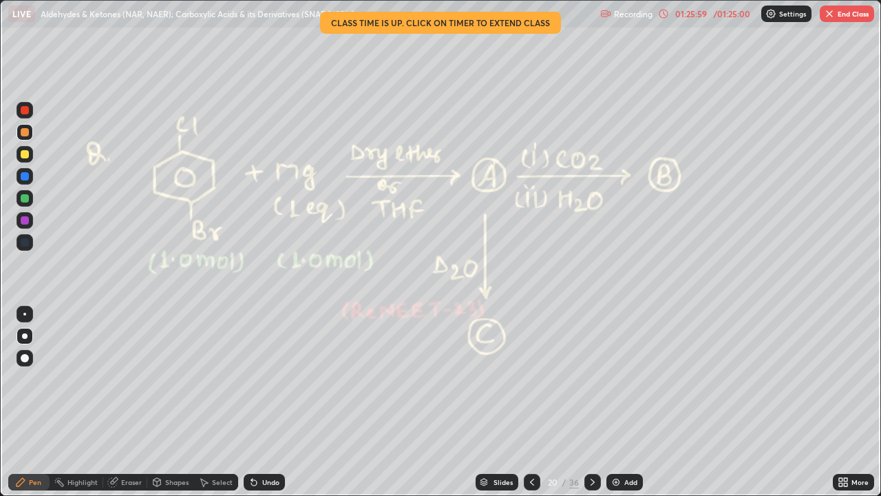
click at [23, 152] on div at bounding box center [25, 154] width 8 height 8
click at [592, 402] on icon at bounding box center [592, 481] width 11 height 11
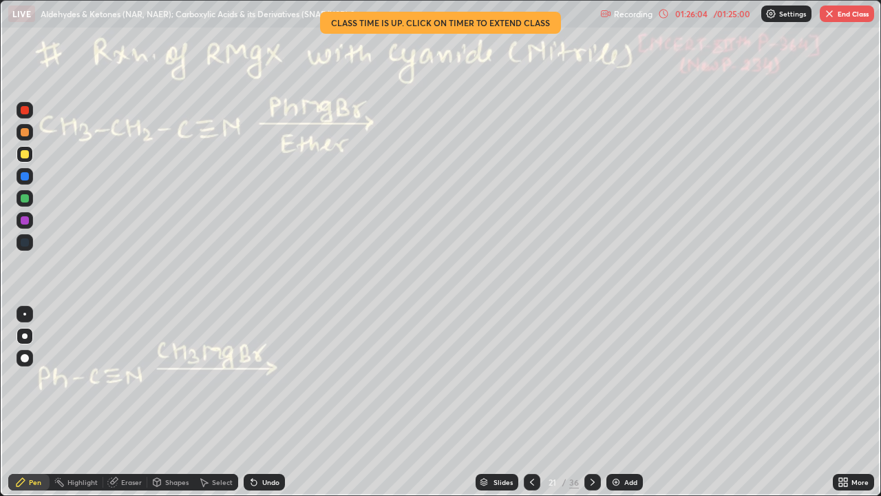
click at [732, 14] on div "/ 01:25:00" at bounding box center [731, 14] width 43 height 8
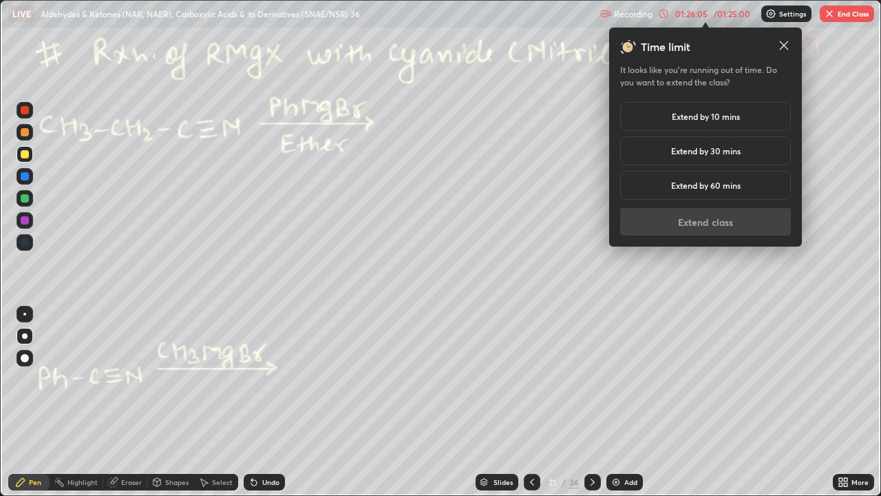
click at [712, 151] on h5 "Extend by 30 mins" at bounding box center [706, 151] width 70 height 12
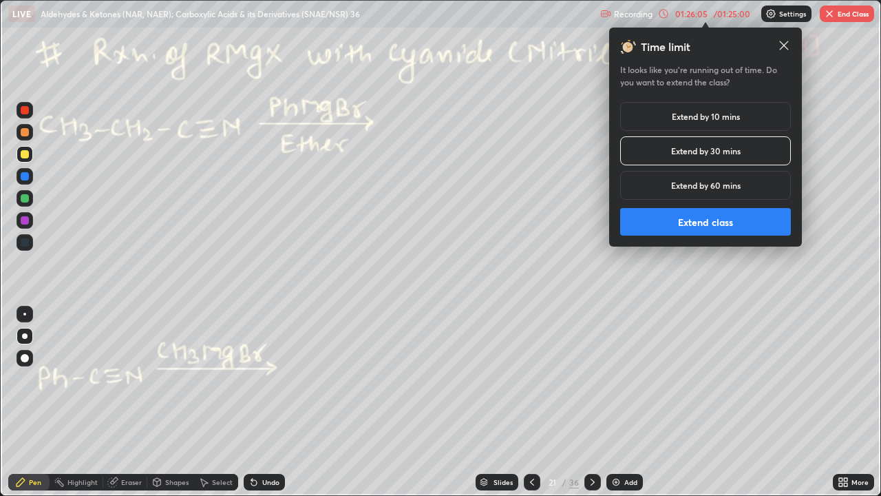
click at [701, 227] on button "Extend class" at bounding box center [705, 222] width 171 height 28
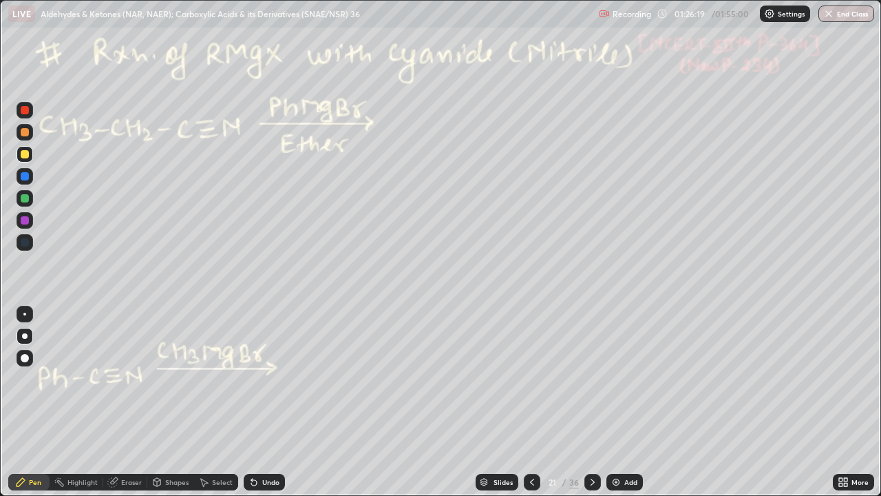
click at [24, 157] on div at bounding box center [25, 154] width 8 height 8
click at [19, 115] on div at bounding box center [25, 110] width 17 height 17
click at [21, 114] on div at bounding box center [25, 110] width 17 height 17
click at [25, 133] on div at bounding box center [25, 132] width 8 height 8
click at [21, 157] on div at bounding box center [25, 154] width 8 height 8
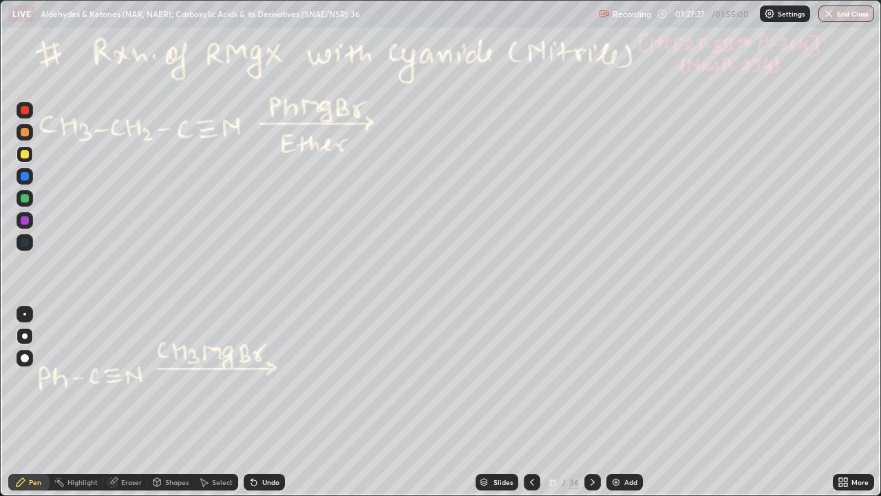
click at [21, 198] on div at bounding box center [25, 198] width 8 height 8
click at [23, 197] on div at bounding box center [25, 198] width 8 height 8
click at [268, 402] on div "Undo" at bounding box center [270, 481] width 17 height 7
click at [24, 160] on div at bounding box center [25, 154] width 17 height 17
click at [170, 402] on div "Shapes" at bounding box center [176, 481] width 23 height 7
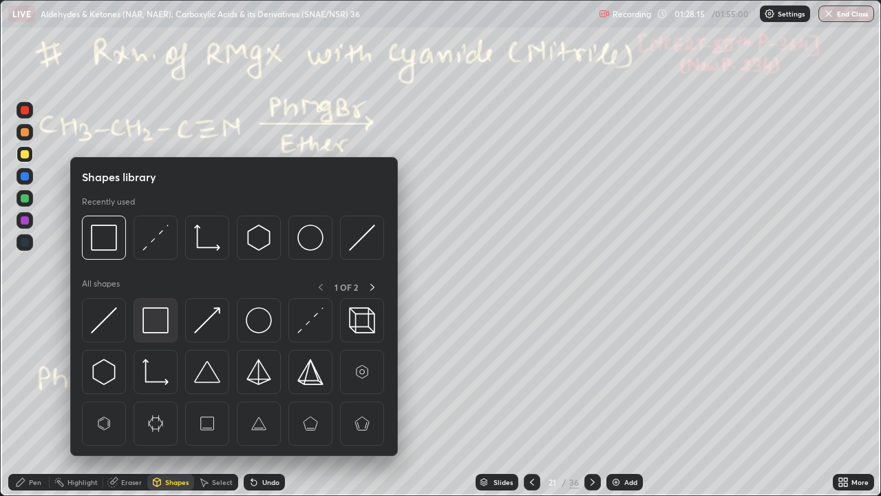
click at [153, 322] on img at bounding box center [155, 320] width 26 height 26
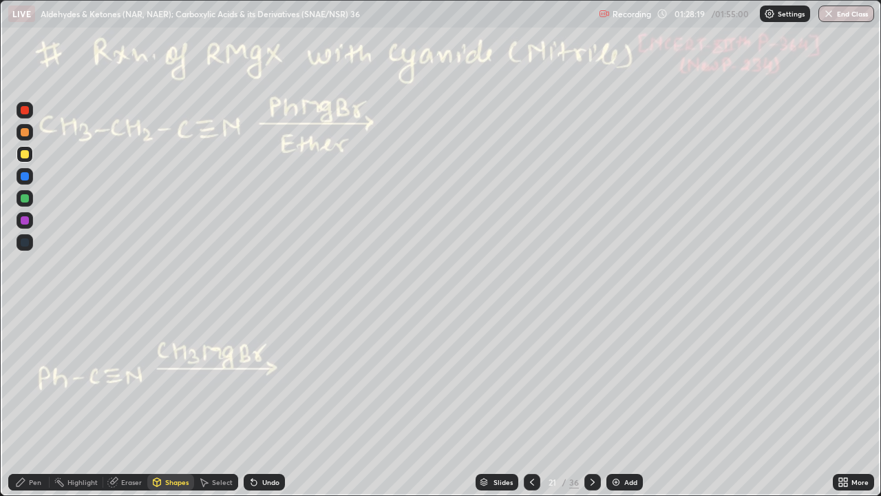
click at [23, 133] on div at bounding box center [25, 132] width 8 height 8
click at [22, 131] on div at bounding box center [25, 132] width 8 height 8
click at [273, 402] on div "Undo" at bounding box center [264, 482] width 41 height 17
click at [29, 402] on div "Pen" at bounding box center [35, 481] width 12 height 7
click at [25, 156] on div at bounding box center [25, 154] width 8 height 8
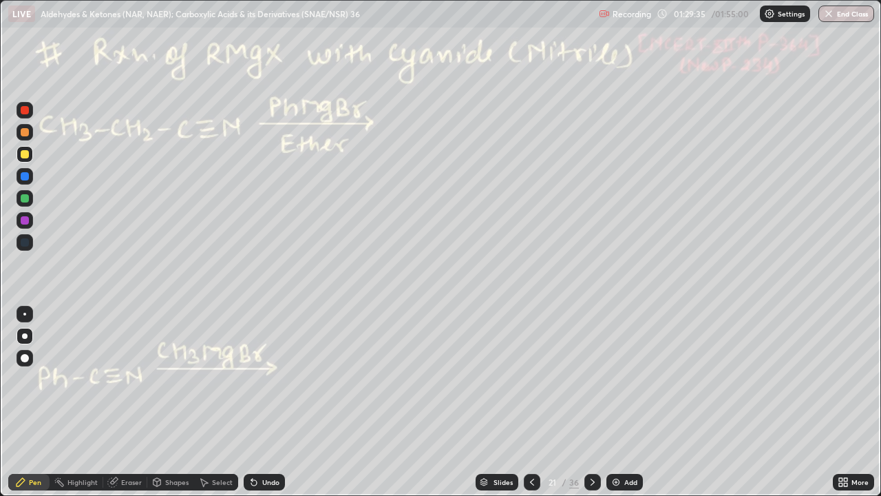
click at [23, 109] on div at bounding box center [25, 110] width 8 height 8
click at [21, 135] on div at bounding box center [25, 132] width 8 height 8
click at [74, 402] on div "Highlight" at bounding box center [82, 481] width 30 height 7
click at [25, 402] on icon at bounding box center [20, 481] width 11 height 11
click at [18, 402] on div "Pen" at bounding box center [28, 482] width 41 height 17
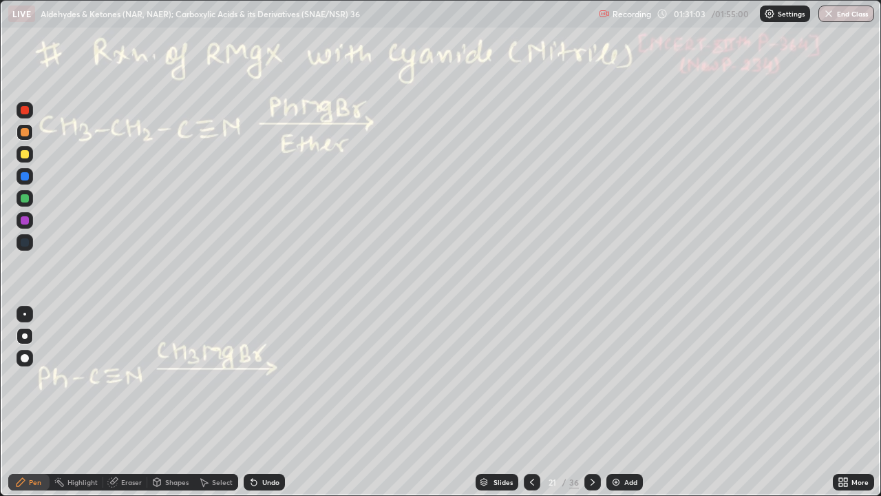
click at [76, 402] on div "Highlight" at bounding box center [82, 481] width 30 height 7
click at [13, 402] on div "Pen" at bounding box center [28, 482] width 41 height 17
click at [22, 134] on div at bounding box center [25, 132] width 8 height 8
click at [24, 153] on div at bounding box center [25, 154] width 8 height 8
click at [78, 402] on div "Highlight" at bounding box center [77, 482] width 54 height 17
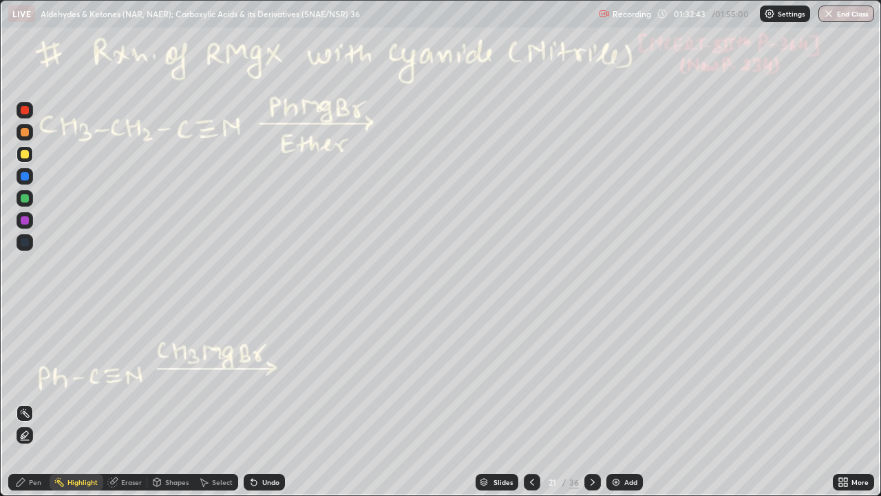
click at [25, 402] on icon at bounding box center [20, 481] width 11 height 11
click at [276, 402] on div "Undo" at bounding box center [264, 482] width 41 height 17
click at [263, 402] on div "Undo" at bounding box center [270, 481] width 17 height 7
click at [257, 402] on div "Undo" at bounding box center [264, 482] width 41 height 17
click at [25, 221] on div at bounding box center [25, 220] width 8 height 8
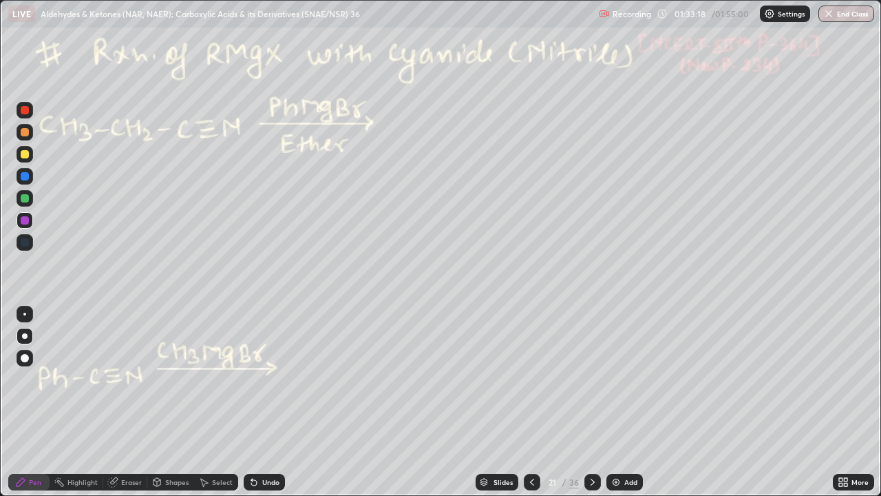
click at [70, 402] on div "Highlight" at bounding box center [82, 481] width 30 height 7
click at [616, 402] on img at bounding box center [615, 481] width 11 height 11
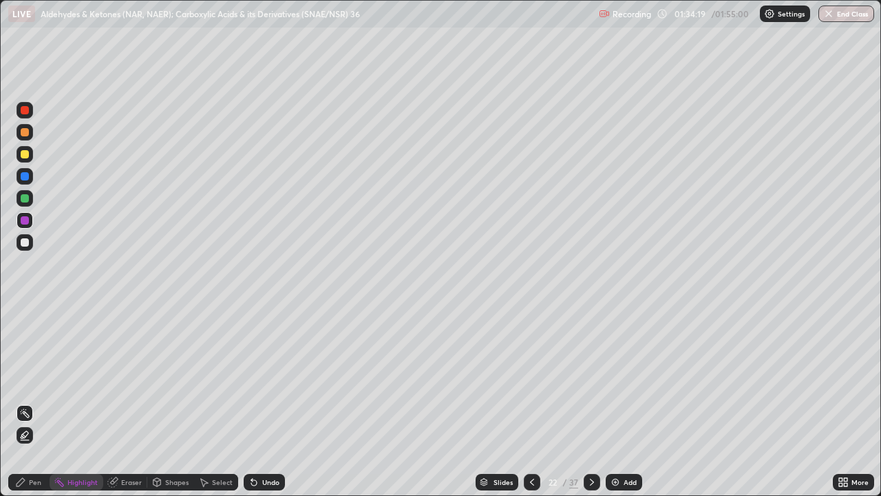
click at [34, 402] on div "Pen" at bounding box center [35, 481] width 12 height 7
click at [23, 133] on div at bounding box center [25, 132] width 8 height 8
click at [253, 402] on icon at bounding box center [253, 481] width 11 height 11
click at [255, 402] on icon at bounding box center [253, 481] width 11 height 11
click at [256, 402] on div "Undo" at bounding box center [264, 482] width 41 height 17
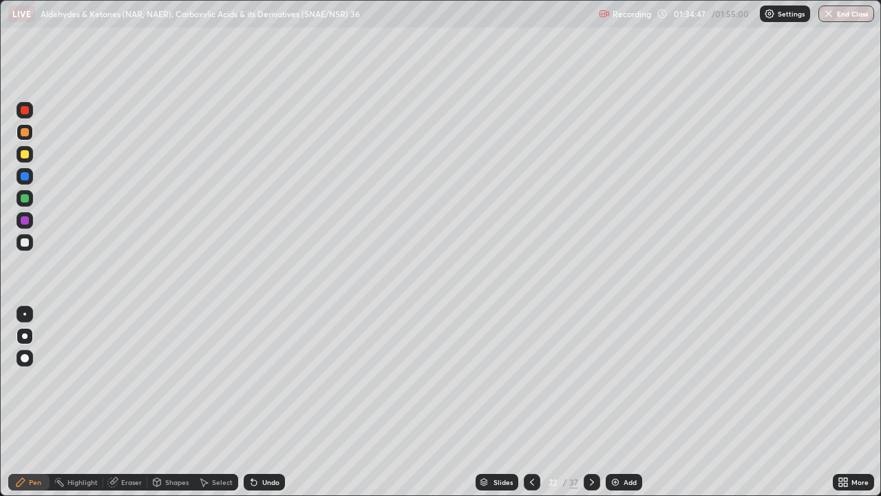
click at [255, 402] on div "Undo" at bounding box center [264, 482] width 41 height 17
click at [257, 402] on div "Undo" at bounding box center [264, 482] width 41 height 17
click at [261, 402] on div "Undo" at bounding box center [264, 482] width 41 height 17
click at [23, 154] on div at bounding box center [25, 154] width 8 height 8
click at [17, 109] on div at bounding box center [25, 110] width 17 height 17
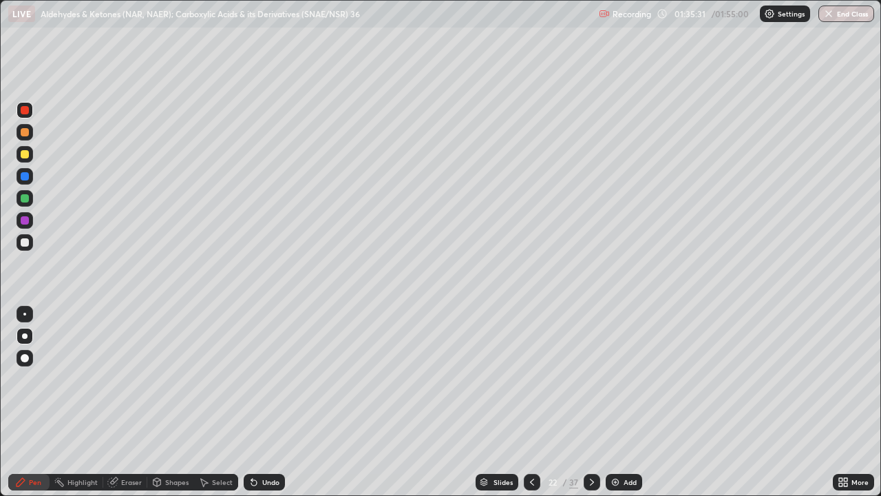
click at [72, 402] on div "Highlight" at bounding box center [82, 481] width 30 height 7
click at [169, 402] on div "Shapes" at bounding box center [176, 481] width 23 height 7
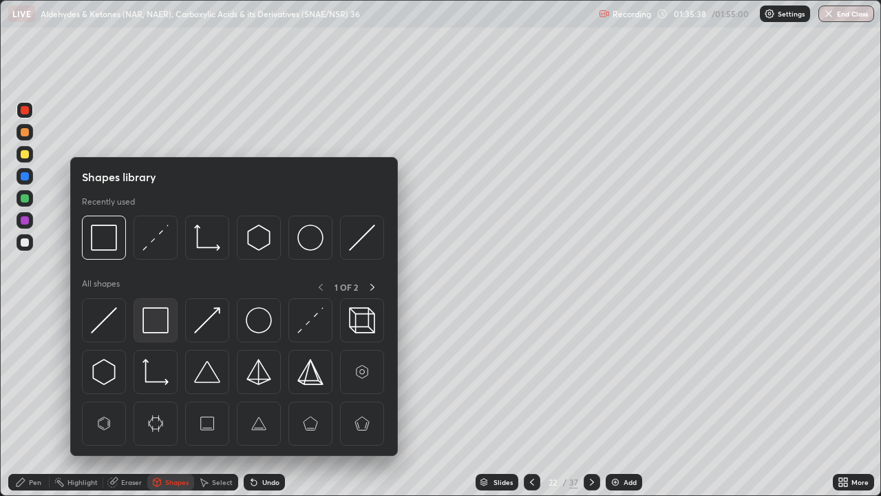
click at [158, 323] on img at bounding box center [155, 320] width 26 height 26
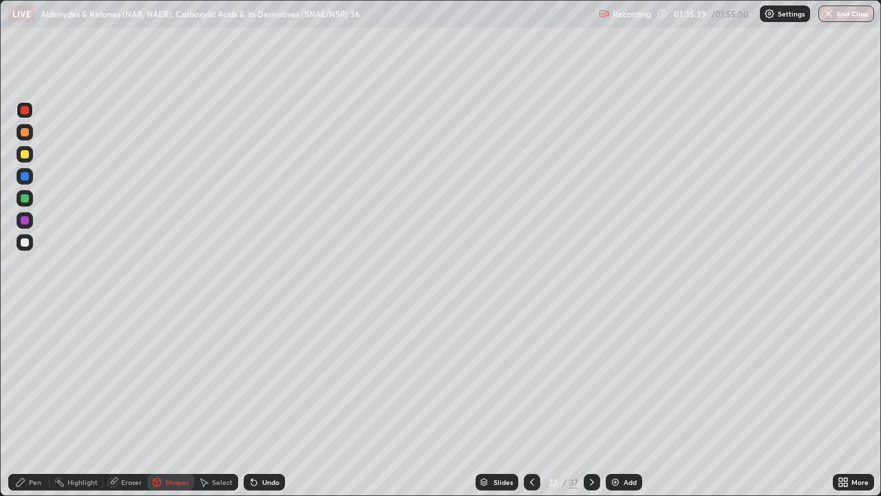
click at [24, 195] on div at bounding box center [25, 198] width 8 height 8
click at [29, 402] on div "Pen" at bounding box center [35, 481] width 12 height 7
click at [28, 111] on div at bounding box center [25, 110] width 8 height 8
click at [591, 402] on icon at bounding box center [591, 481] width 11 height 11
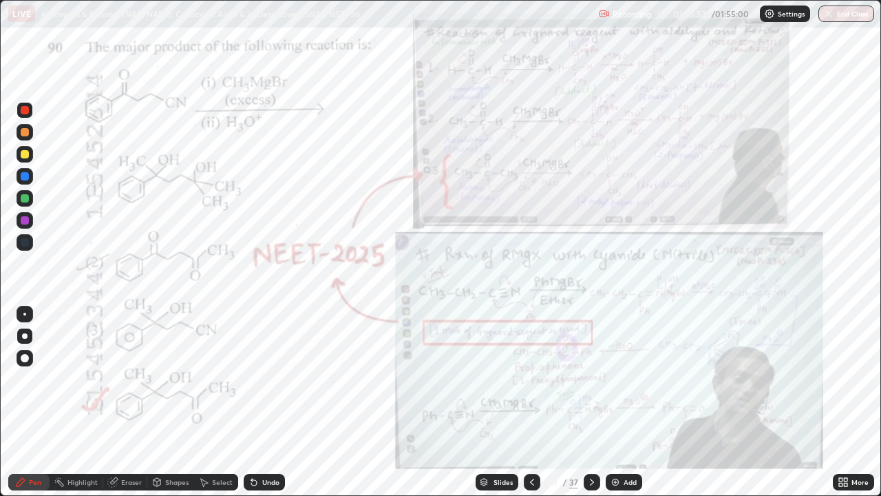
click at [524, 402] on div at bounding box center [532, 482] width 17 height 17
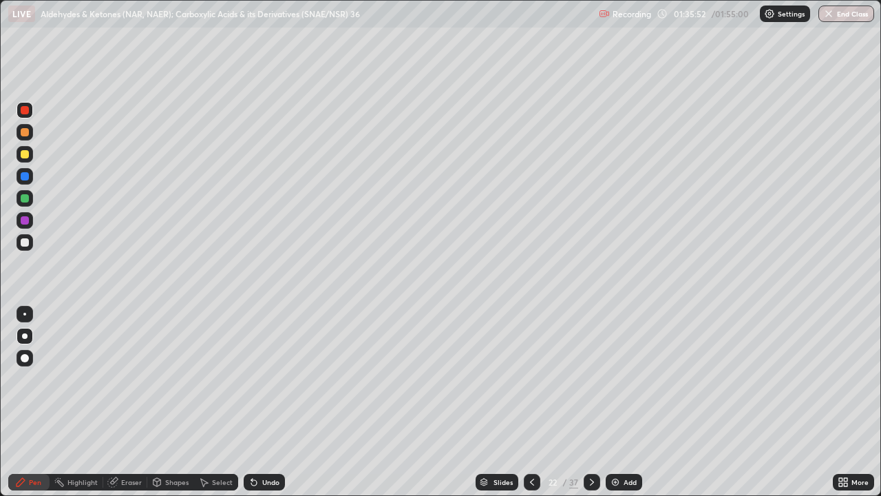
click at [531, 402] on icon at bounding box center [532, 481] width 11 height 11
click at [68, 402] on div "Highlight" at bounding box center [82, 481] width 30 height 7
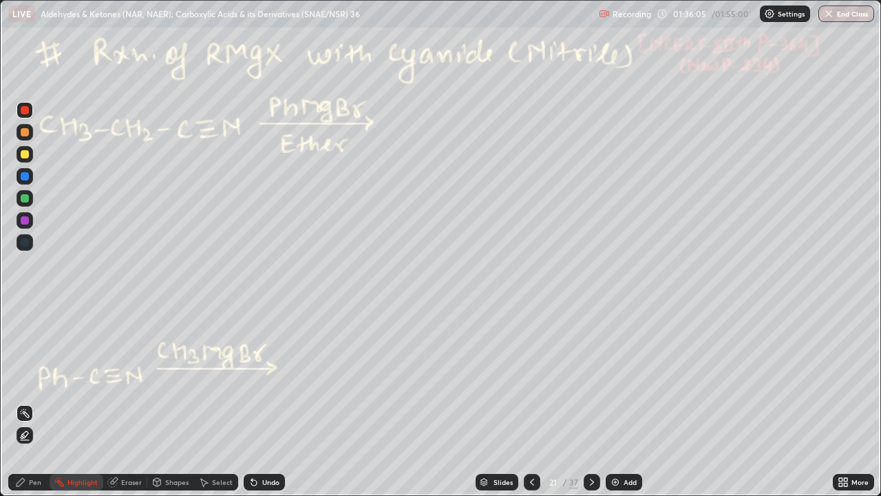
click at [588, 402] on icon at bounding box center [591, 481] width 11 height 11
click at [591, 402] on icon at bounding box center [591, 481] width 11 height 11
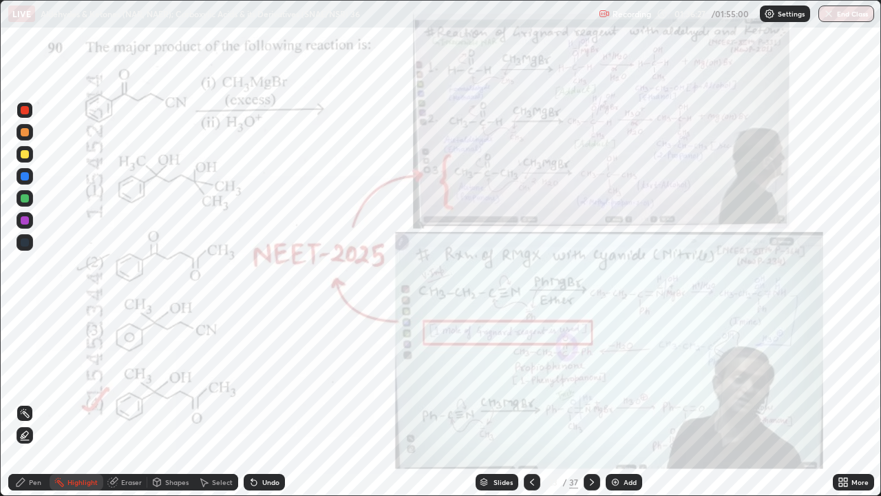
click at [524, 402] on div at bounding box center [532, 482] width 17 height 17
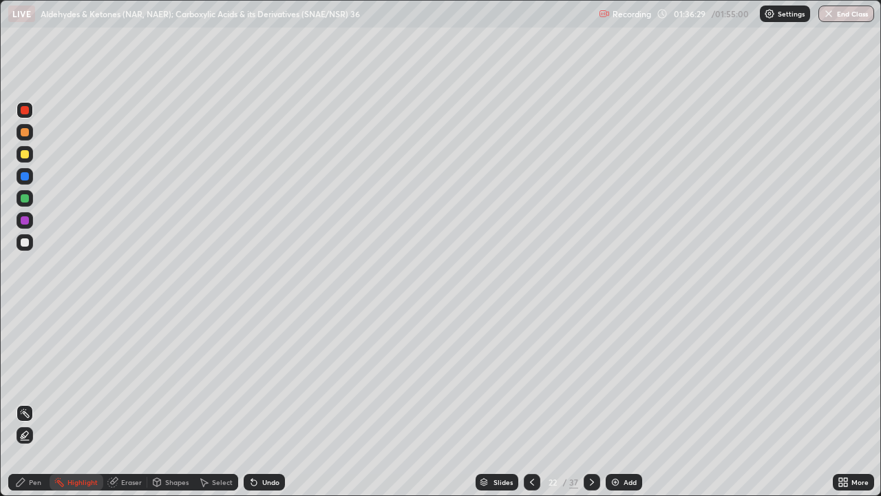
click at [586, 402] on icon at bounding box center [591, 481] width 11 height 11
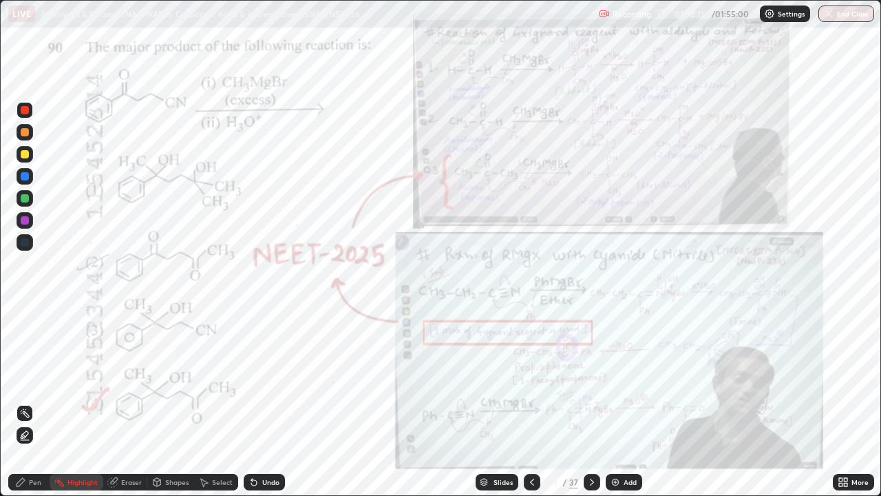
click at [22, 402] on div "Pen" at bounding box center [28, 482] width 41 height 17
click at [8, 402] on div "Pen" at bounding box center [28, 482] width 41 height 28
click at [590, 402] on icon at bounding box center [591, 481] width 11 height 11
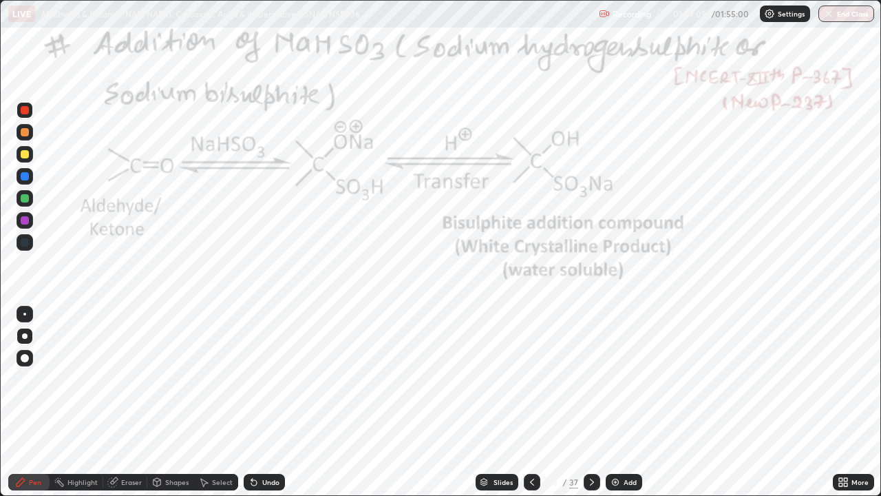
click at [531, 402] on icon at bounding box center [532, 481] width 4 height 7
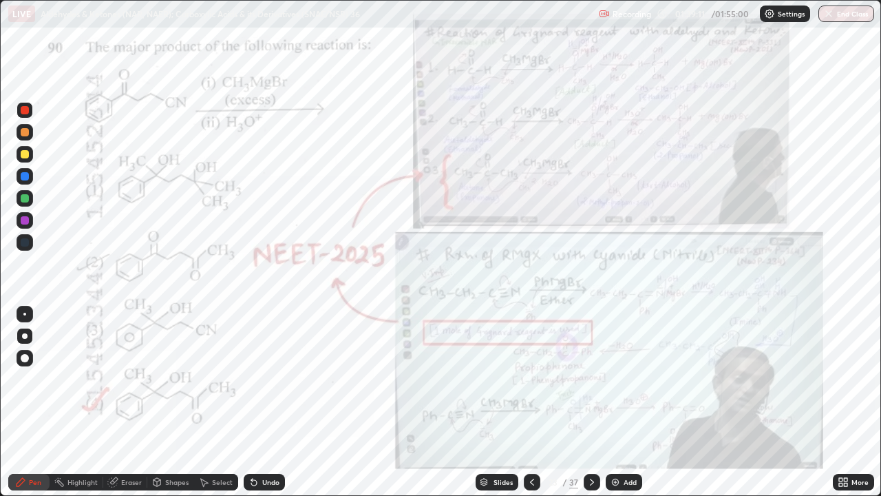
click at [531, 402] on icon at bounding box center [532, 481] width 11 height 11
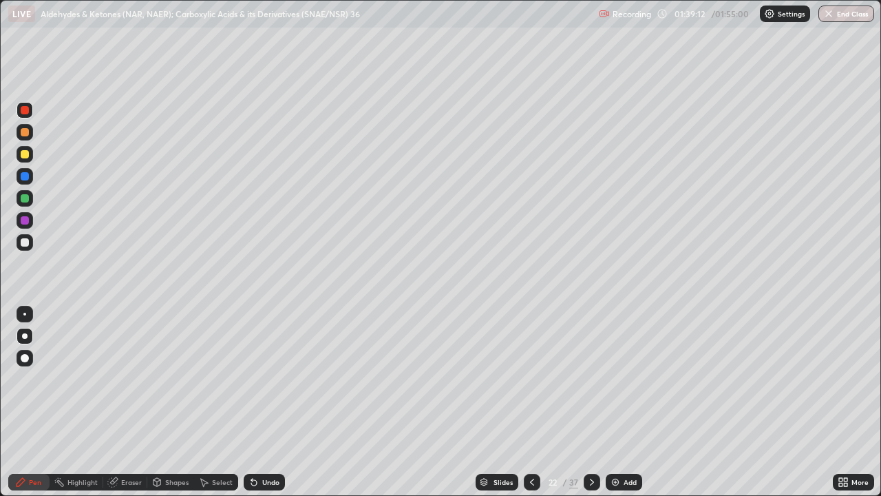
click at [531, 402] on icon at bounding box center [532, 481] width 11 height 11
click at [852, 12] on button "End Class" at bounding box center [846, 14] width 56 height 17
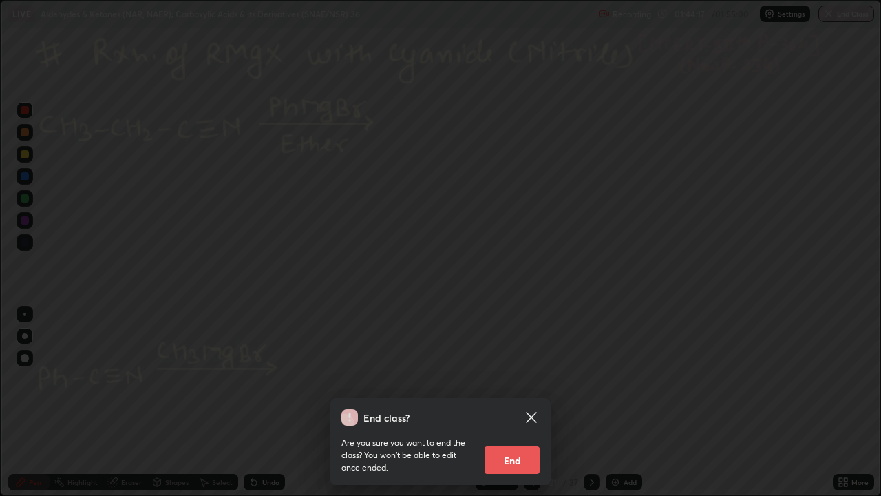
click at [504, 402] on button "End" at bounding box center [512, 460] width 55 height 28
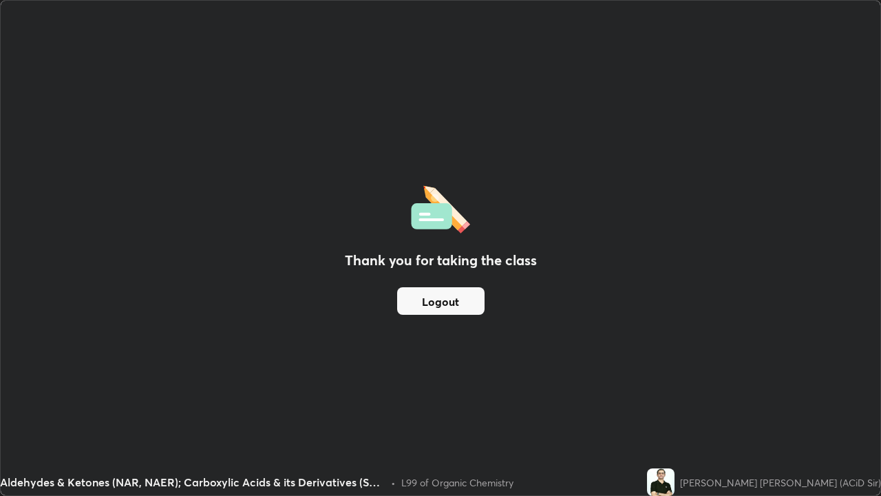
click at [458, 304] on button "Logout" at bounding box center [440, 301] width 87 height 28
